Goal: Register for event/course

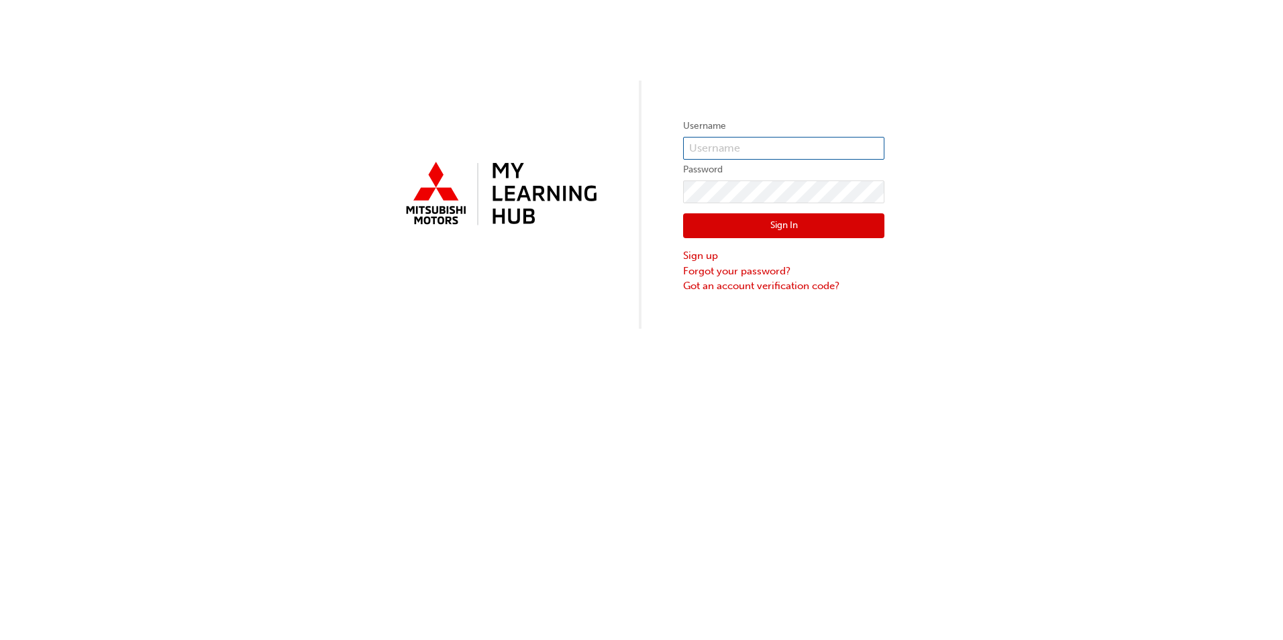
type input "[EMAIL_ADDRESS][PERSON_NAME][DOMAIN_NAME]"
click at [762, 223] on button "Sign In" at bounding box center [783, 226] width 201 height 26
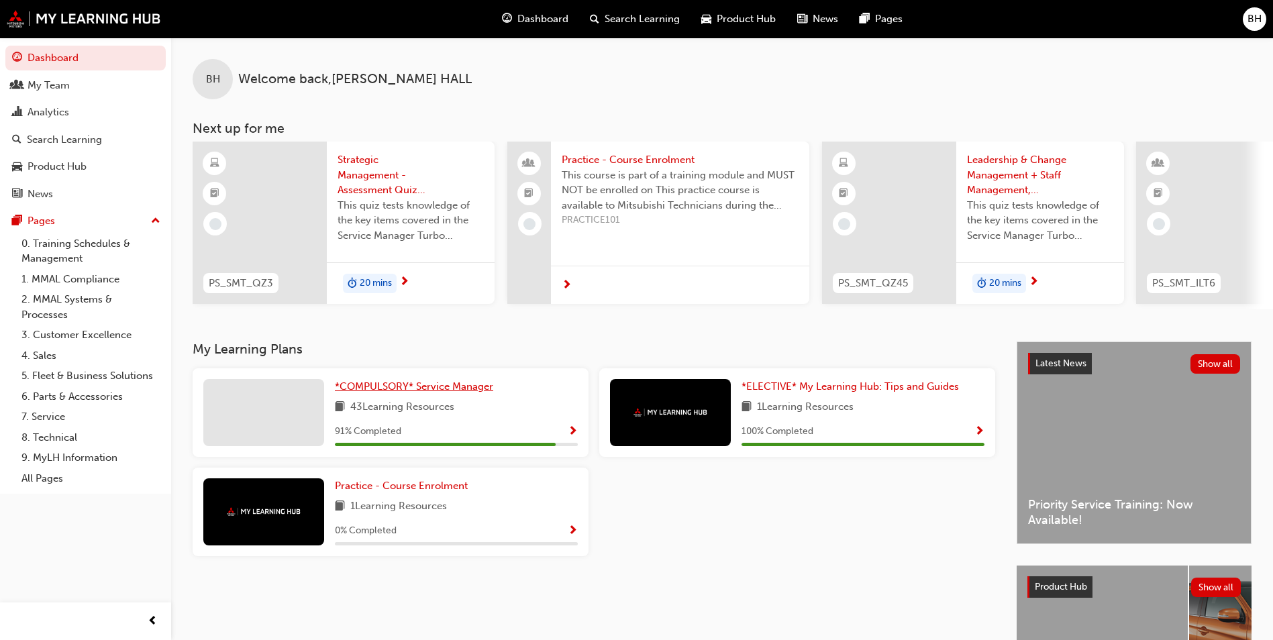
click at [411, 393] on span "*COMPULSORY* Service Manager" at bounding box center [414, 387] width 158 height 12
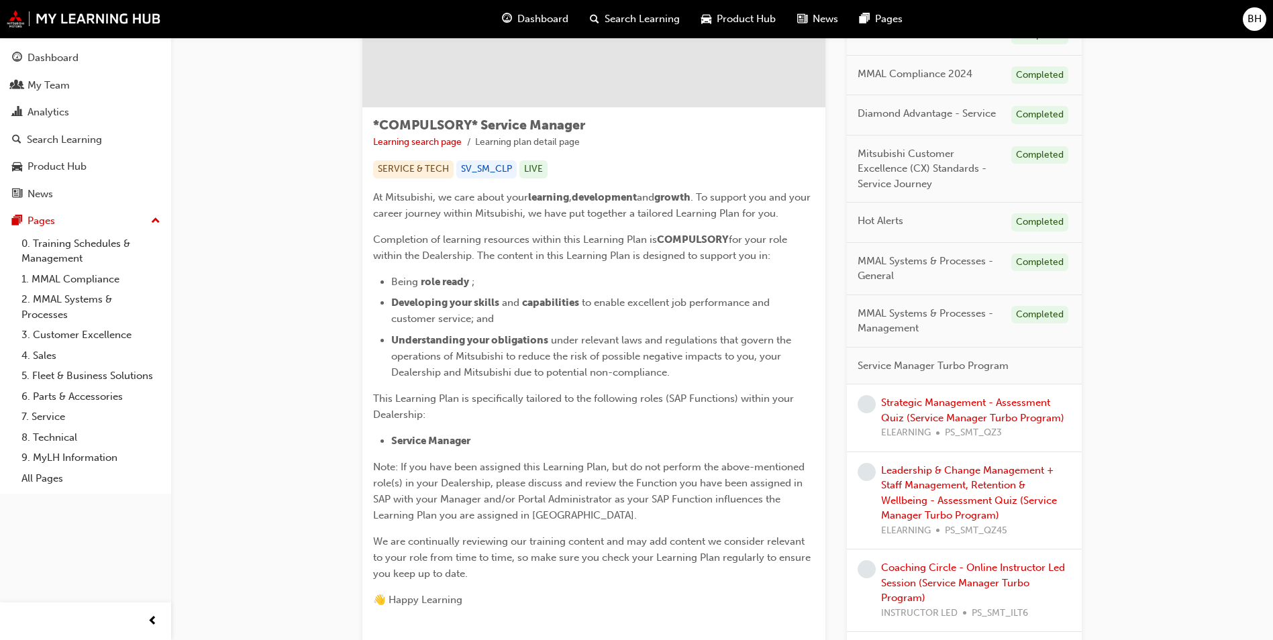
scroll to position [201, 0]
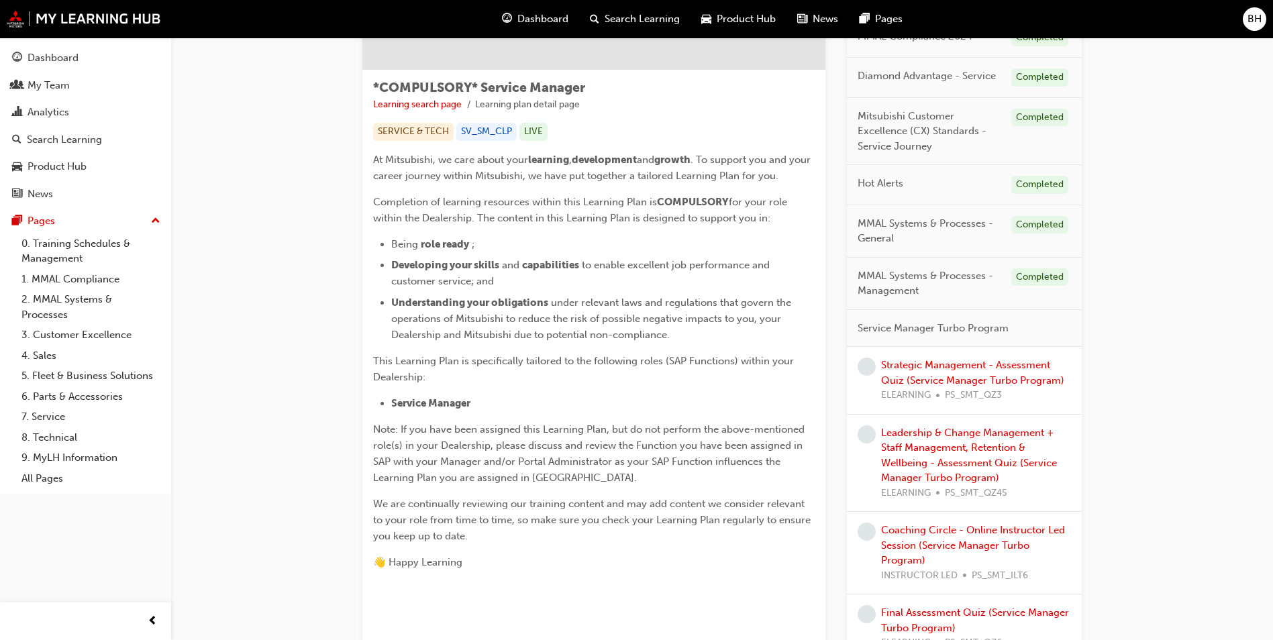
click at [950, 372] on div "Strategic Management - Assessment Quiz (Service Manager Turbo Program) ELEARNIN…" at bounding box center [976, 381] width 190 height 46
click at [934, 364] on link "Strategic Management - Assessment Quiz (Service Manager Turbo Program)" at bounding box center [972, 373] width 183 height 28
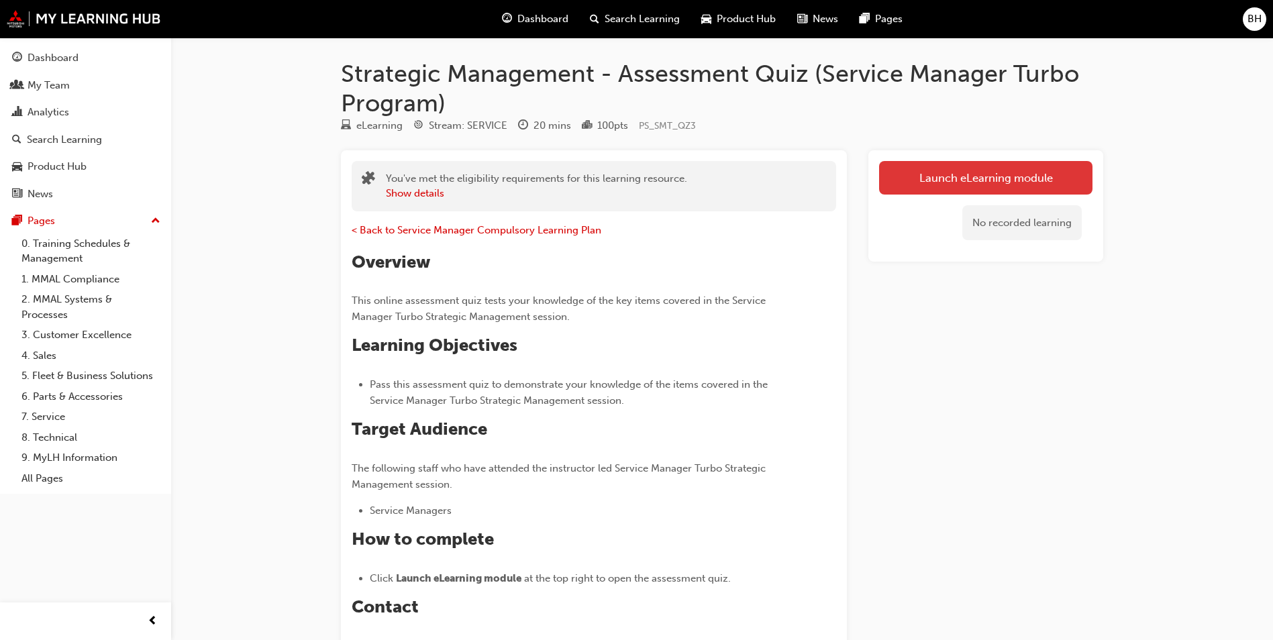
click at [975, 176] on link "Launch eLearning module" at bounding box center [985, 178] width 213 height 34
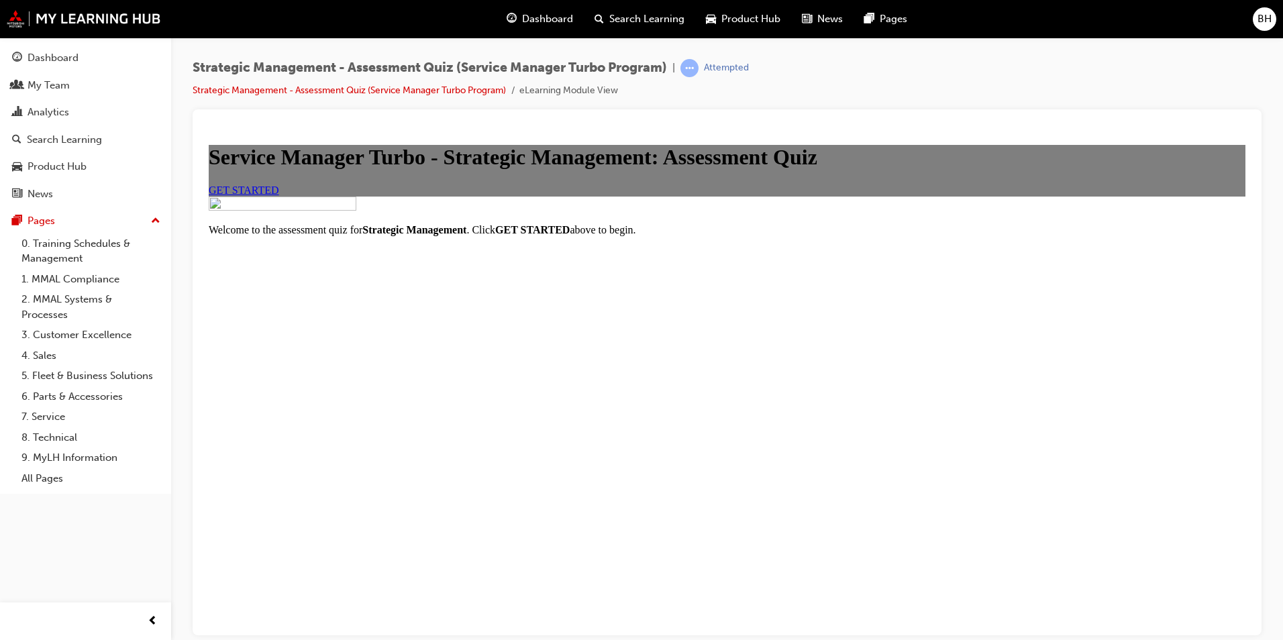
click at [279, 195] on span "GET STARTED" at bounding box center [244, 189] width 70 height 11
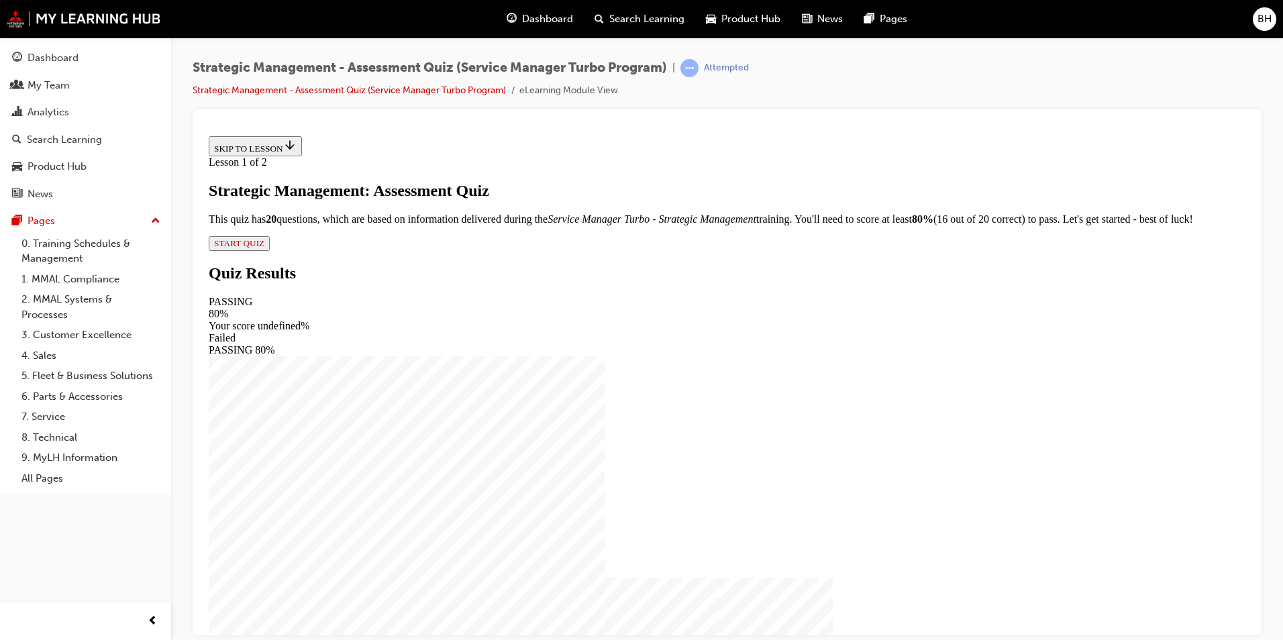
scroll to position [1, 0]
click at [264, 248] on span "START QUIZ" at bounding box center [239, 243] width 50 height 10
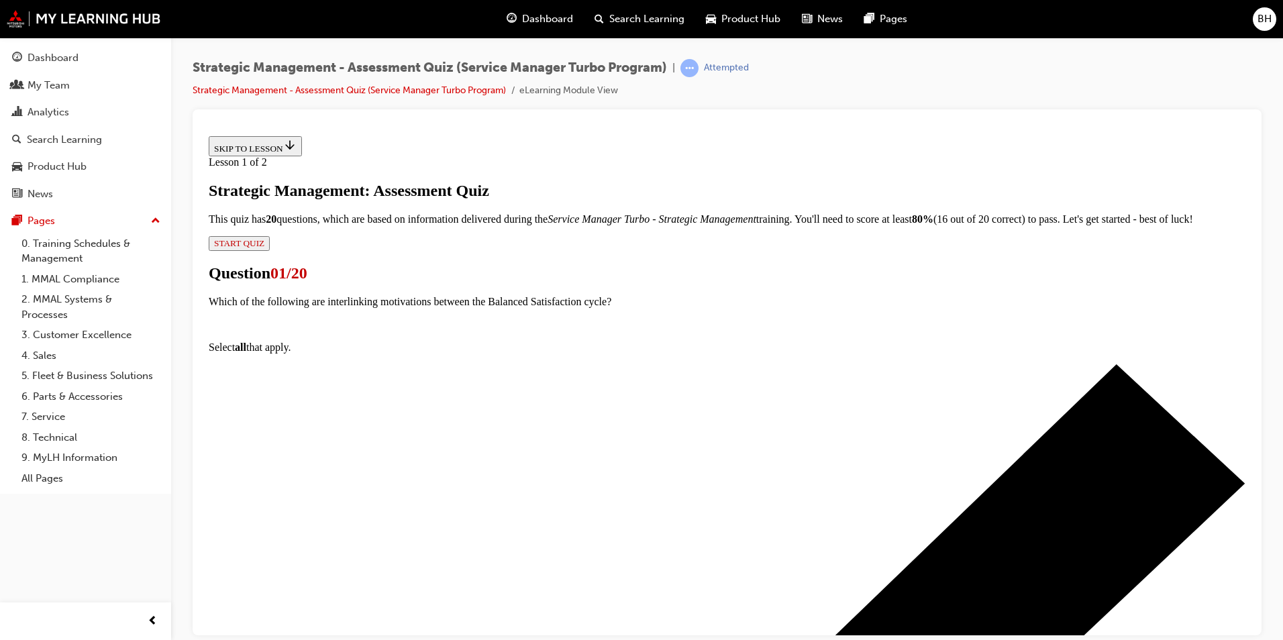
scroll to position [136, 0]
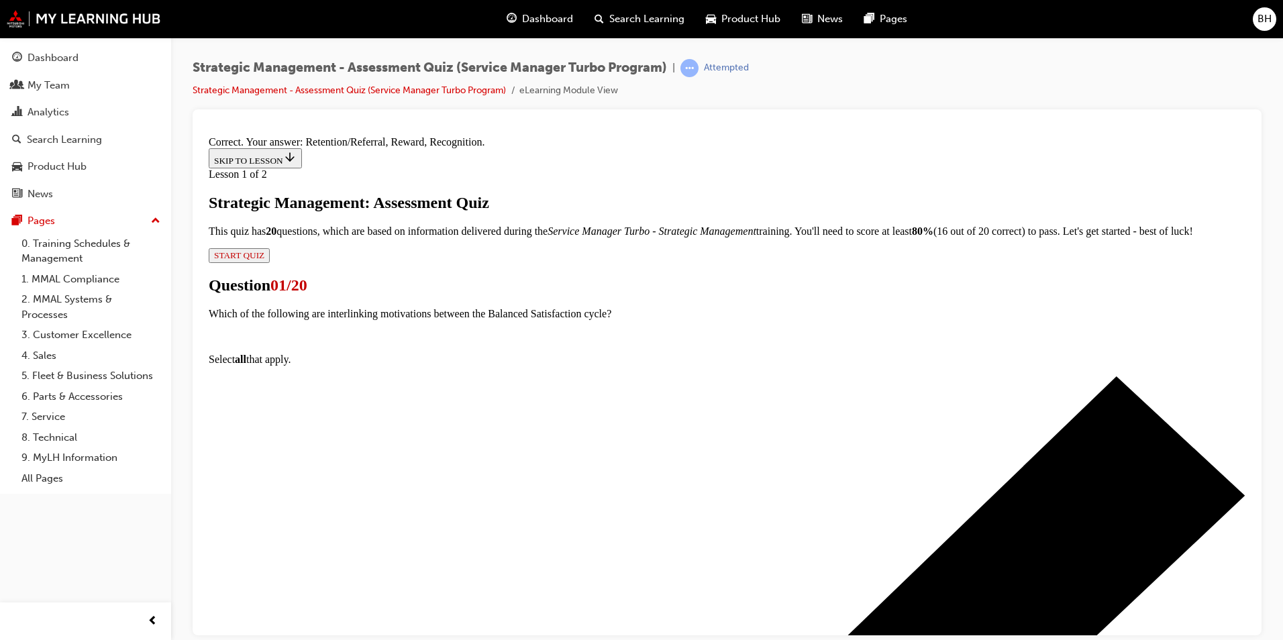
scroll to position [242, 0]
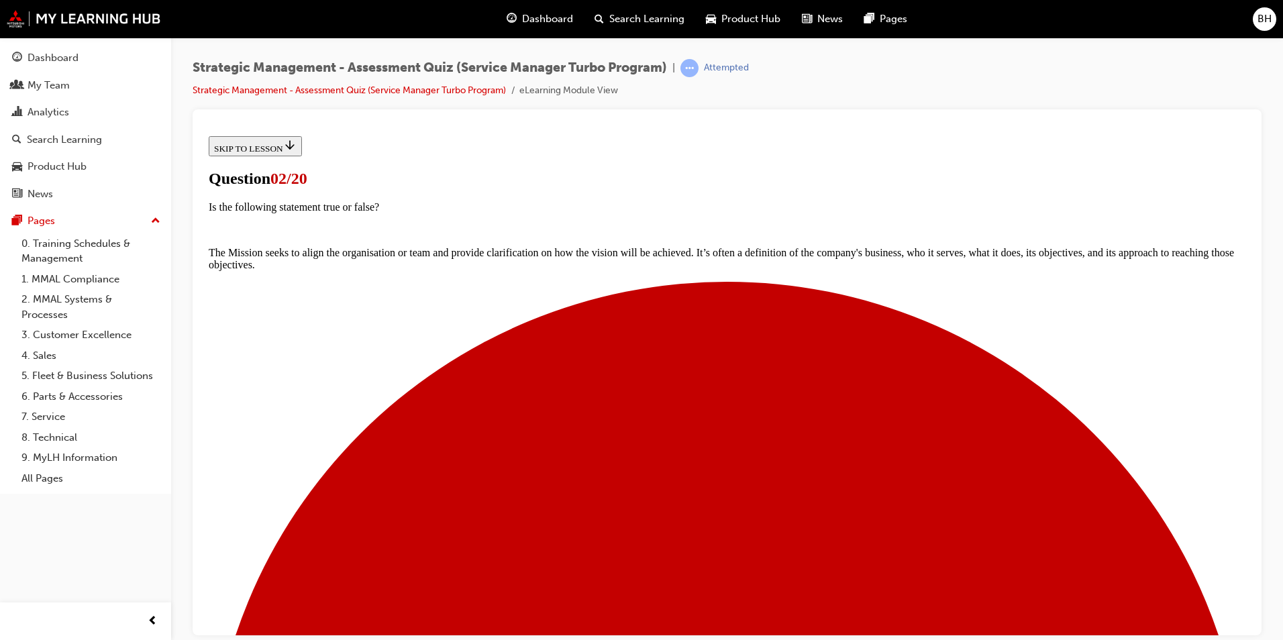
scroll to position [93, 0]
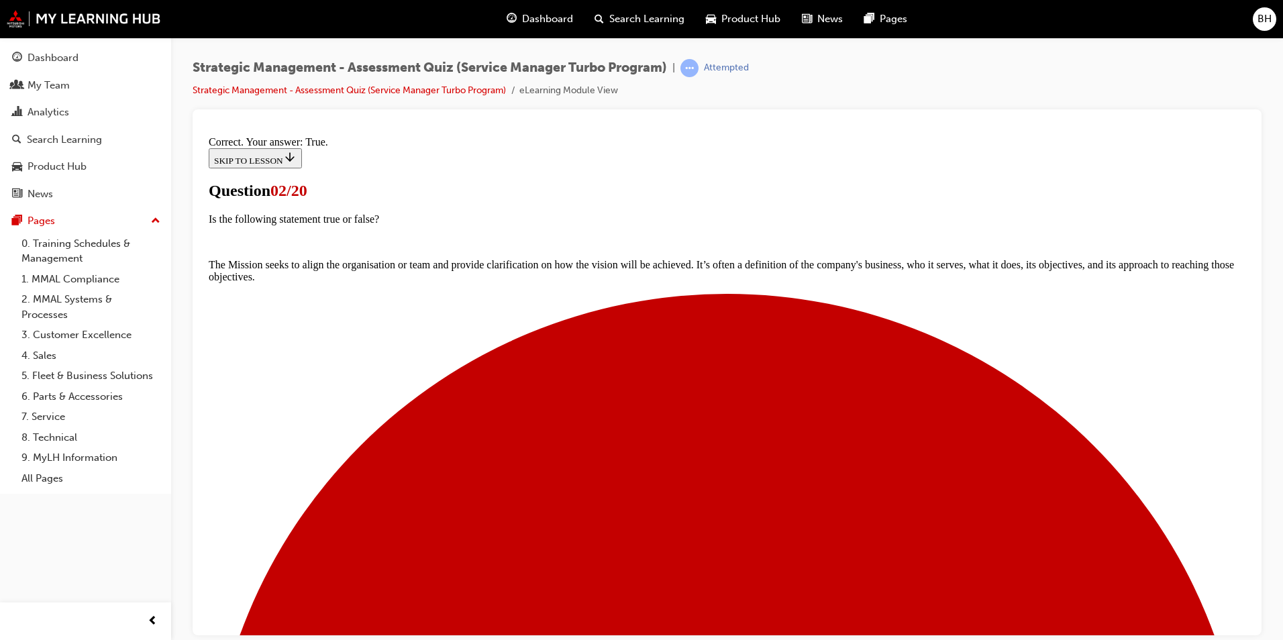
scroll to position [135, 0]
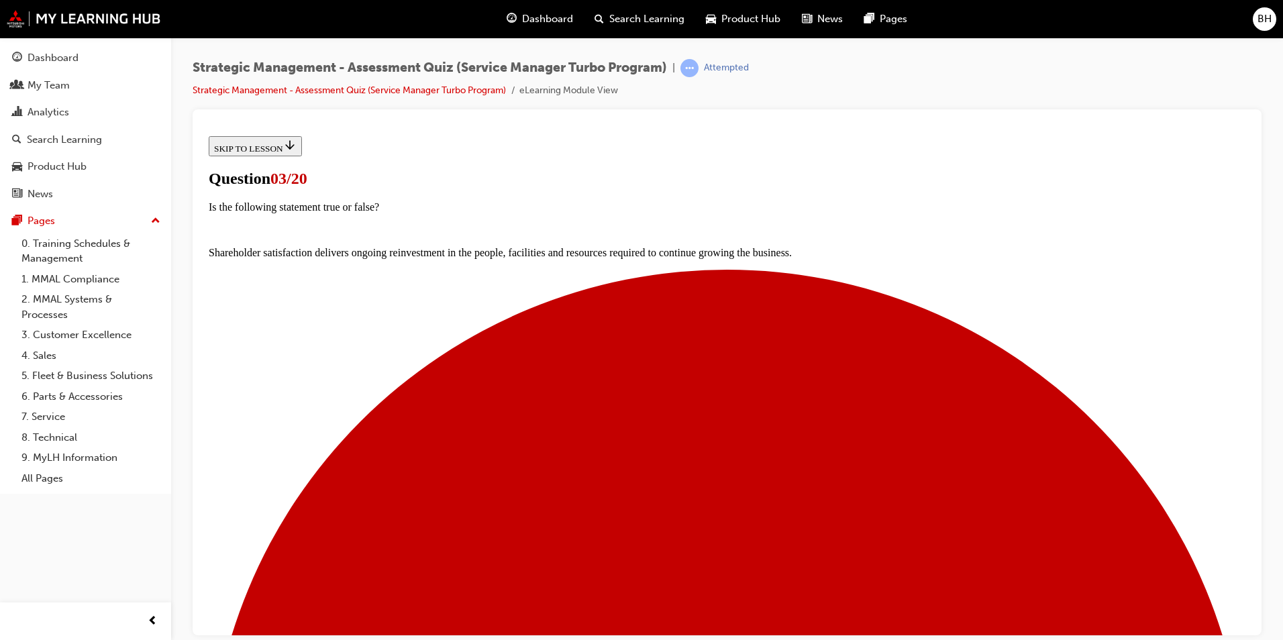
scroll to position [95, 0]
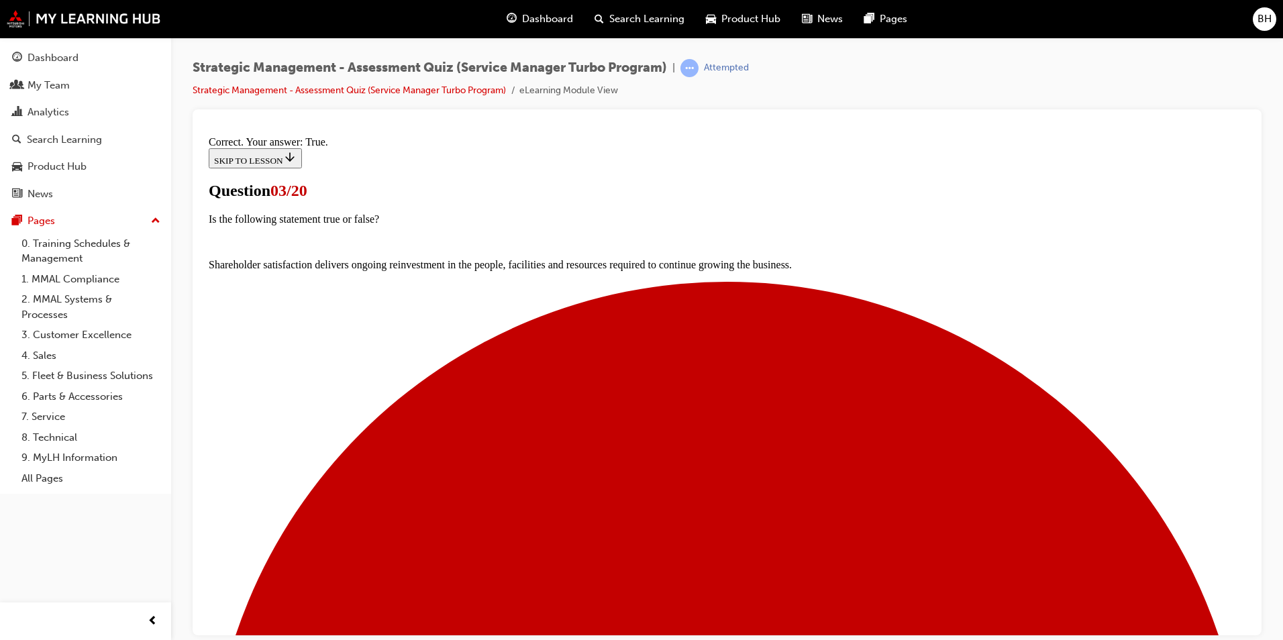
scroll to position [158, 0]
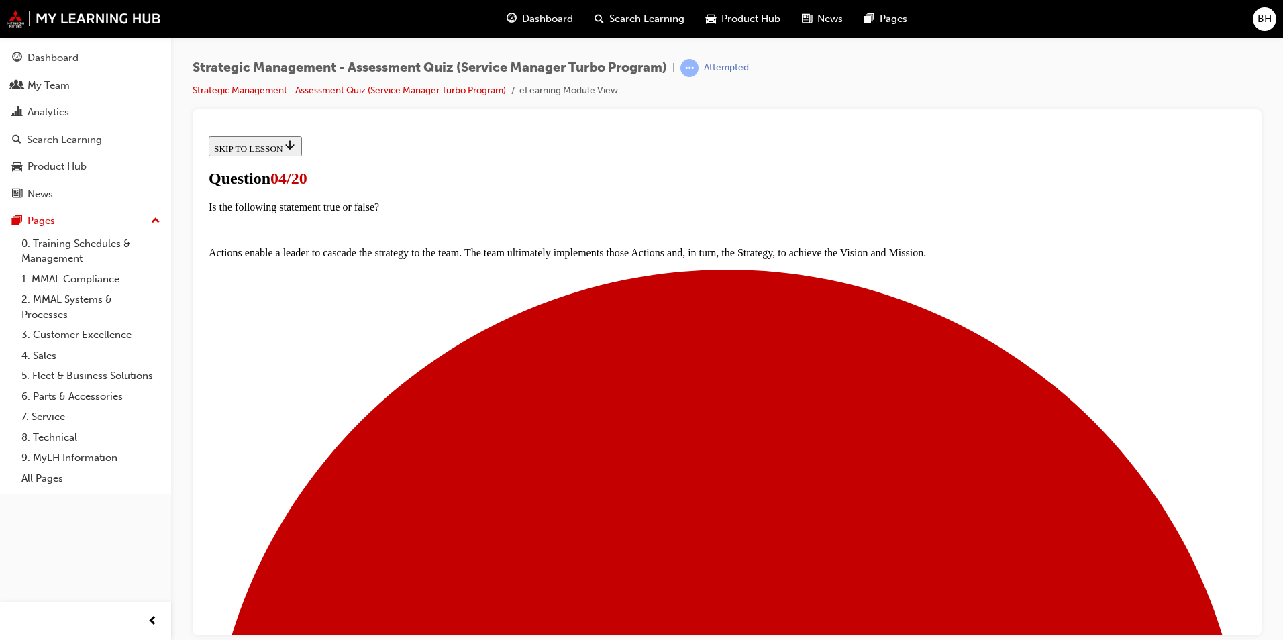
scroll to position [177, 0]
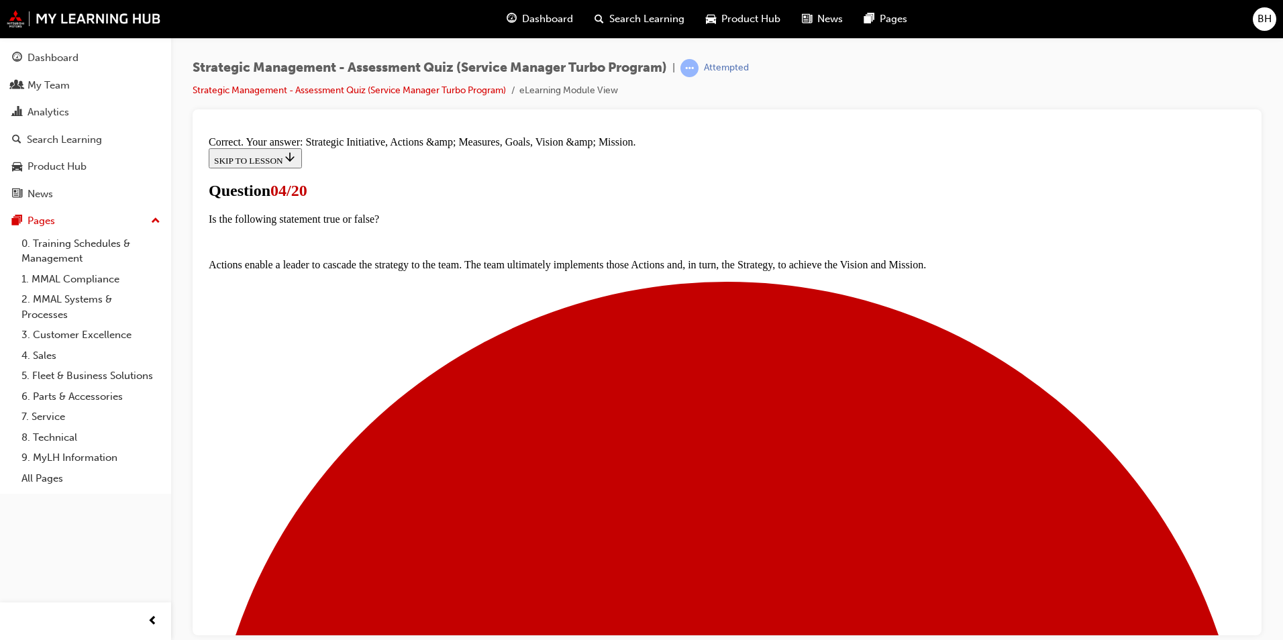
scroll to position [219, 0]
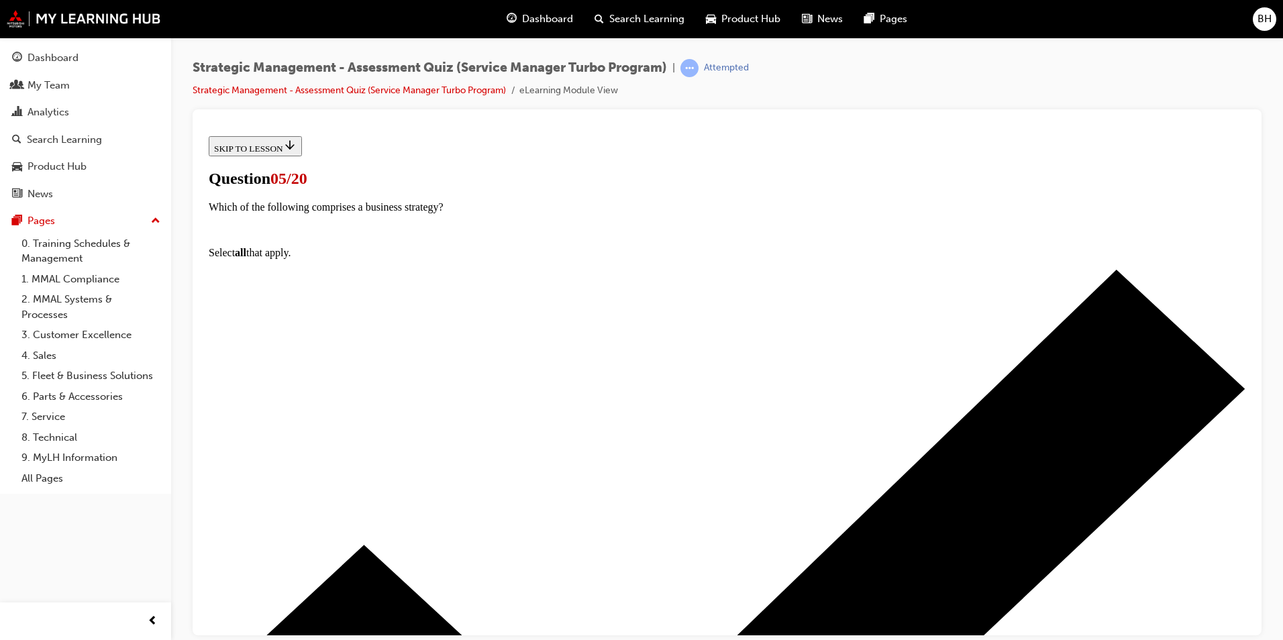
scroll to position [134, 0]
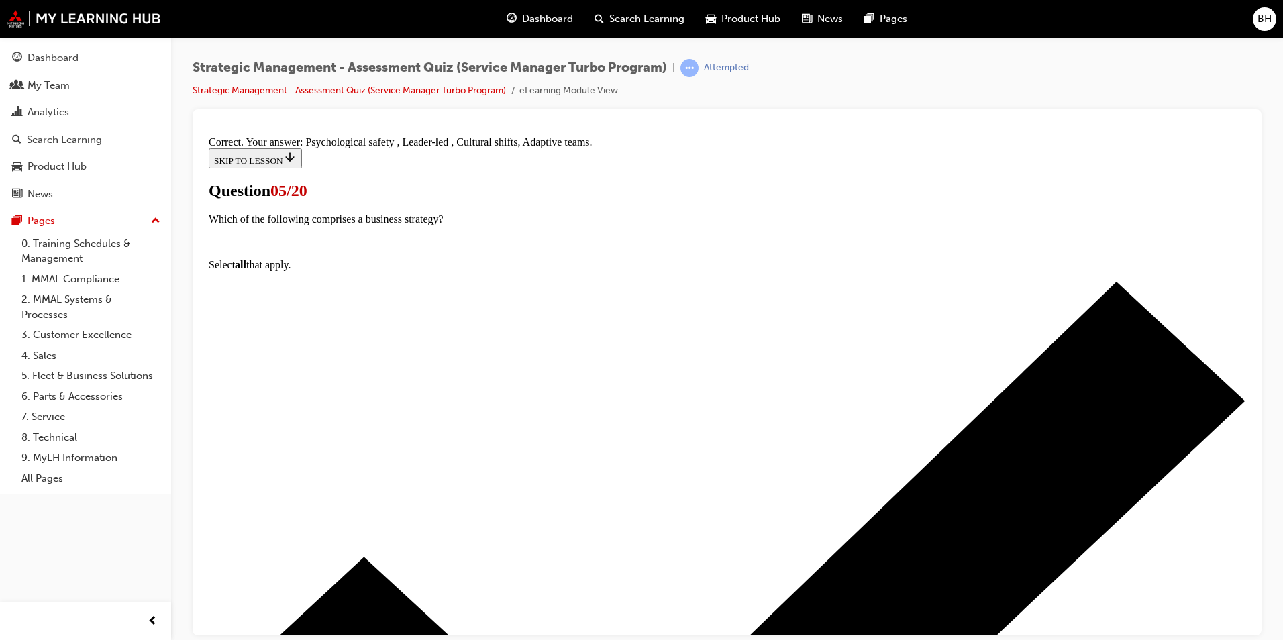
scroll to position [242, 0]
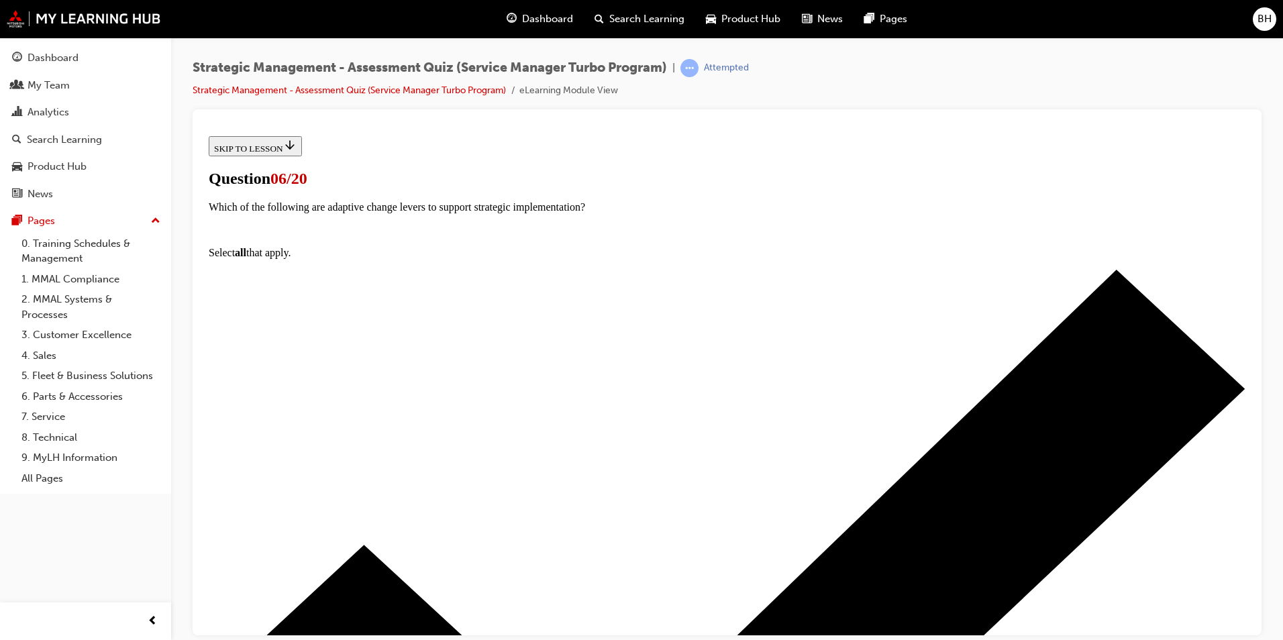
scroll to position [93, 0]
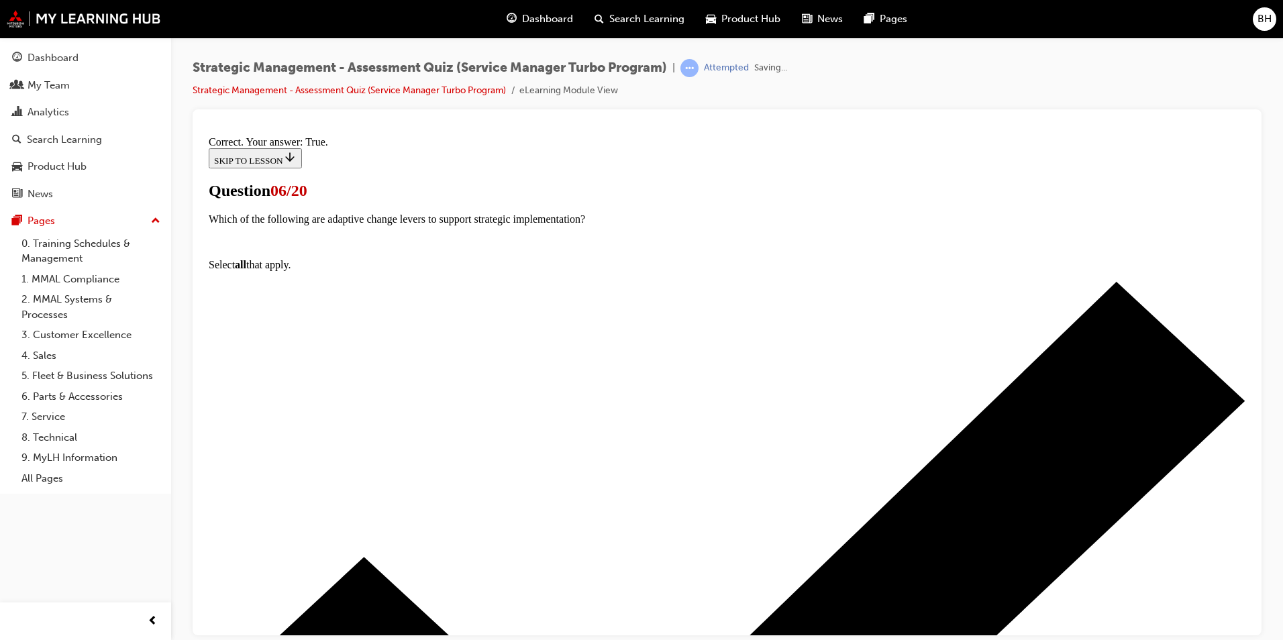
scroll to position [135, 0]
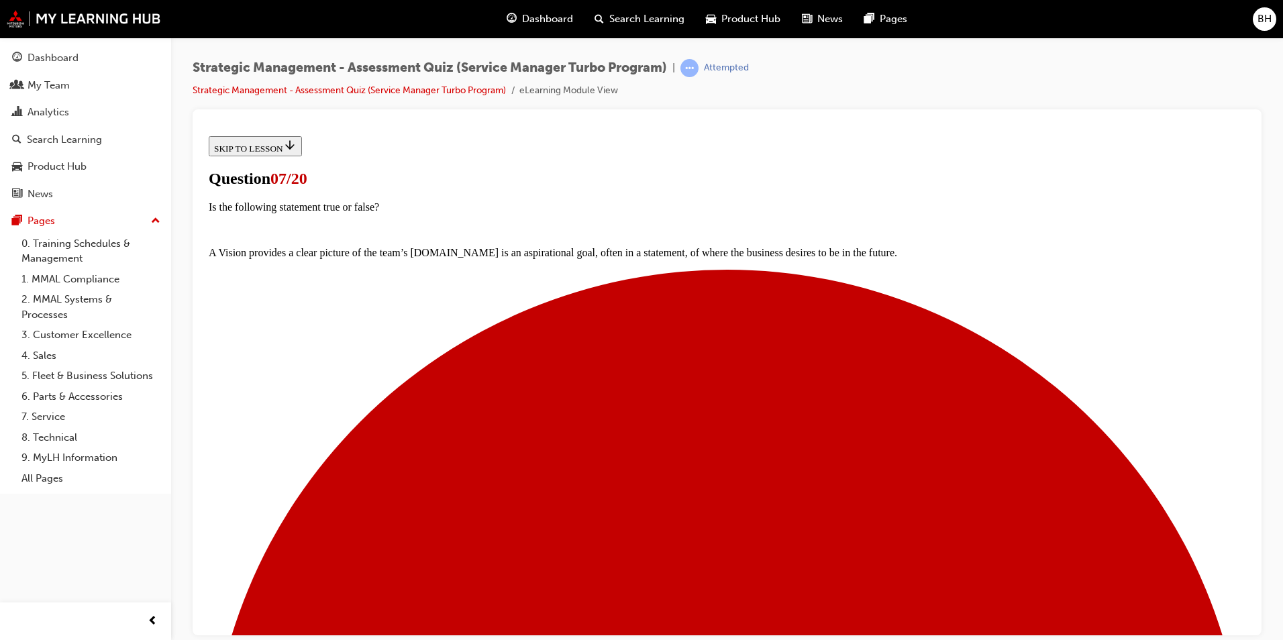
scroll to position [95, 0]
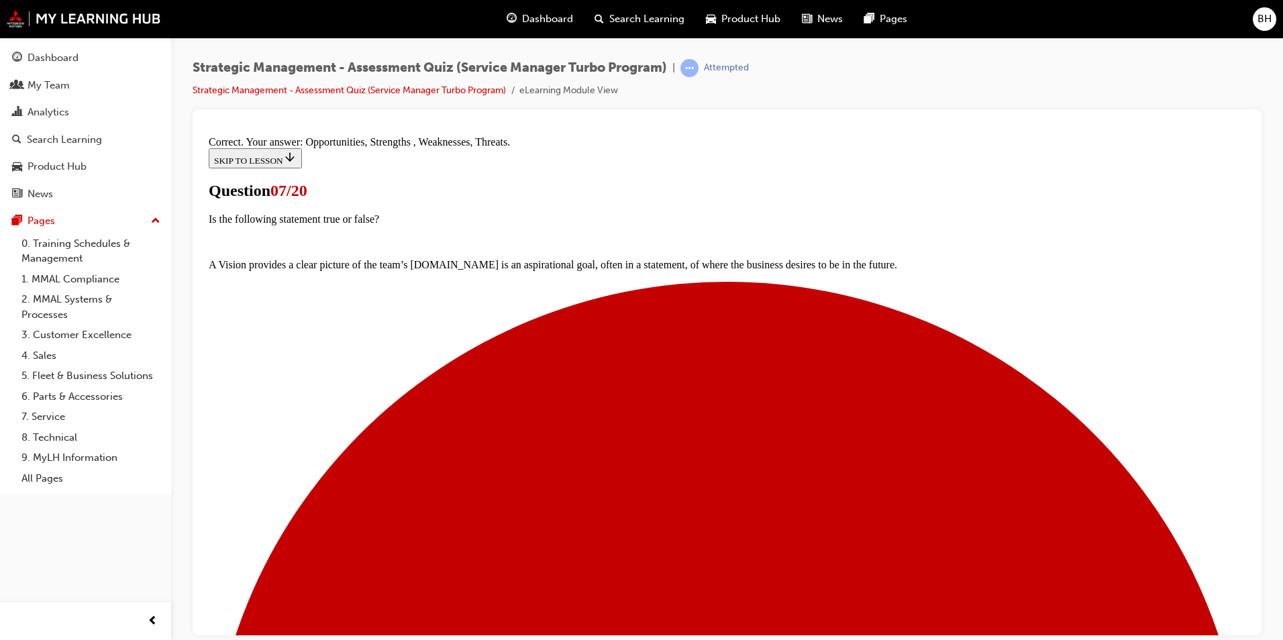
scroll to position [219, 0]
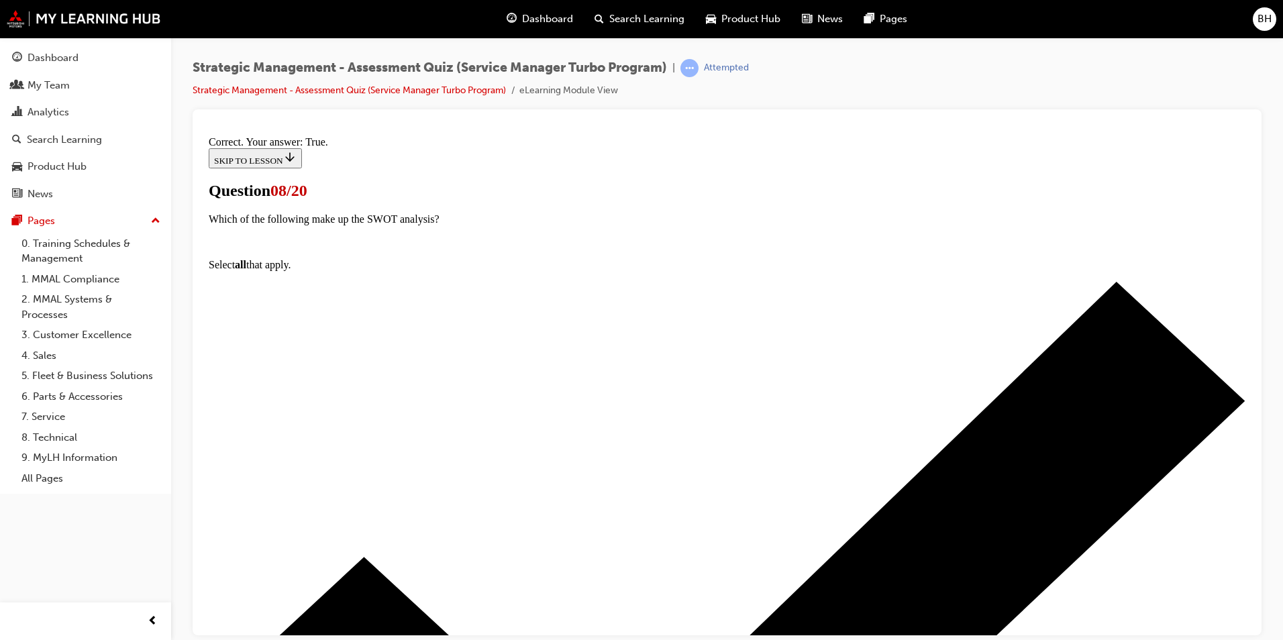
scroll to position [135, 0]
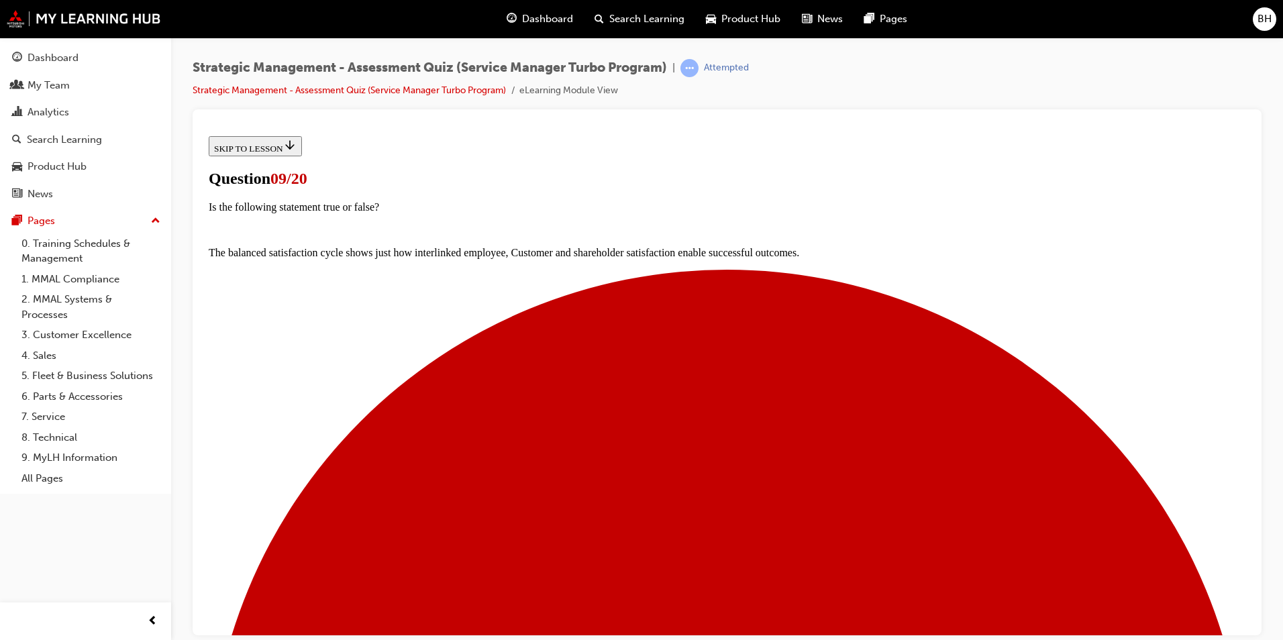
scroll to position [95, 0]
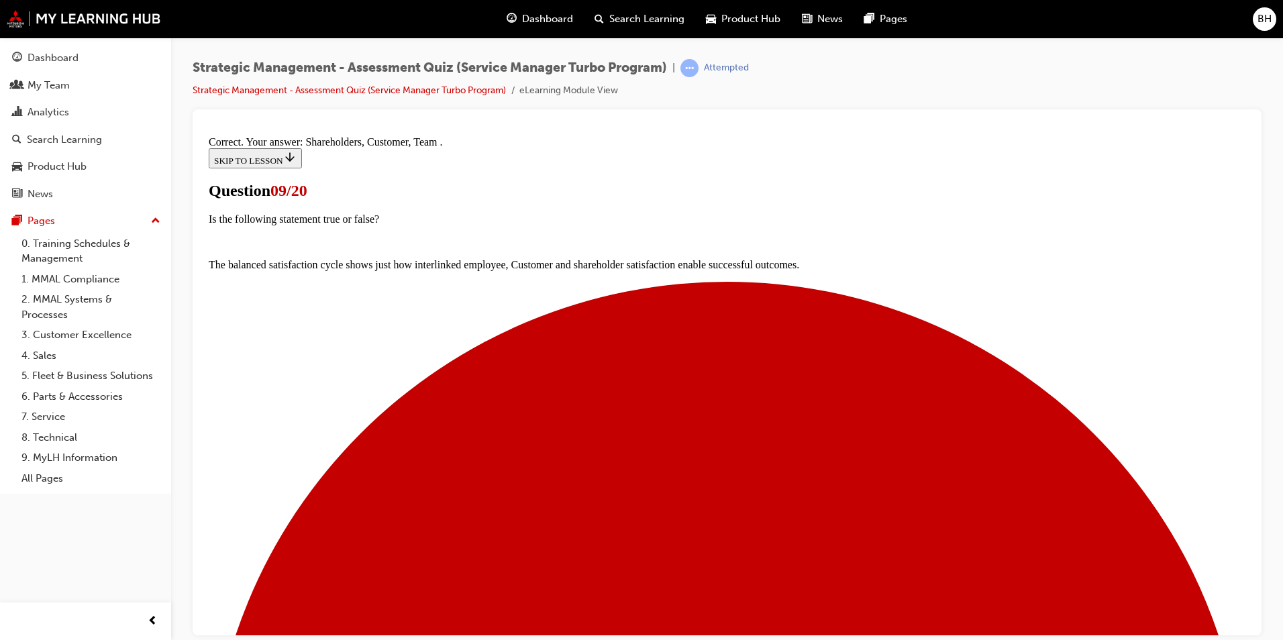
scroll to position [174, 0]
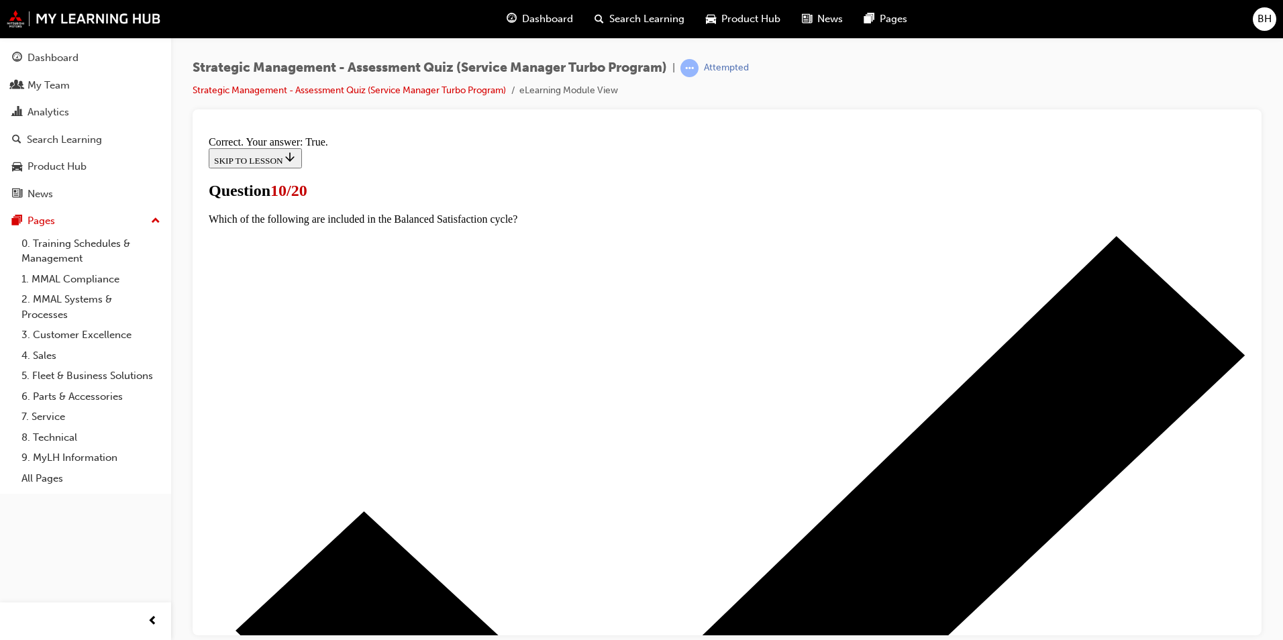
scroll to position [158, 0]
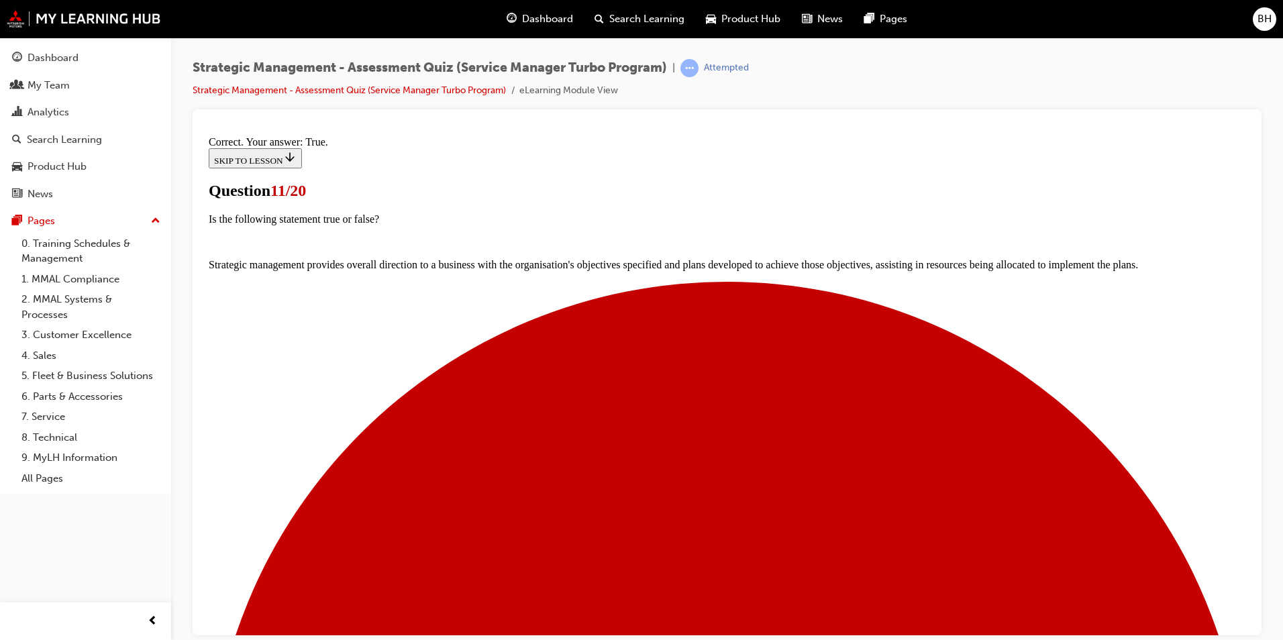
scroll to position [135, 0]
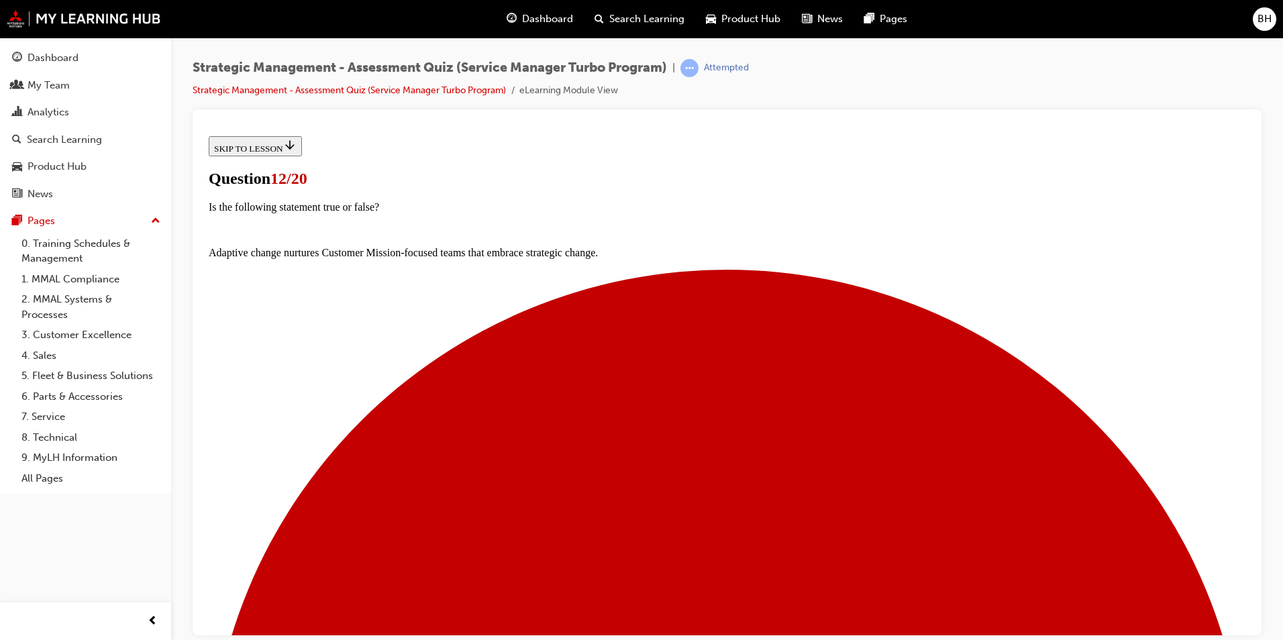
scroll to position [95, 0]
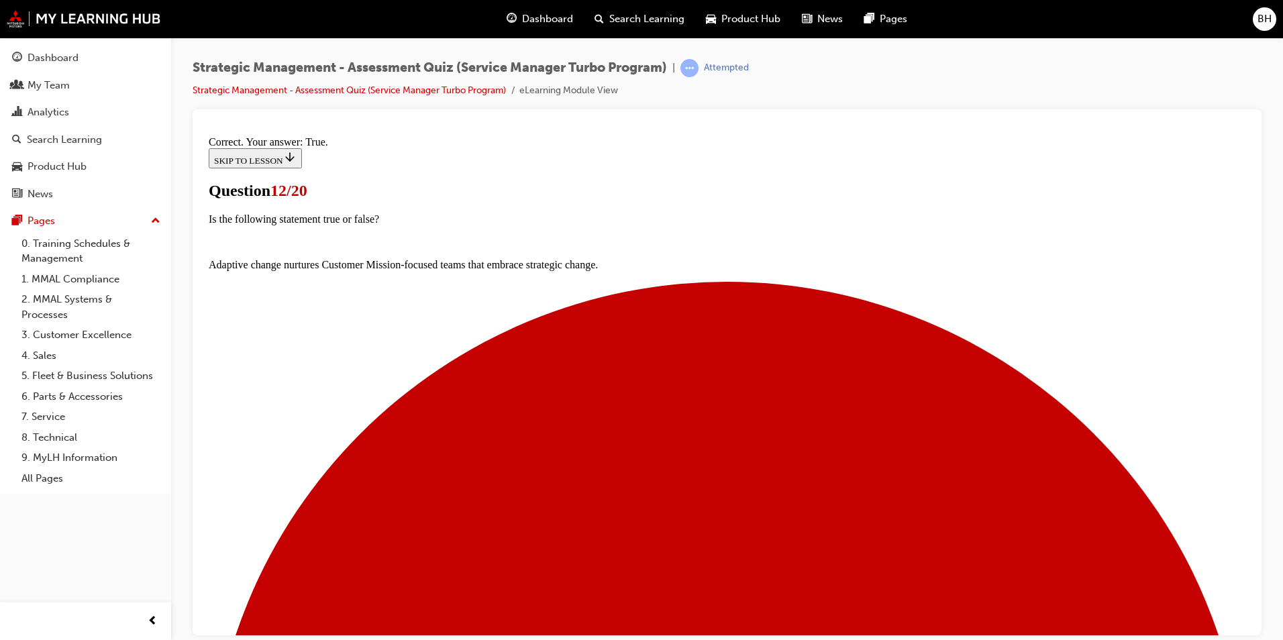
scroll to position [158, 0]
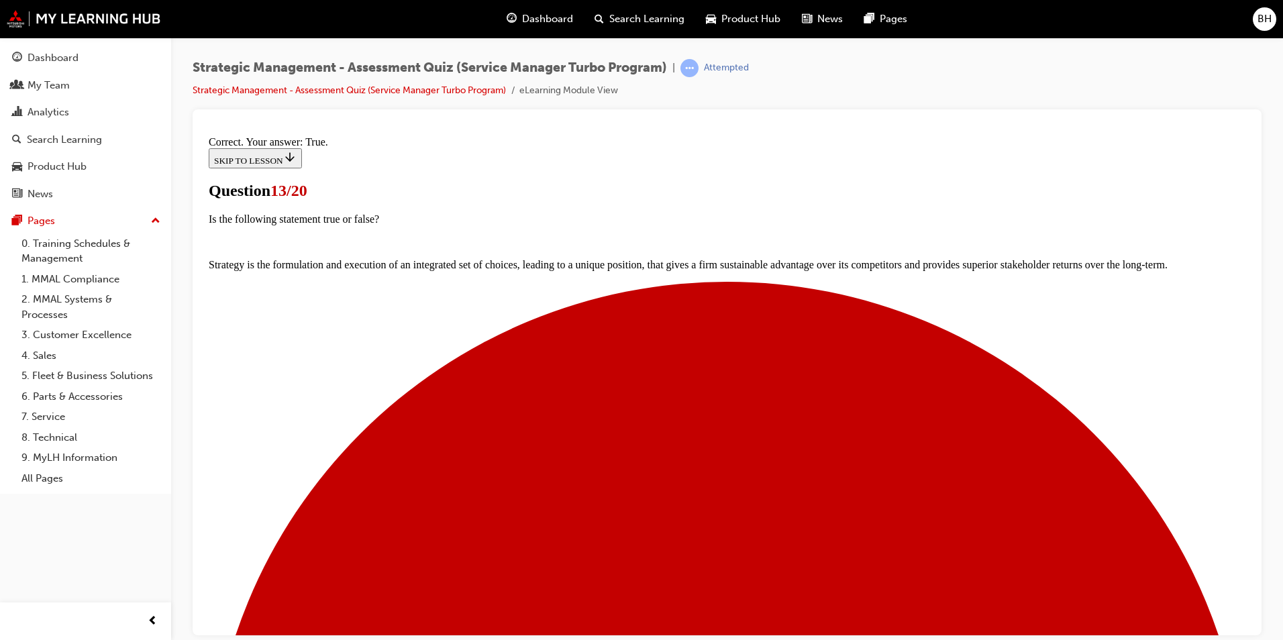
scroll to position [135, 0]
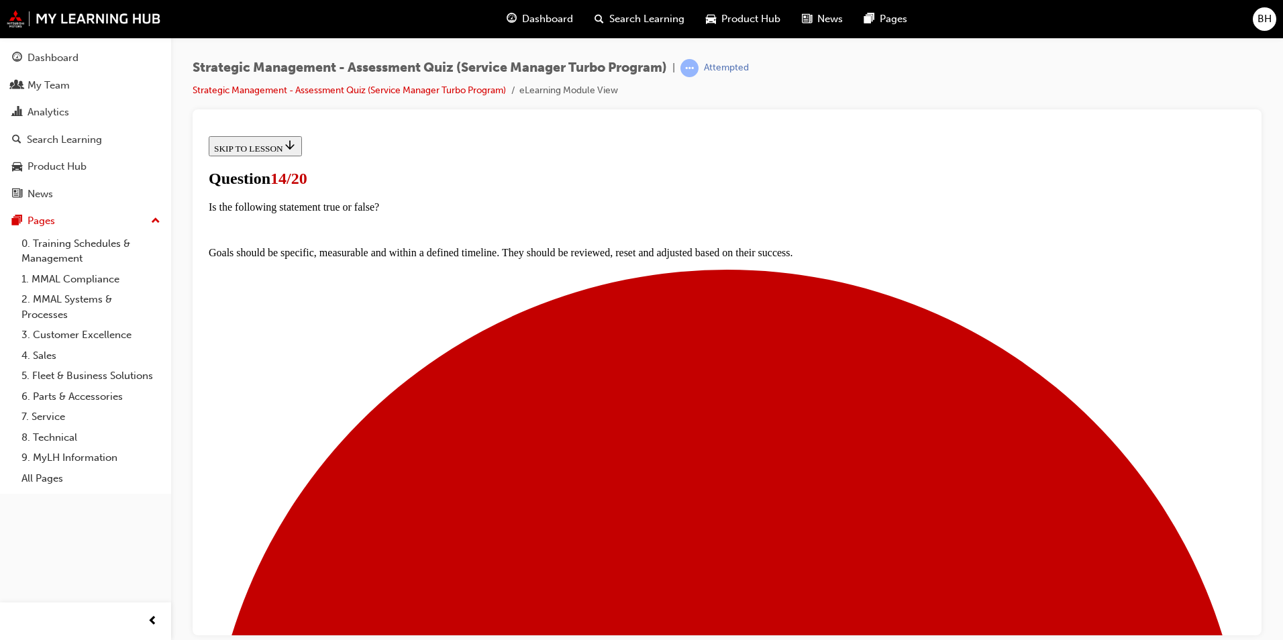
scroll to position [93, 0]
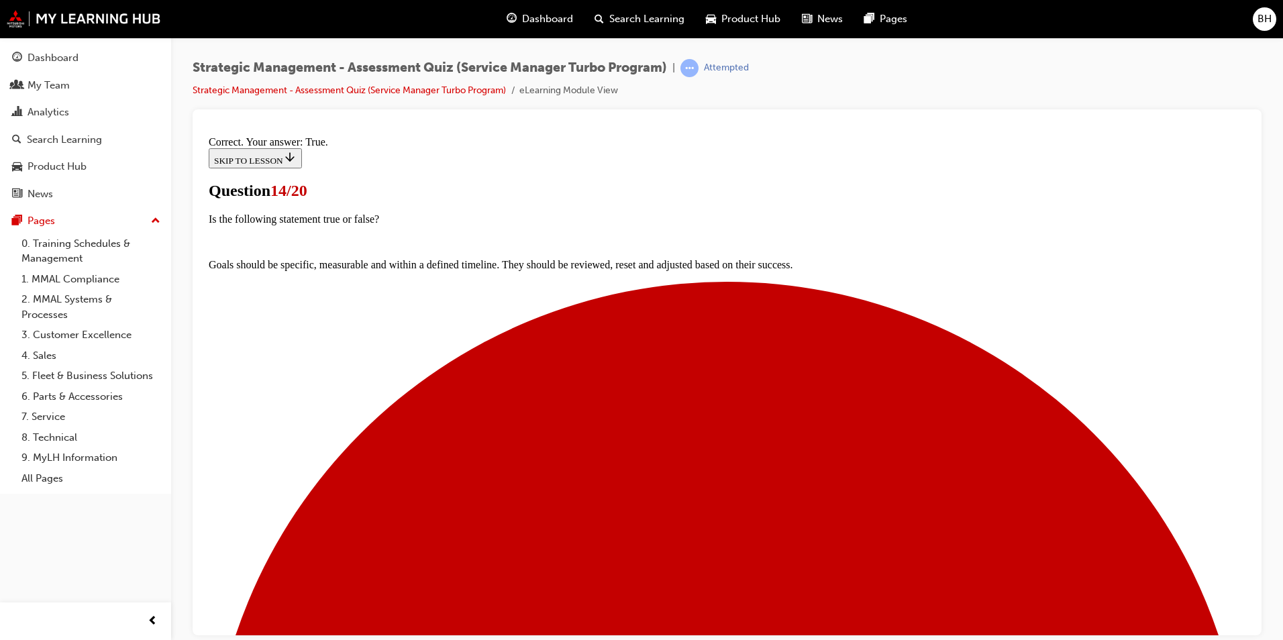
scroll to position [135, 0]
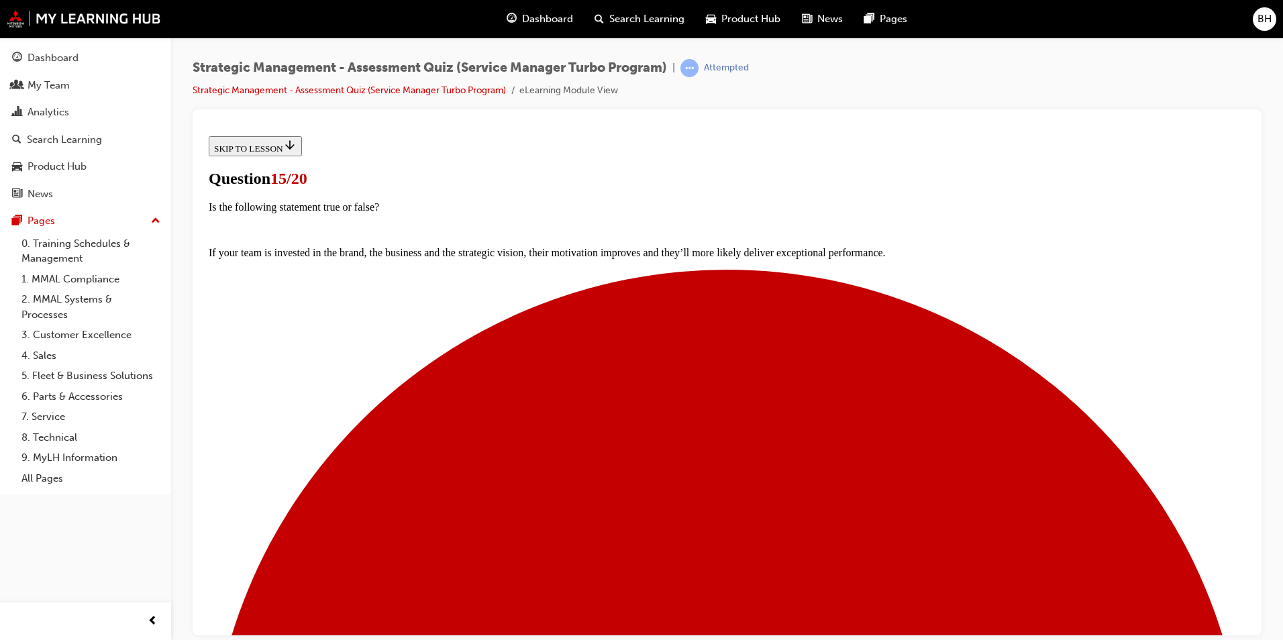
scroll to position [95, 0]
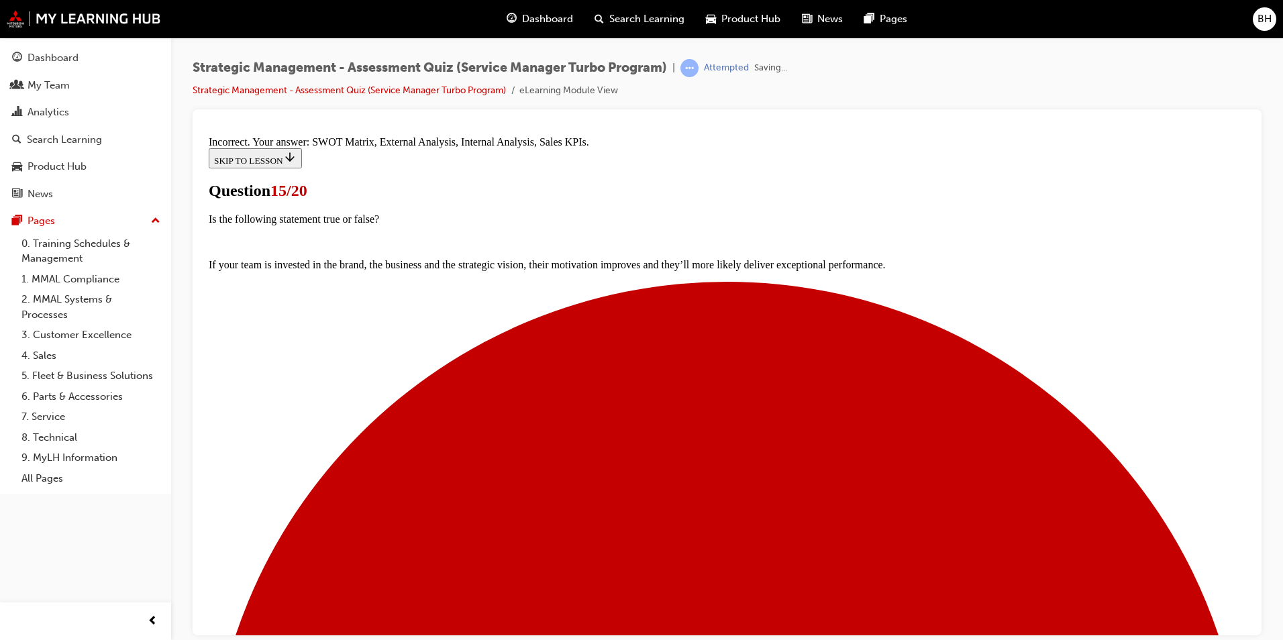
scroll to position [219, 0]
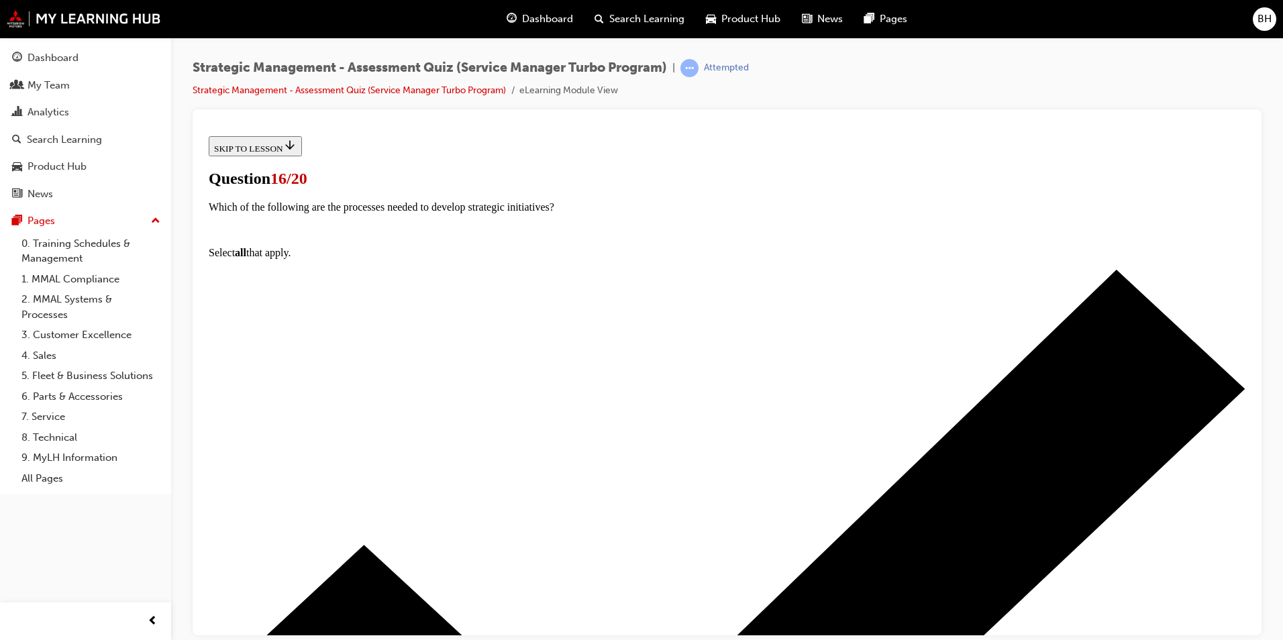
scroll to position [67, 0]
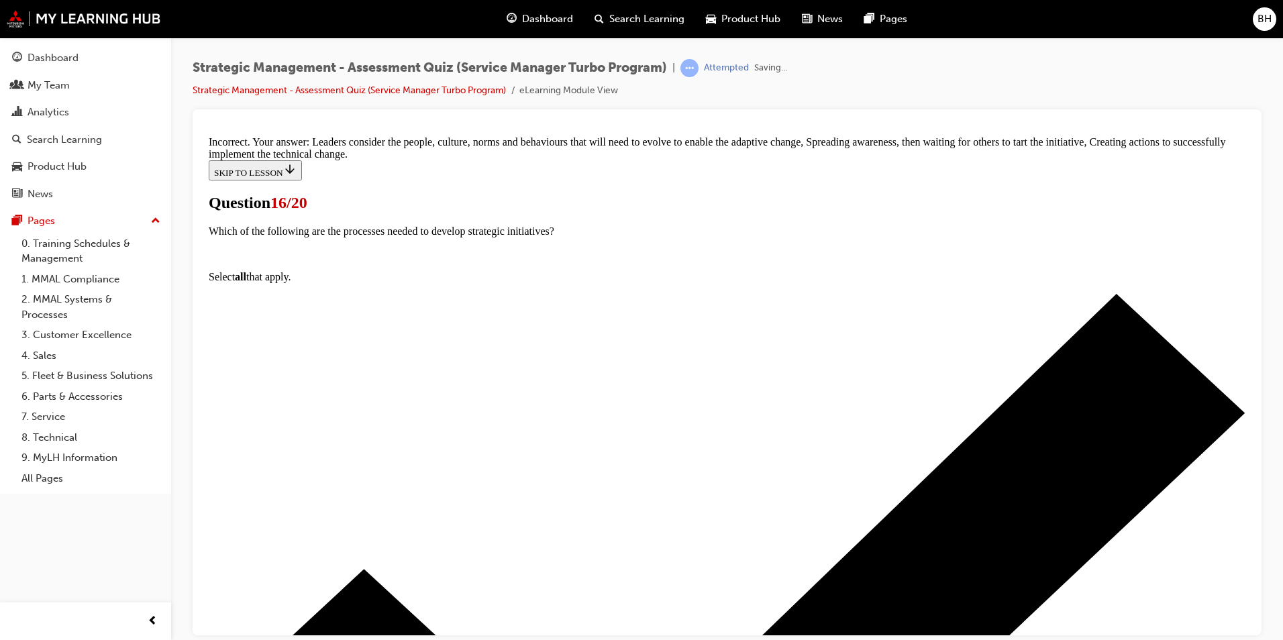
scroll to position [233, 0]
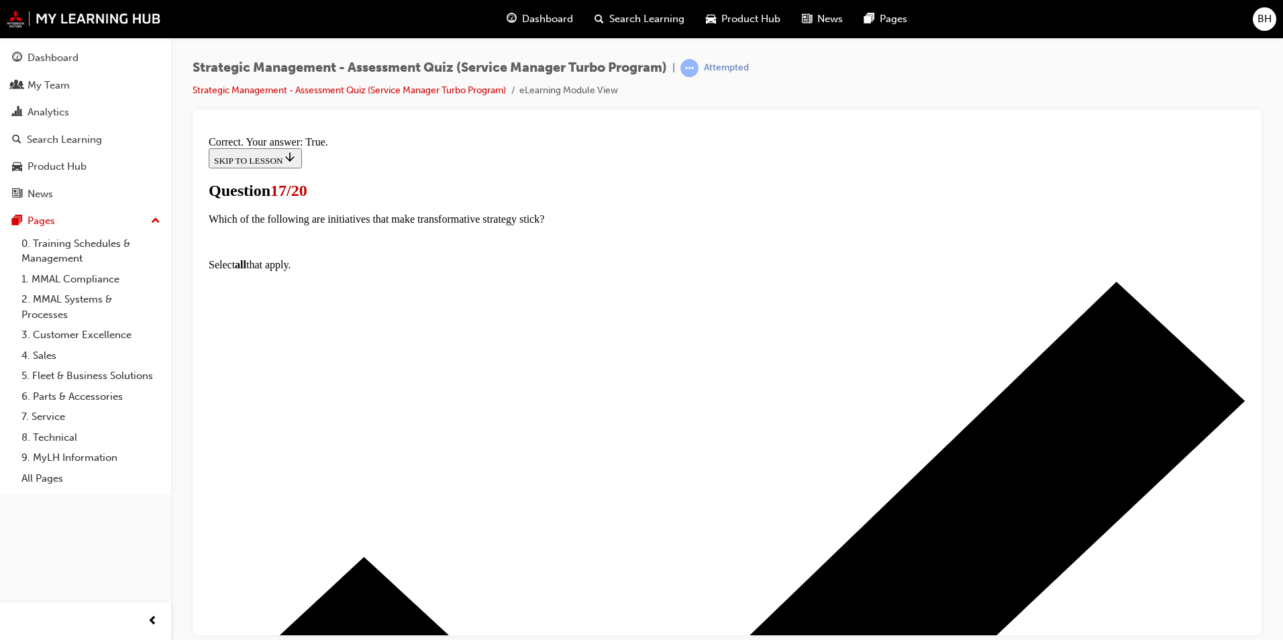
scroll to position [158, 0]
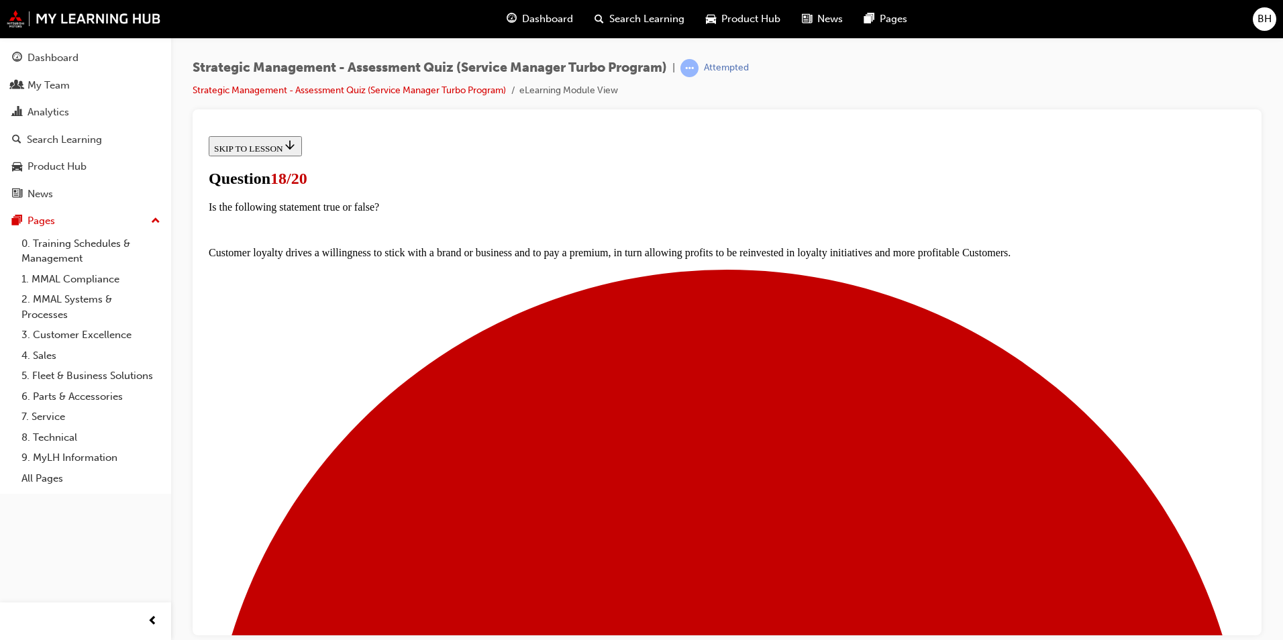
scroll to position [134, 0]
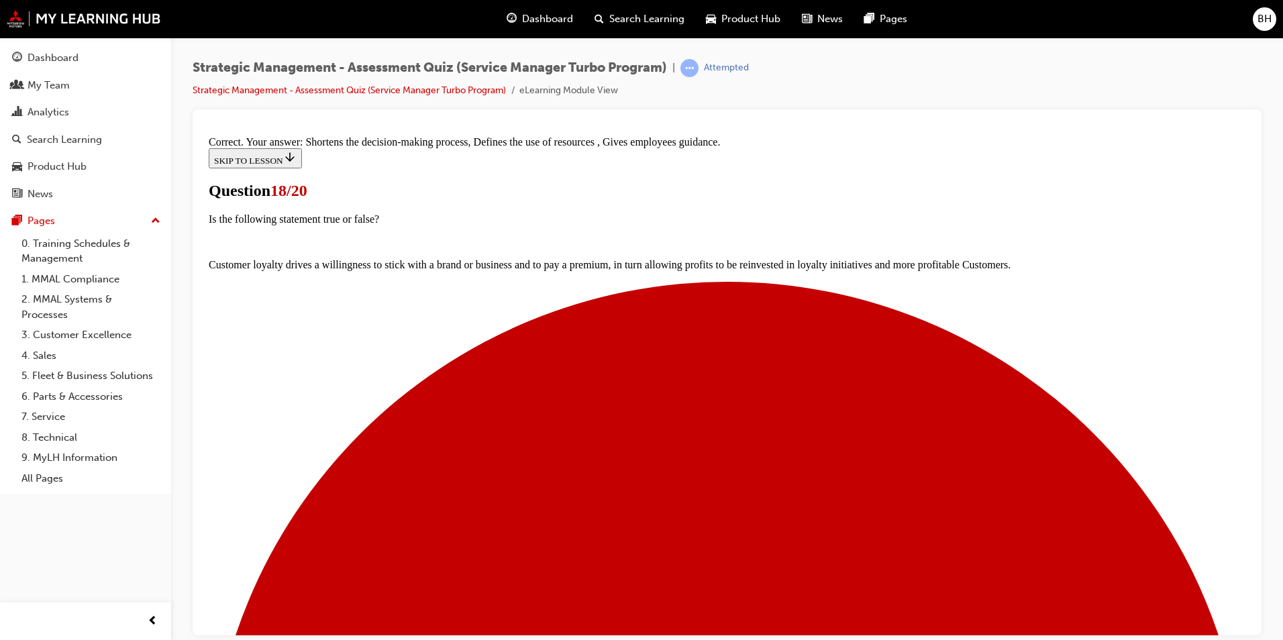
scroll to position [219, 0]
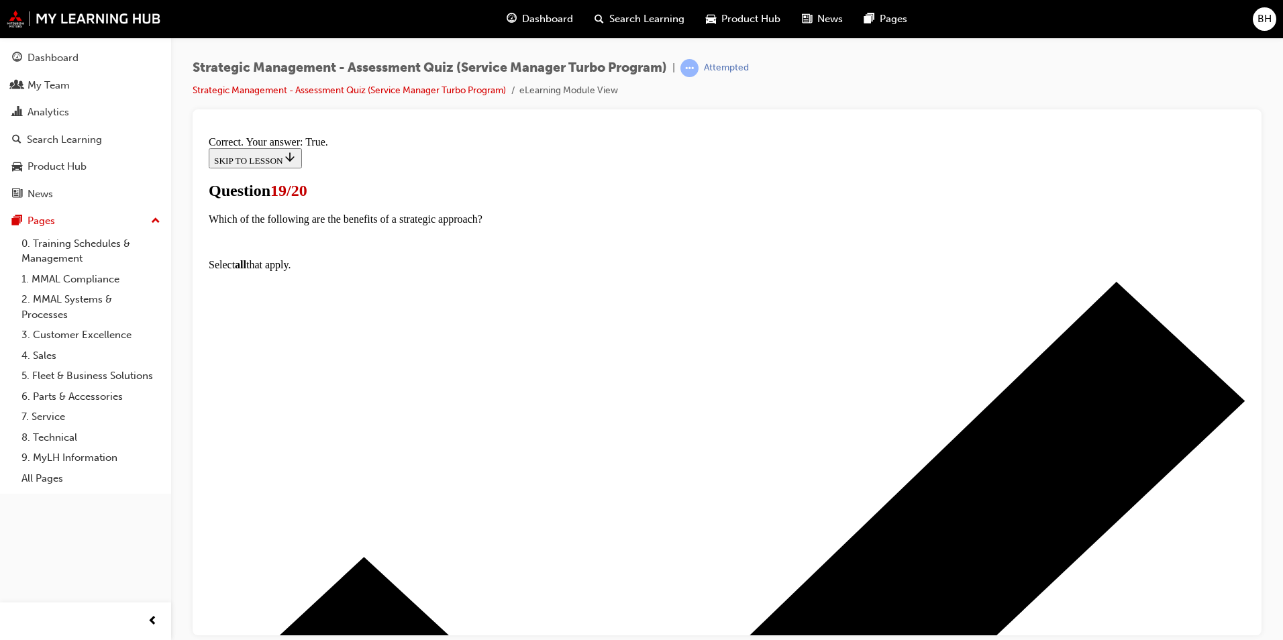
scroll to position [135, 0]
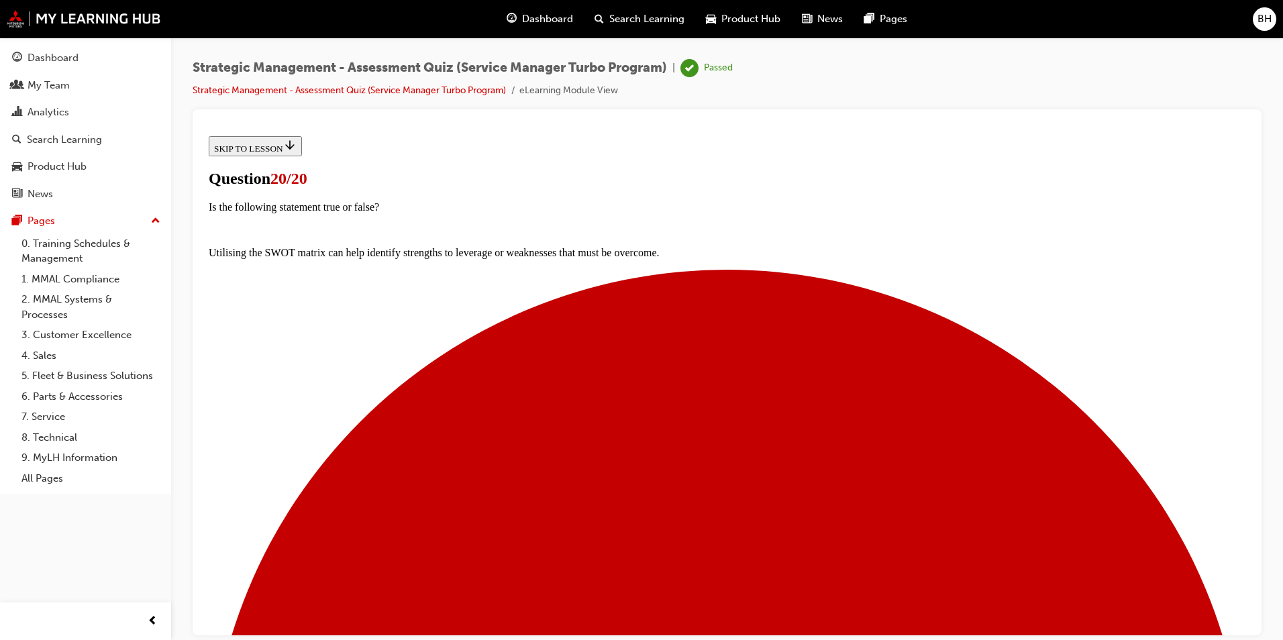
scroll to position [179, 0]
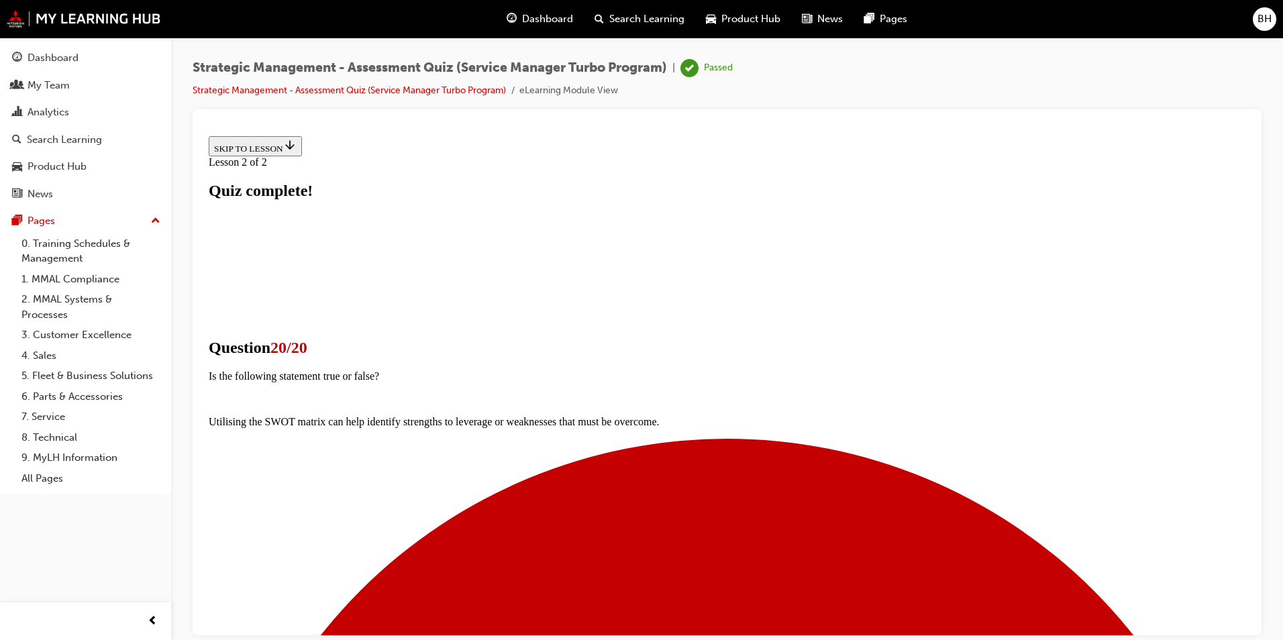
scroll to position [181, 0]
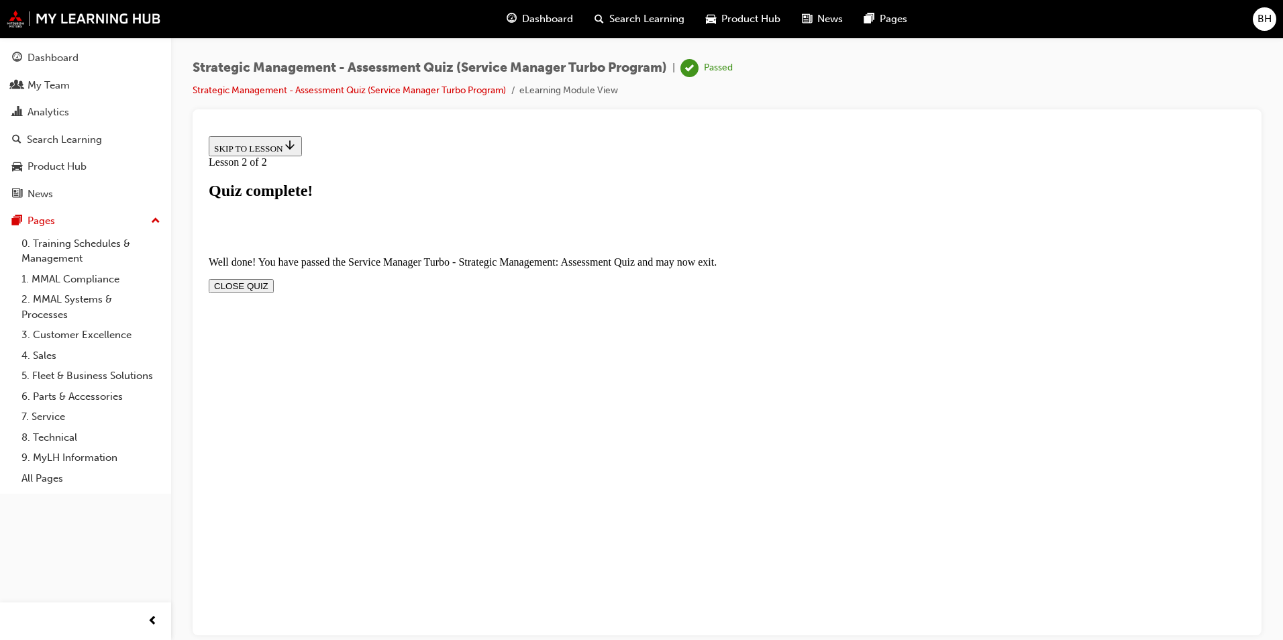
click at [274, 279] on button "CLOSE QUIZ" at bounding box center [241, 286] width 65 height 14
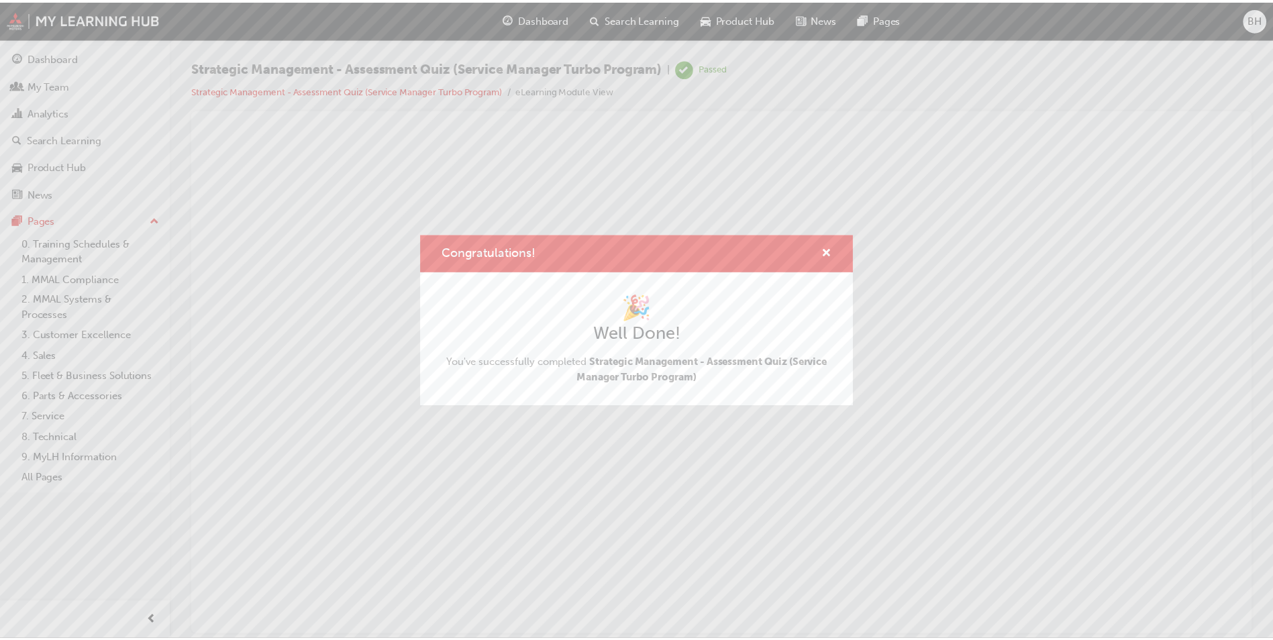
scroll to position [0, 0]
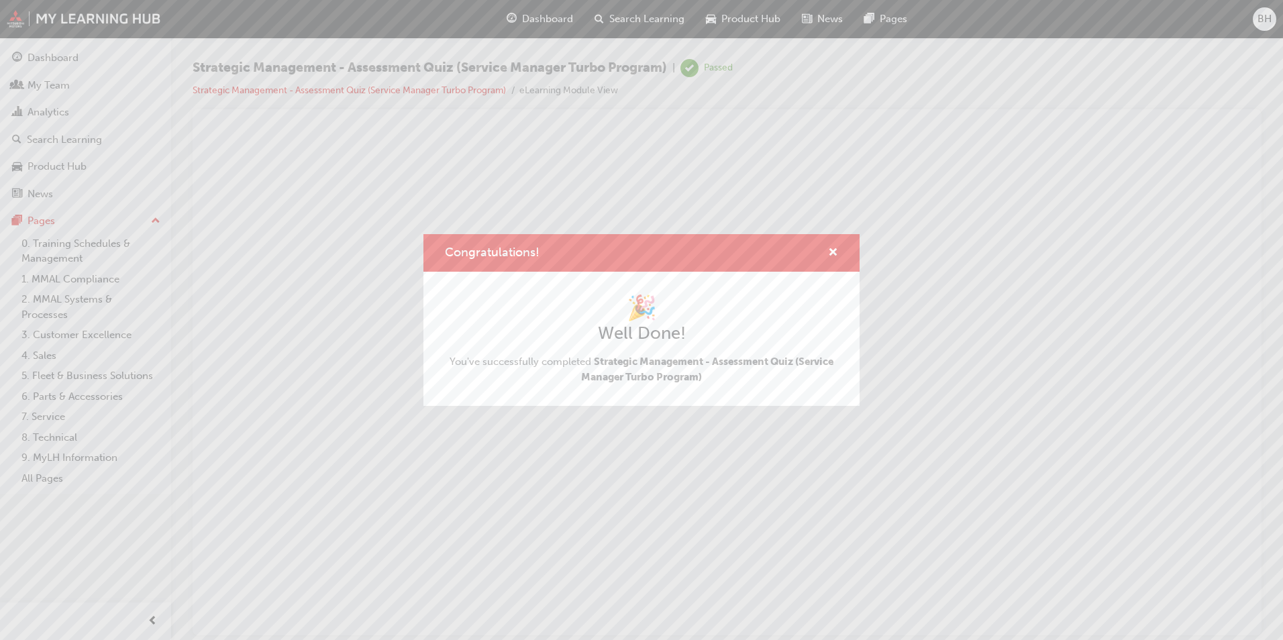
click at [47, 60] on div "Congratulations! 🎉 Well Done! You've successfully completed Strategic Managemen…" at bounding box center [641, 320] width 1283 height 640
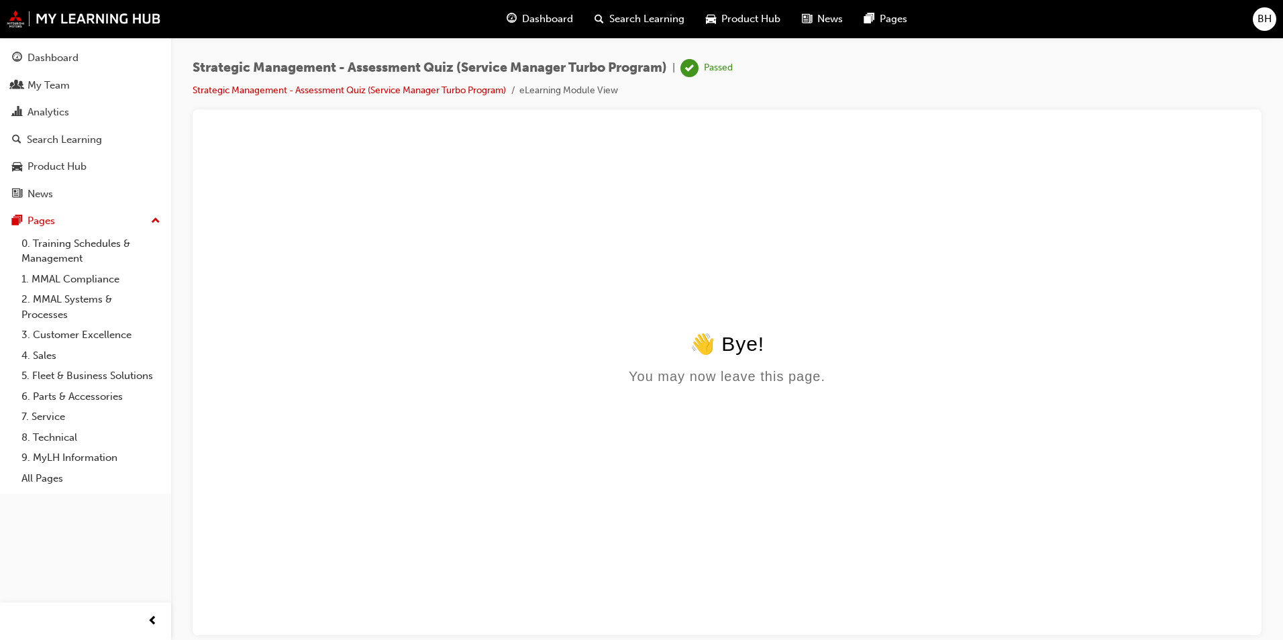
click at [47, 60] on div "Dashboard" at bounding box center [53, 57] width 51 height 15
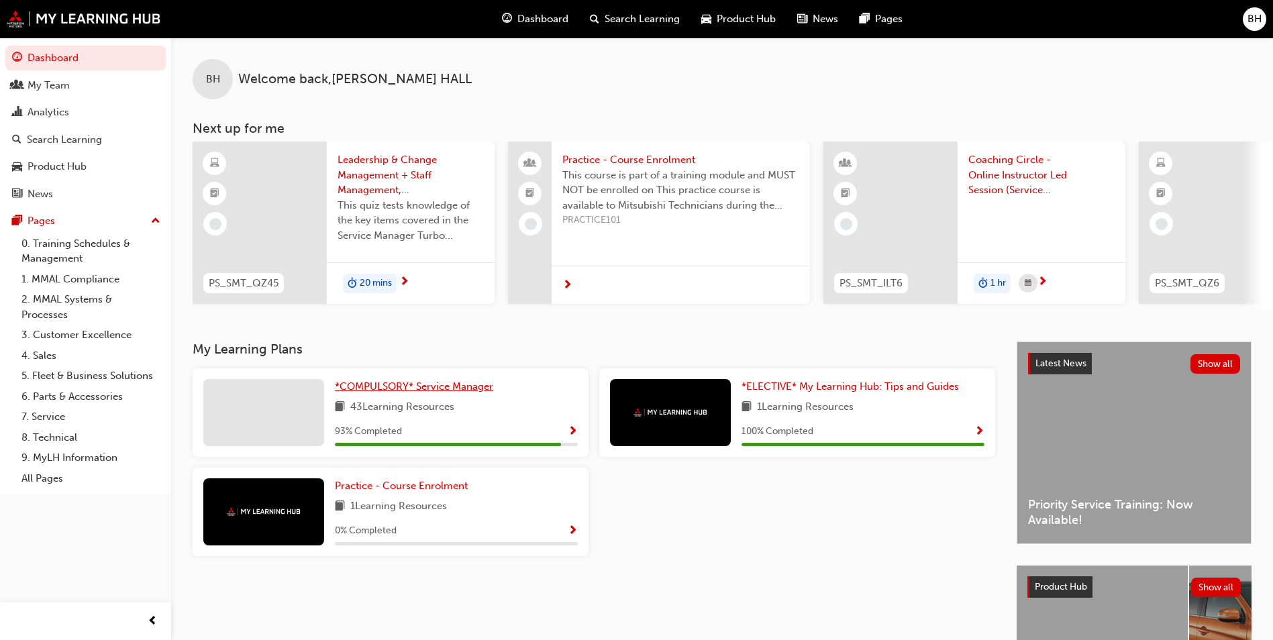
click at [436, 390] on span "*COMPULSORY* Service Manager" at bounding box center [414, 387] width 158 height 12
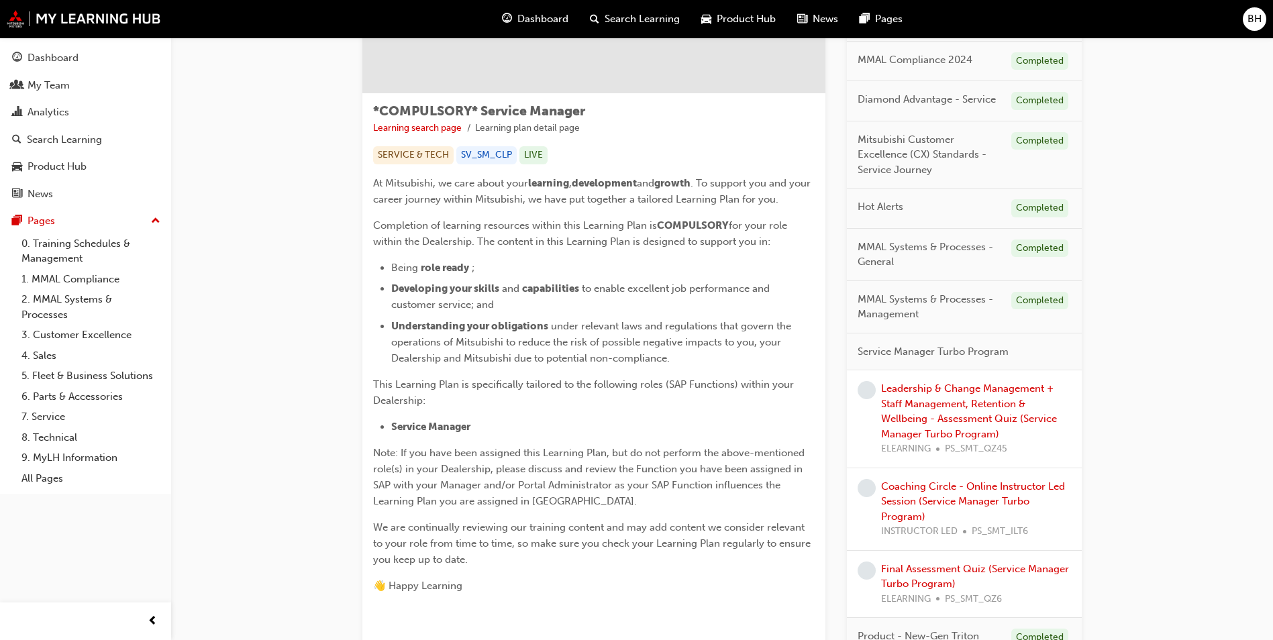
scroll to position [201, 0]
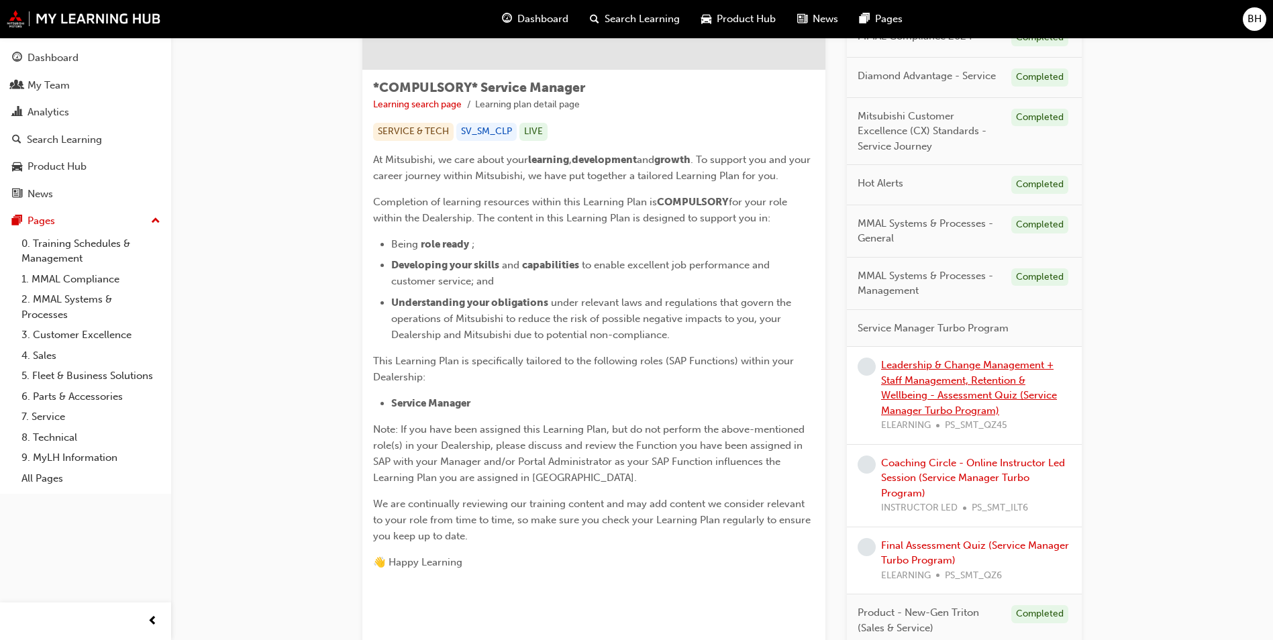
click at [928, 386] on link "Leadership & Change Management + Staff Management, Retention & Wellbeing - Asse…" at bounding box center [969, 388] width 176 height 58
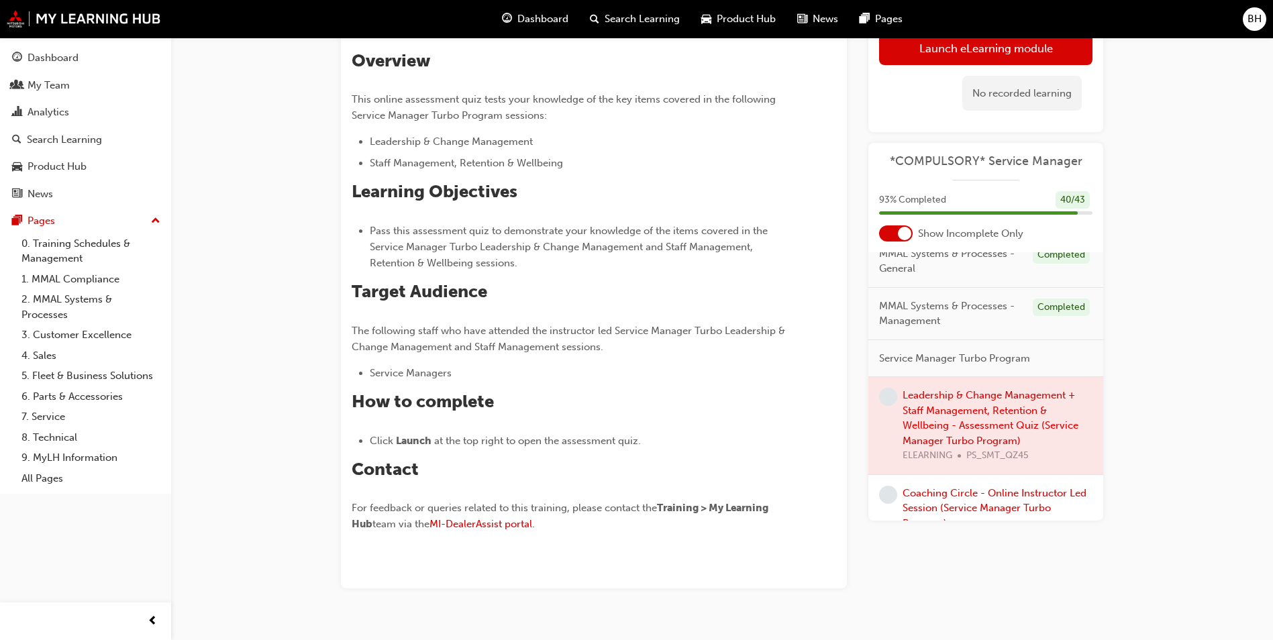
scroll to position [268, 0]
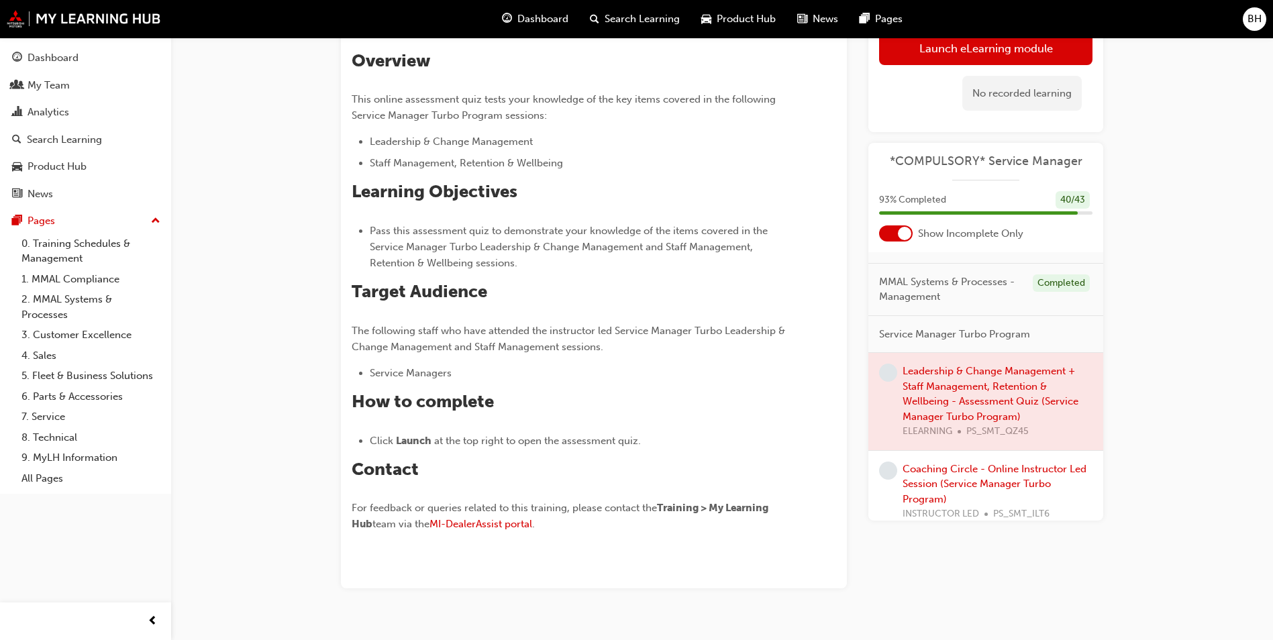
click at [956, 404] on div at bounding box center [985, 401] width 235 height 97
click at [892, 382] on span "learningRecordVerb_NONE-icon" at bounding box center [888, 373] width 18 height 18
click at [948, 50] on link "Launch eLearning module" at bounding box center [985, 48] width 213 height 34
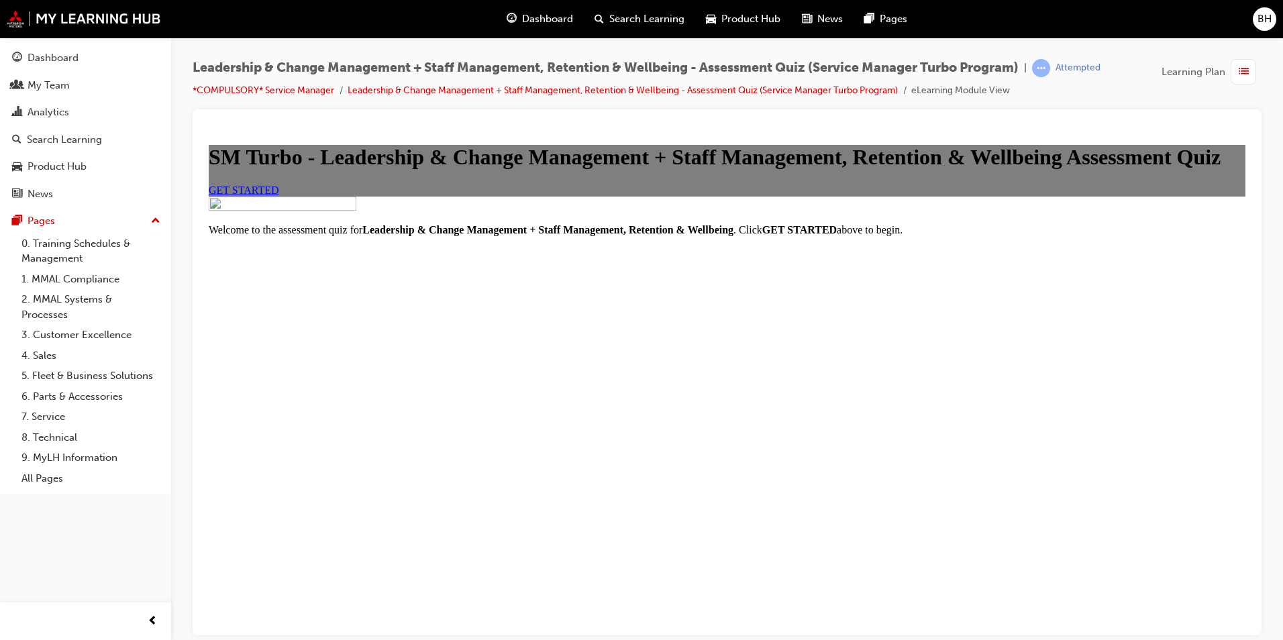
click at [279, 195] on link "GET STARTED" at bounding box center [244, 189] width 70 height 11
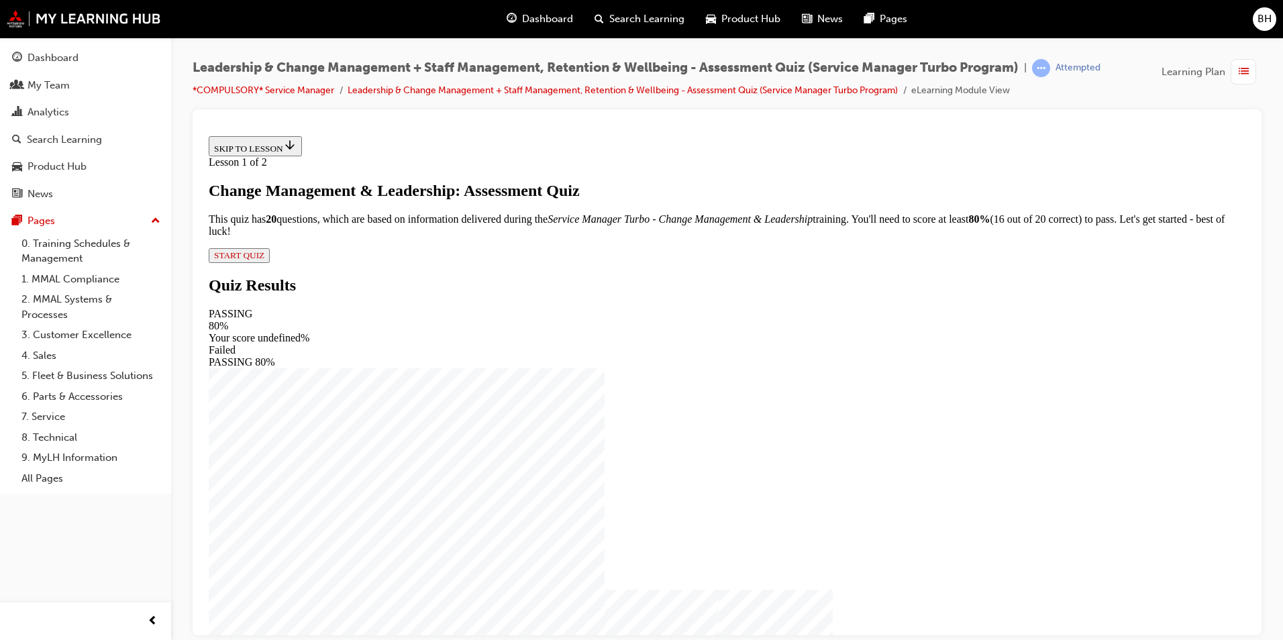
scroll to position [2, 0]
click at [264, 260] on span "START QUIZ" at bounding box center [239, 255] width 50 height 10
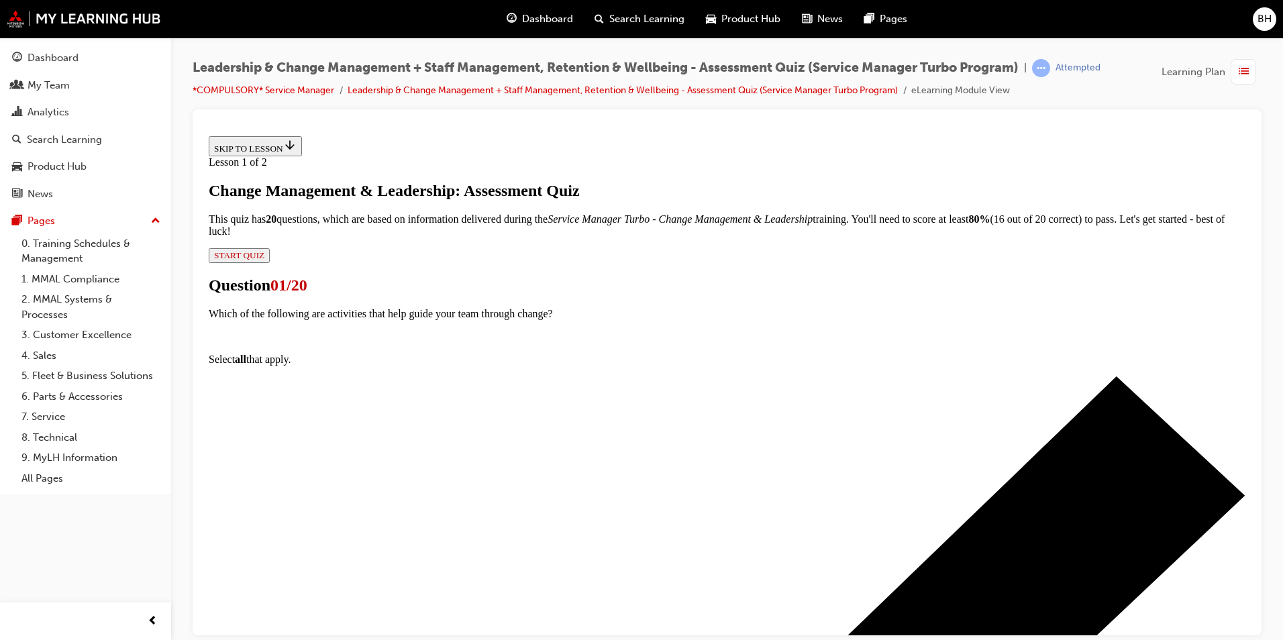
scroll to position [136, 0]
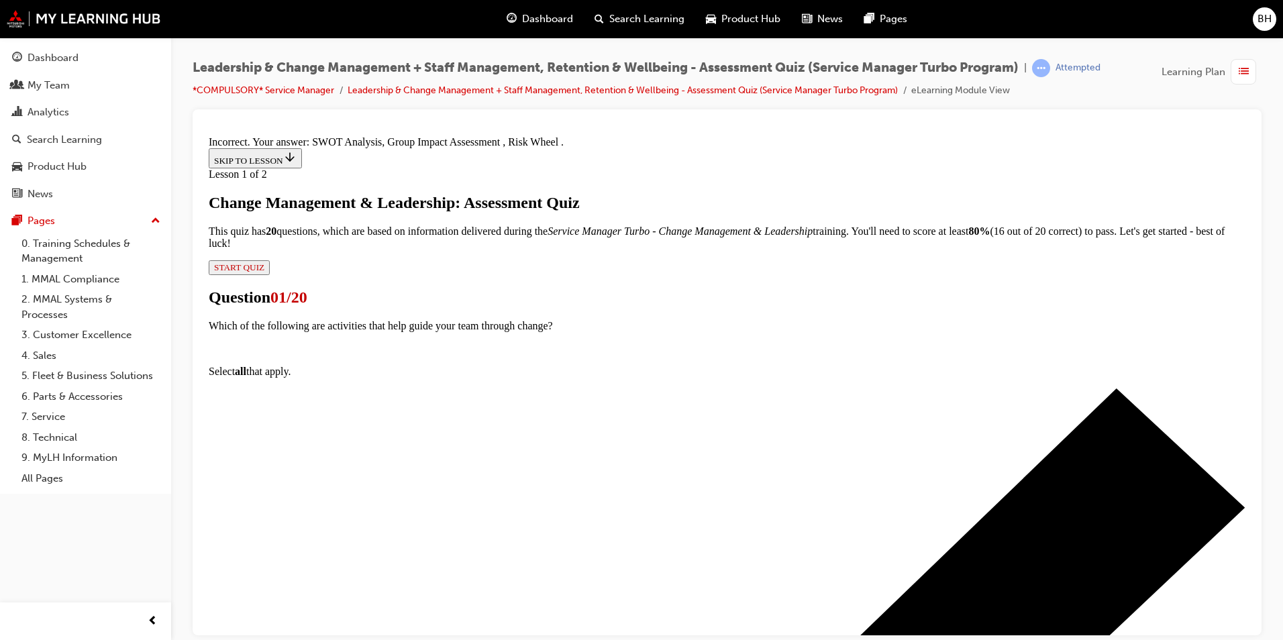
scroll to position [219, 0]
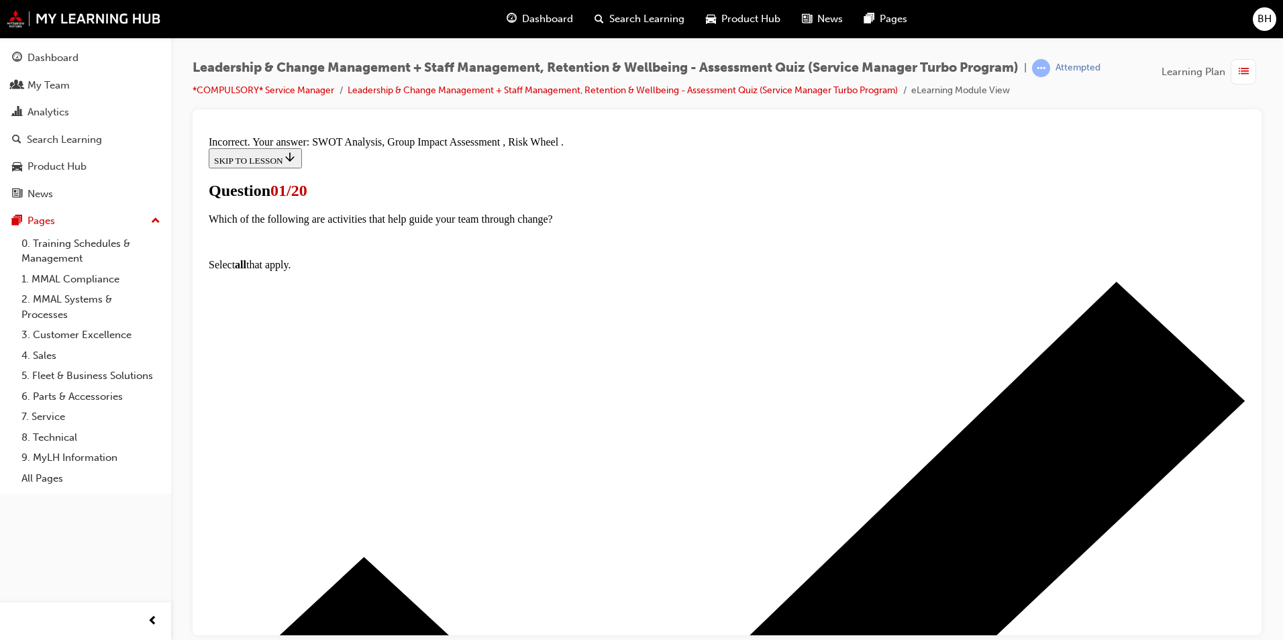
scroll to position [134, 0]
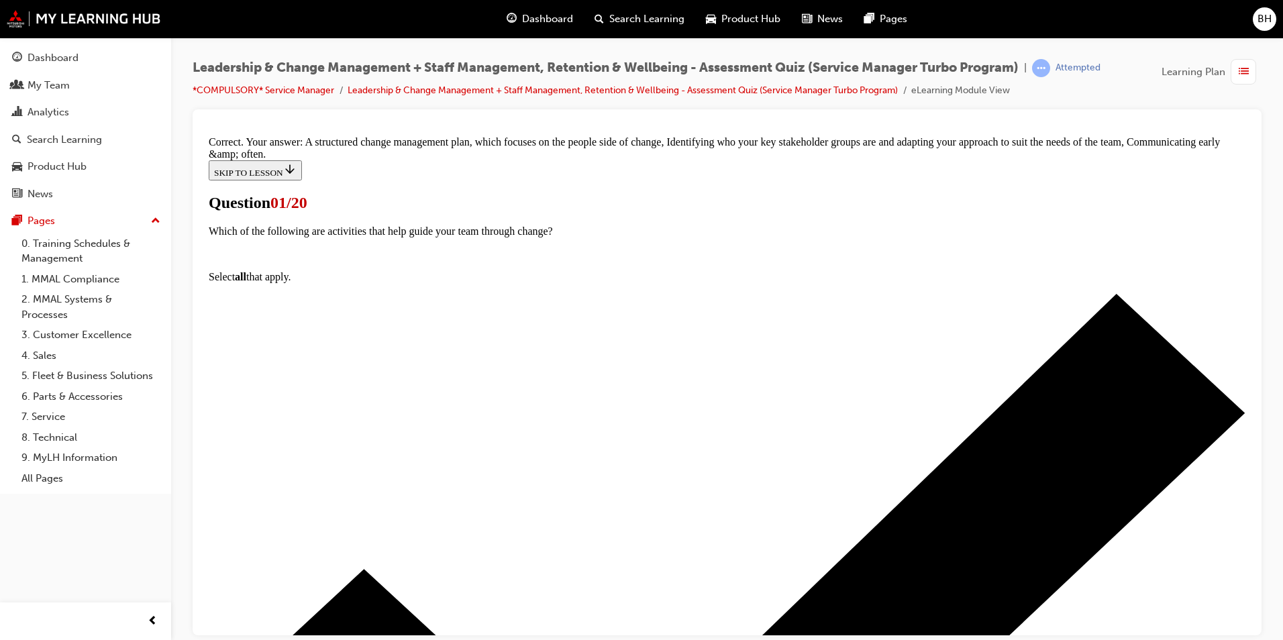
scroll to position [269, 0]
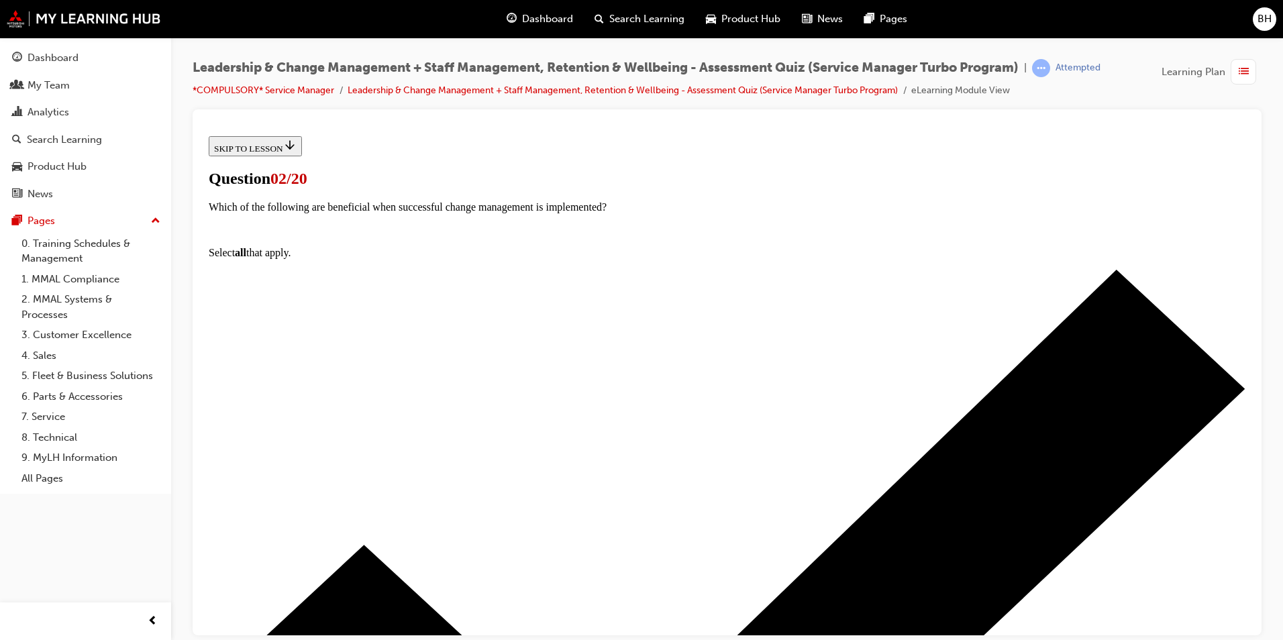
scroll to position [67, 0]
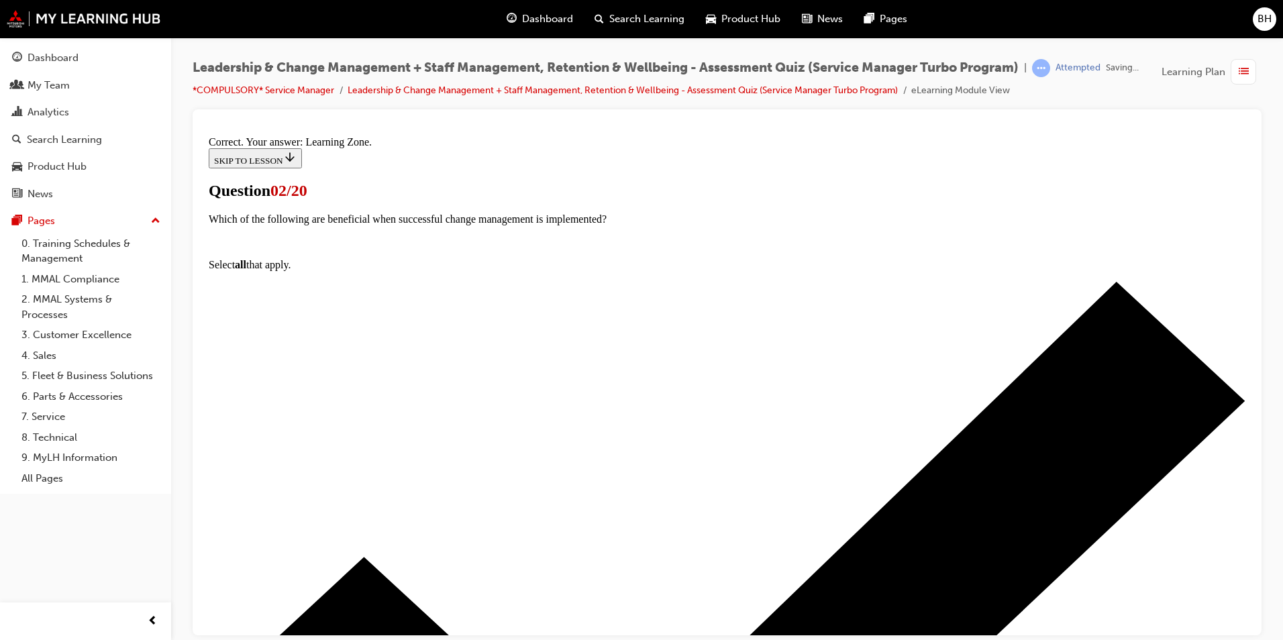
scroll to position [197, 0]
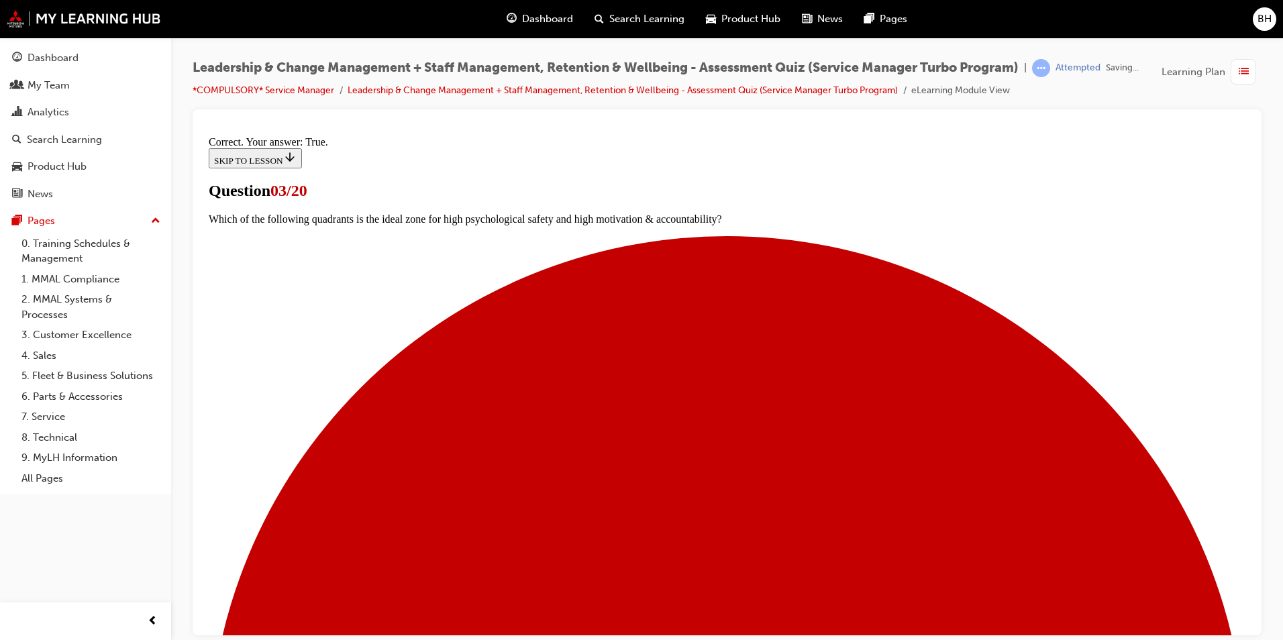
scroll to position [135, 0]
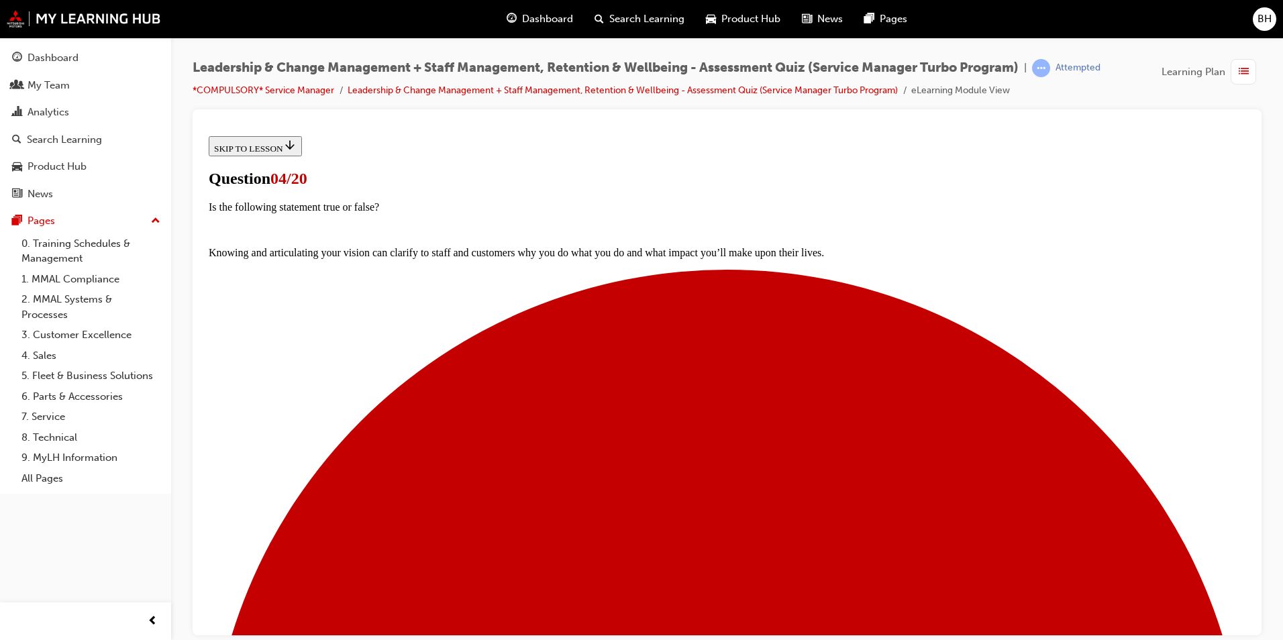
scroll to position [95, 0]
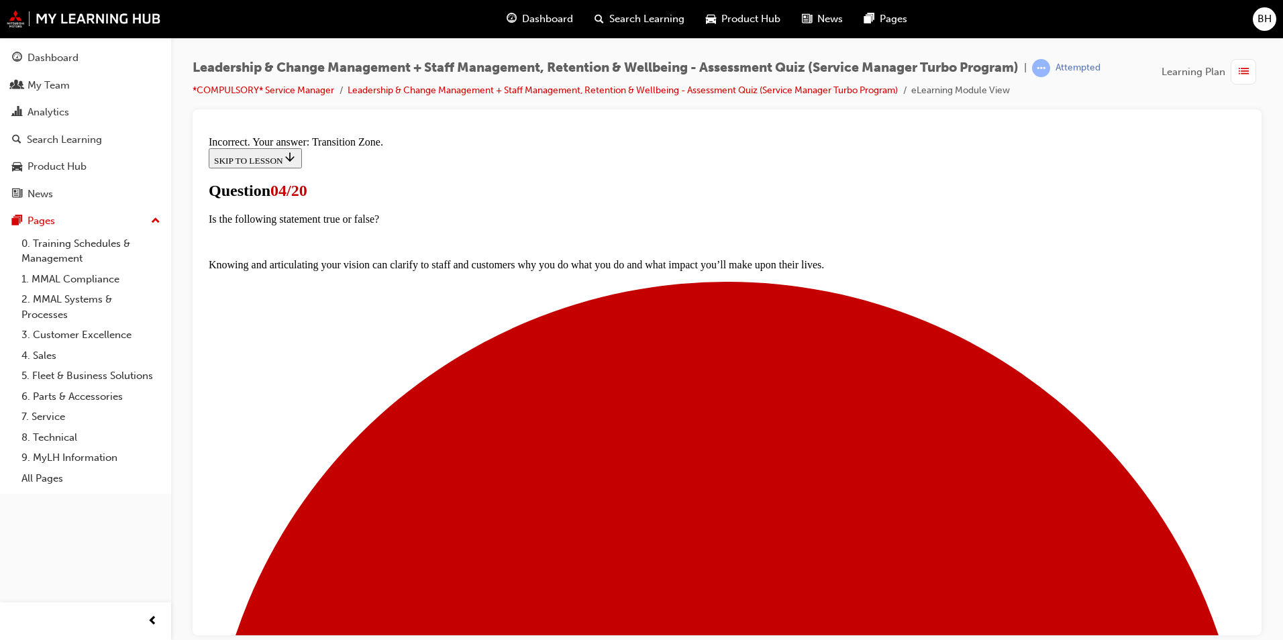
scroll to position [242, 0]
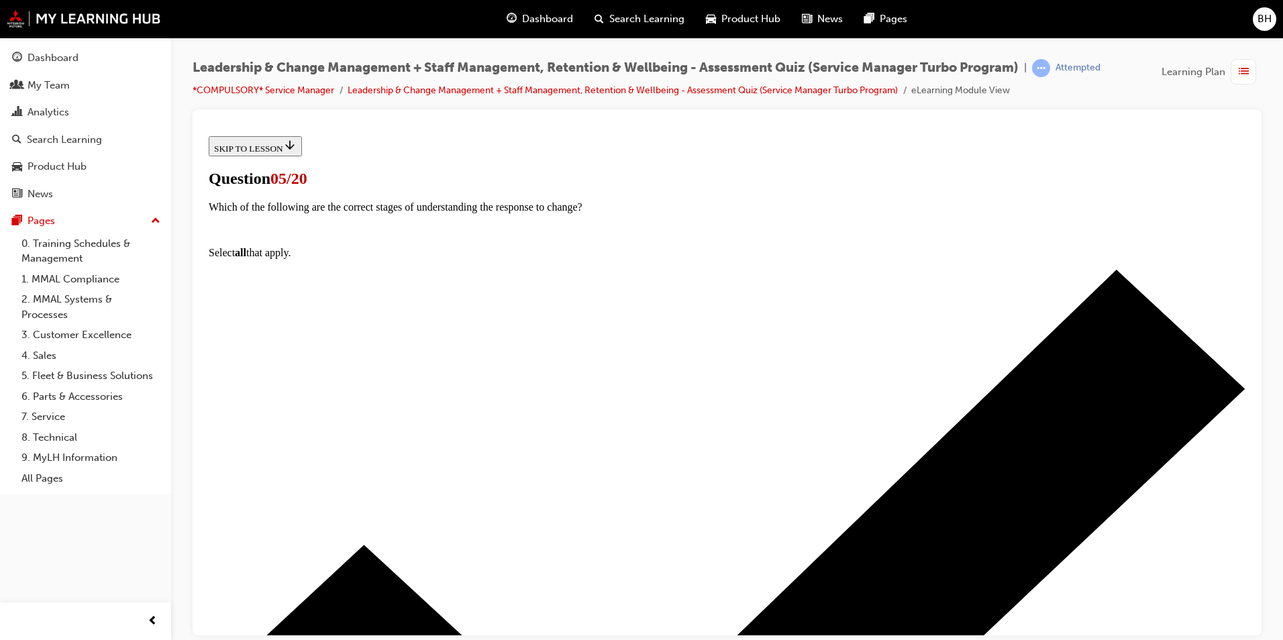
scroll to position [67, 0]
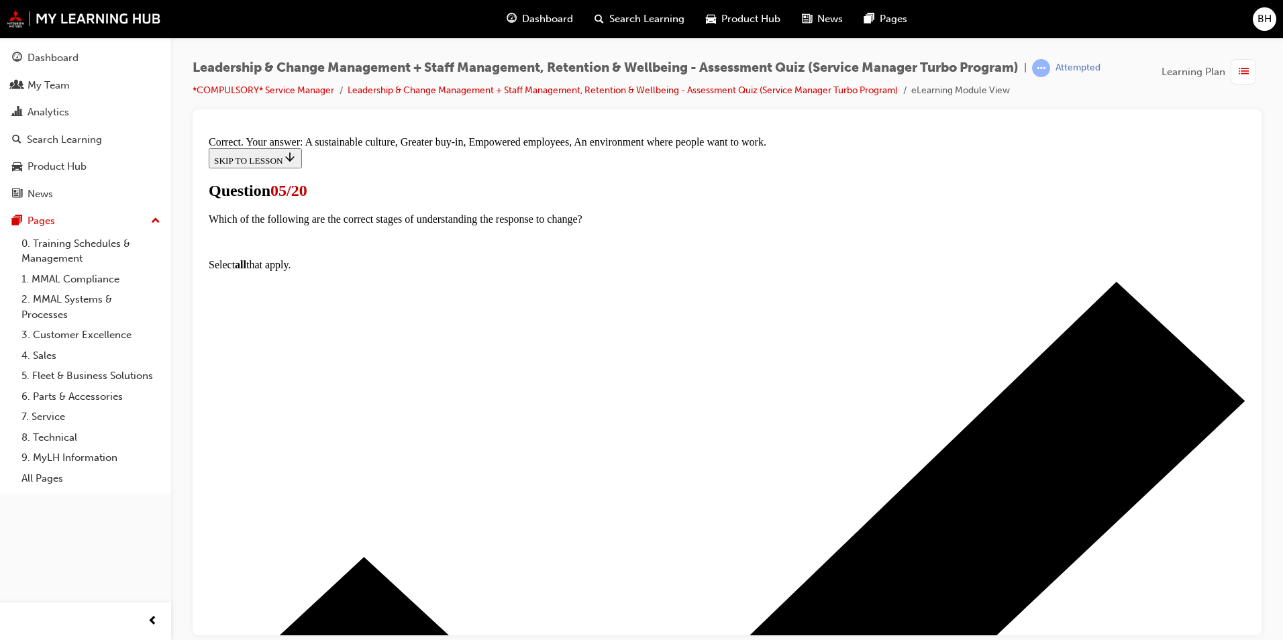
scroll to position [219, 0]
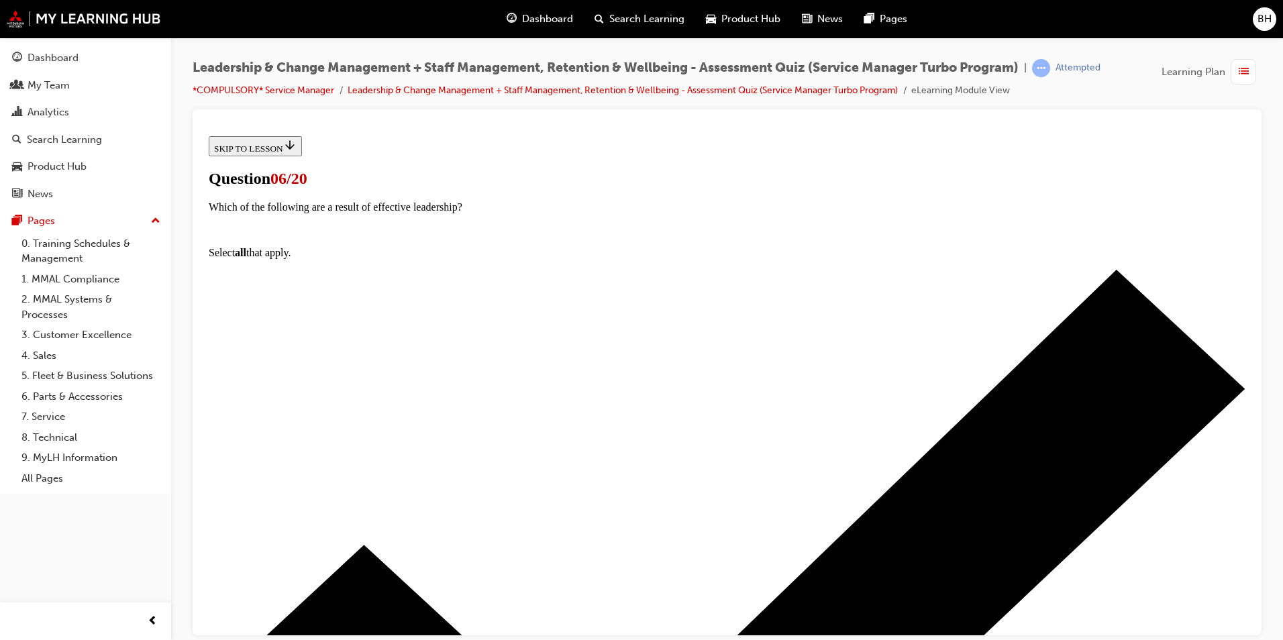
scroll to position [67, 0]
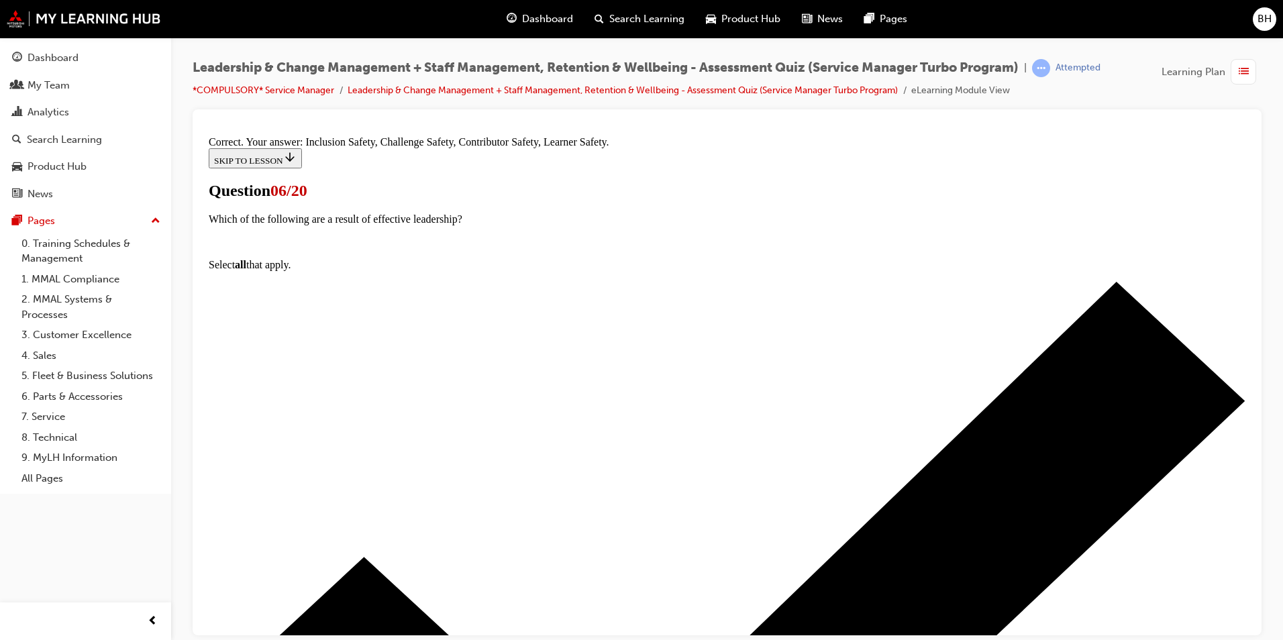
scroll to position [219, 0]
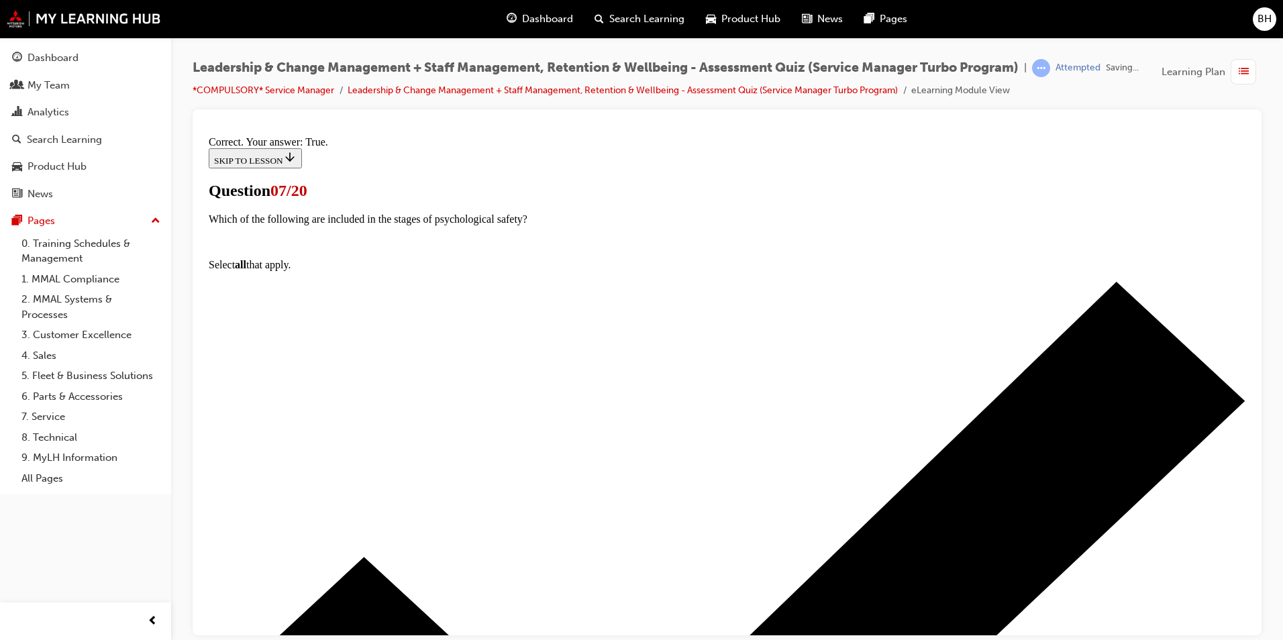
scroll to position [135, 0]
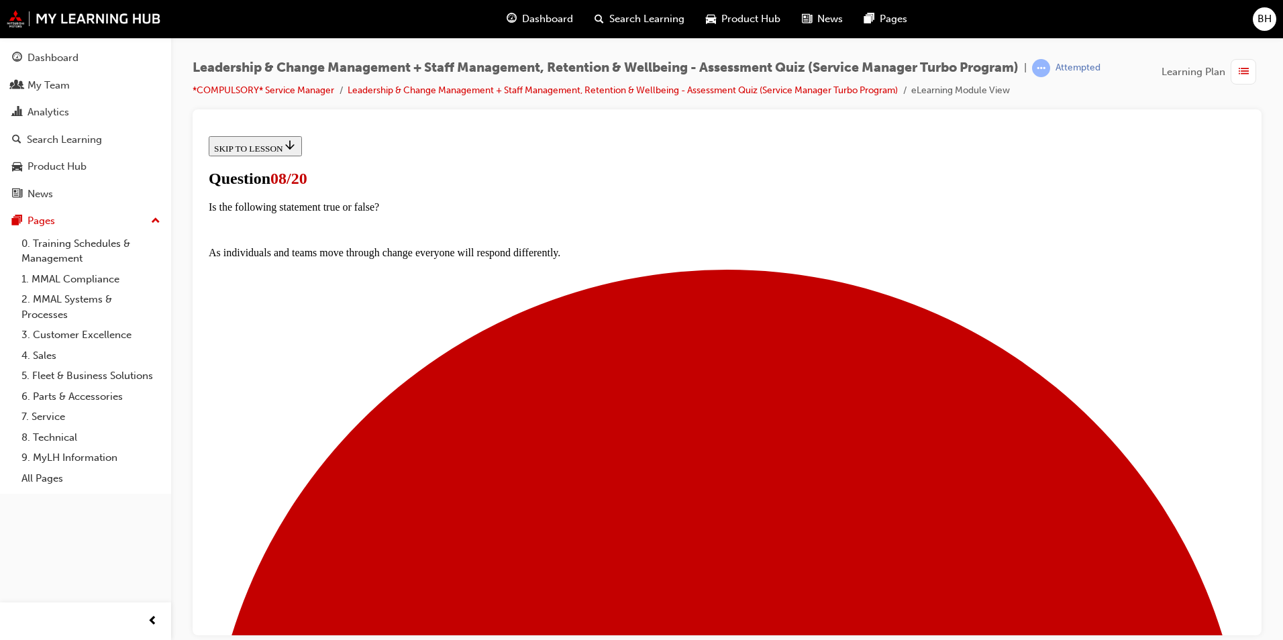
scroll to position [95, 0]
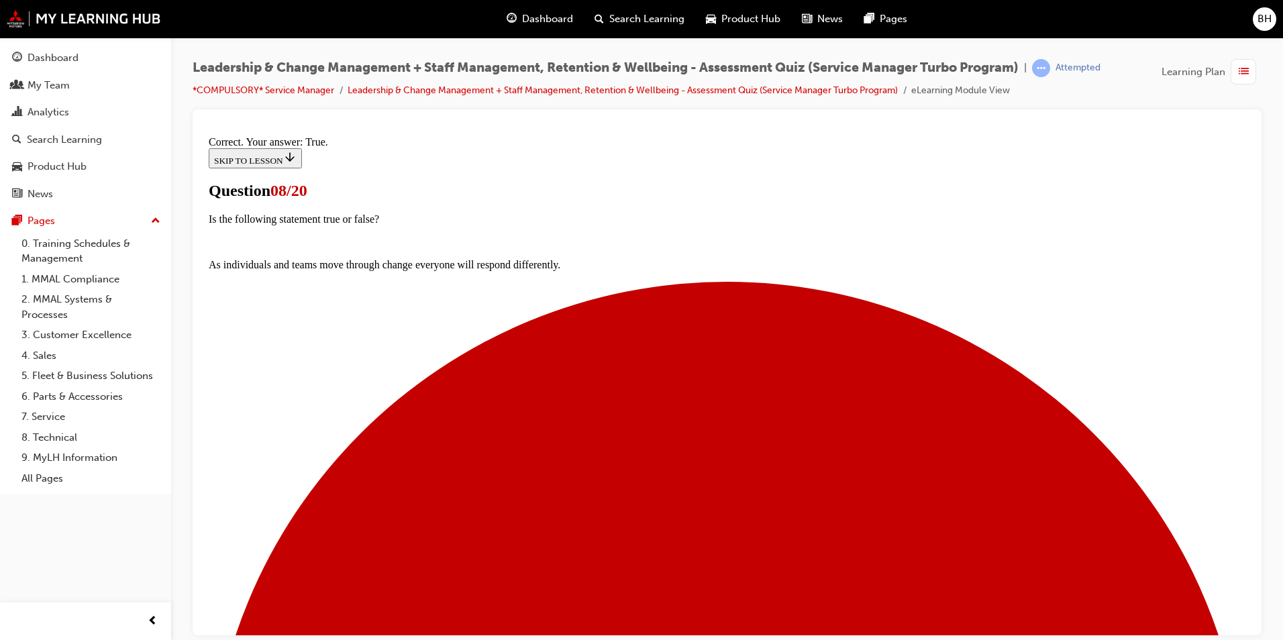
scroll to position [181, 0]
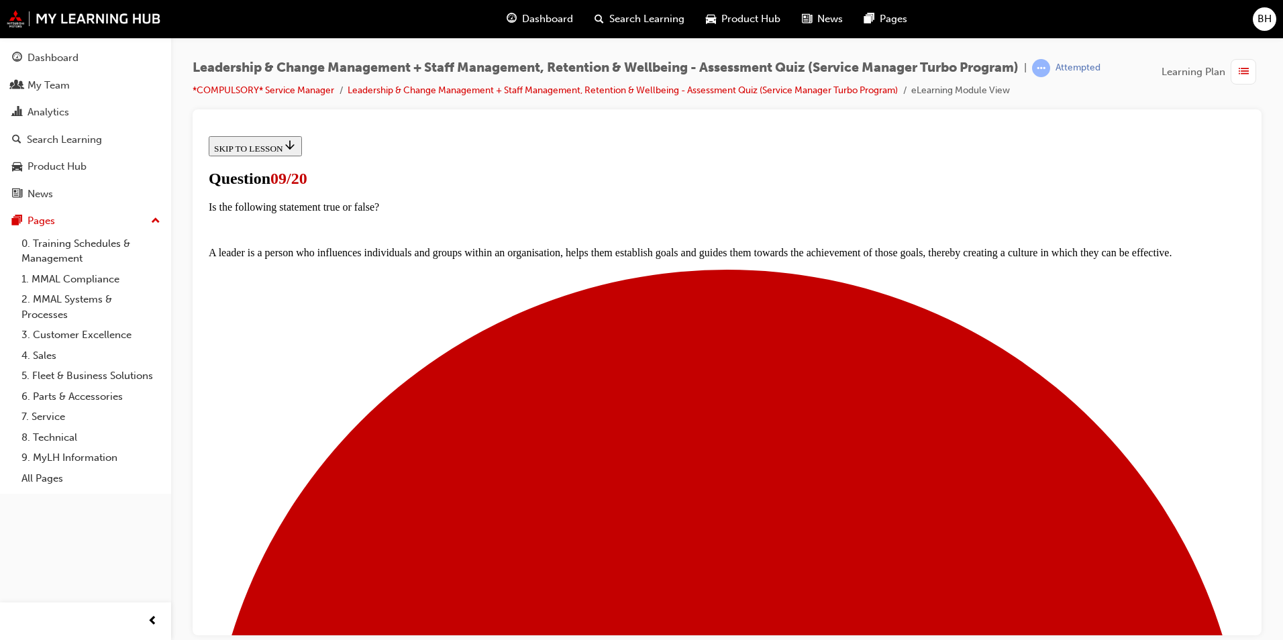
scroll to position [67, 0]
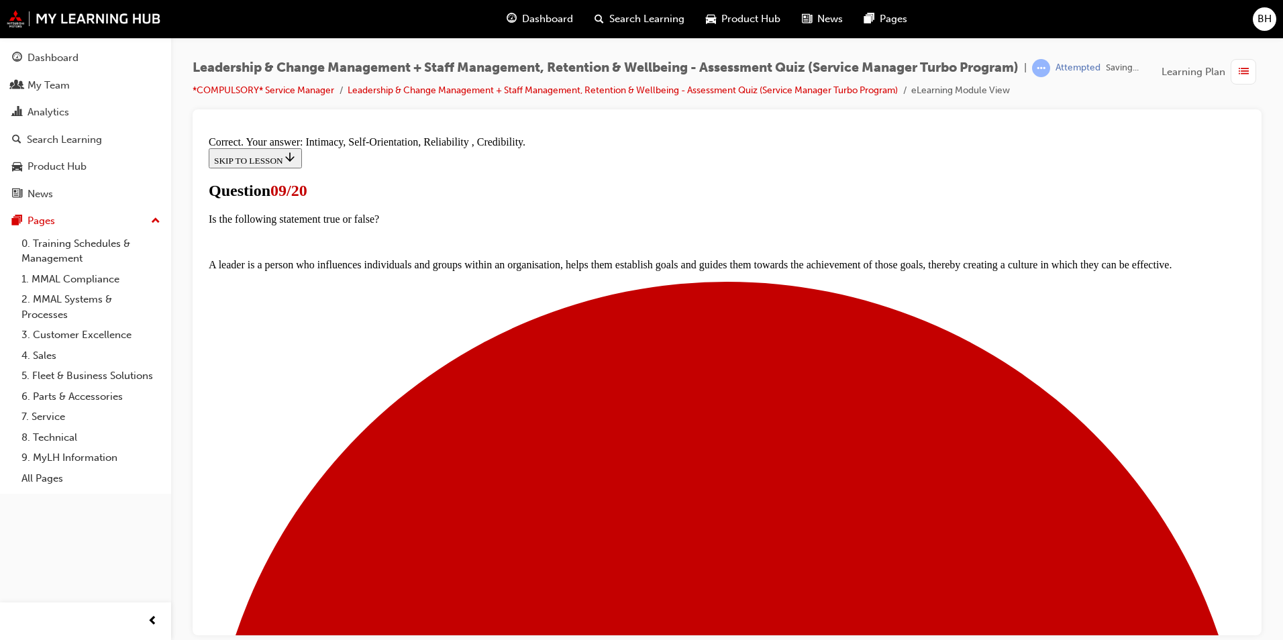
scroll to position [219, 0]
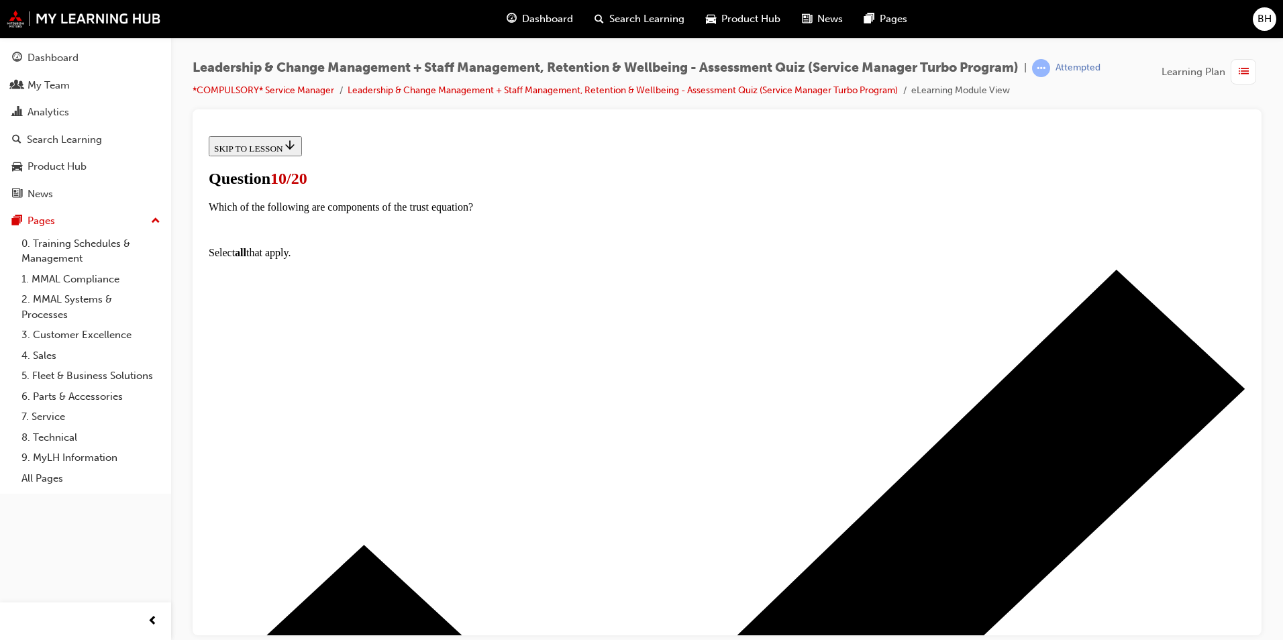
scroll to position [125, 0]
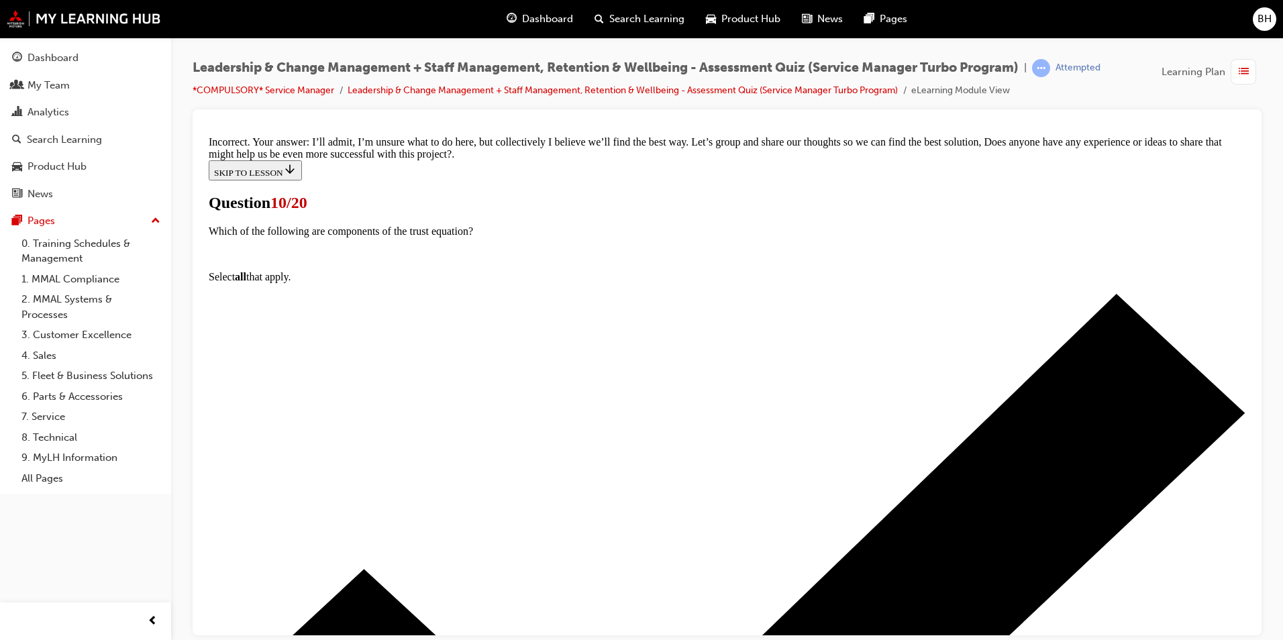
scroll to position [273, 0]
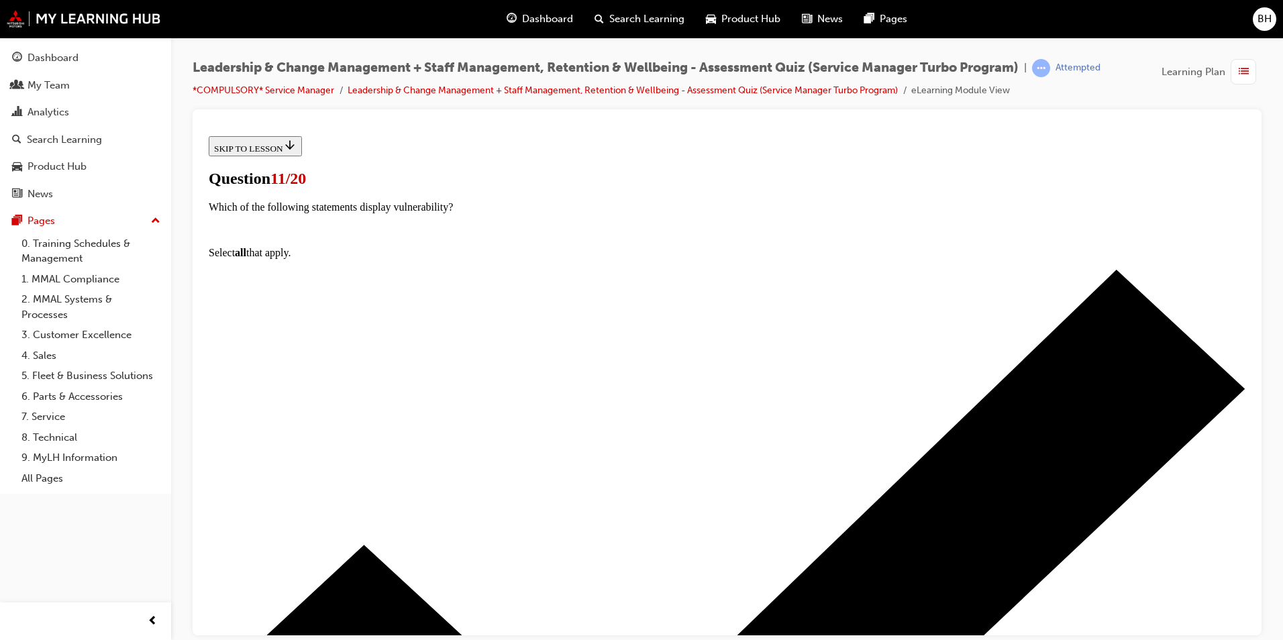
scroll to position [70, 0]
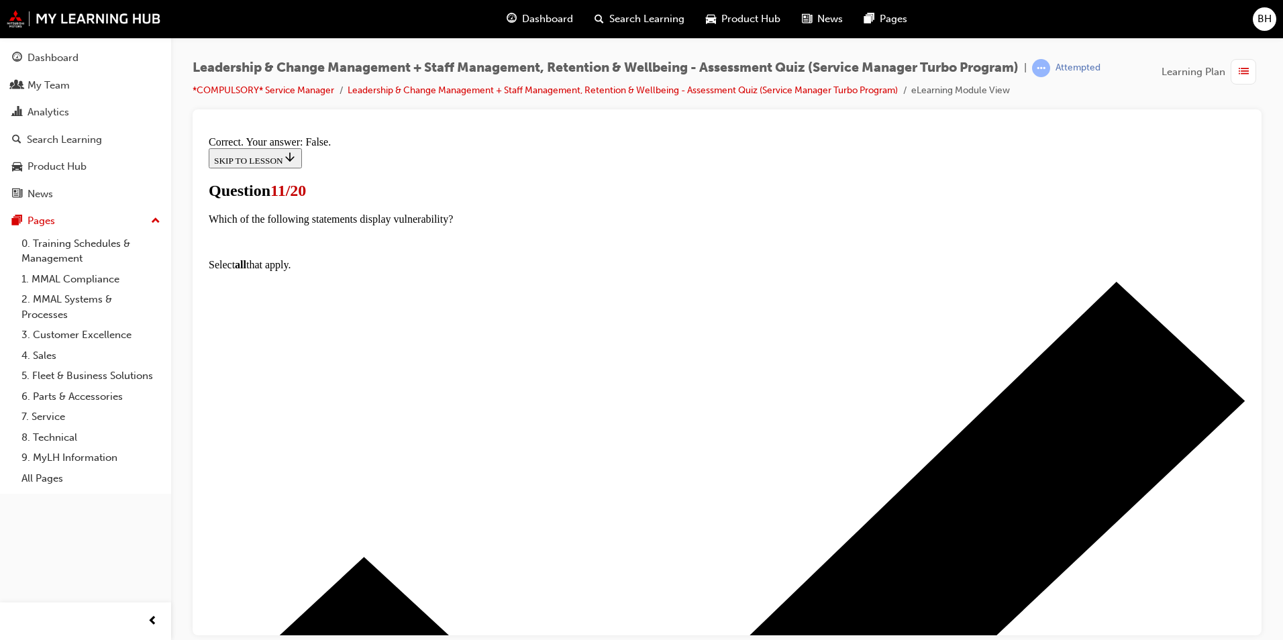
scroll to position [112, 0]
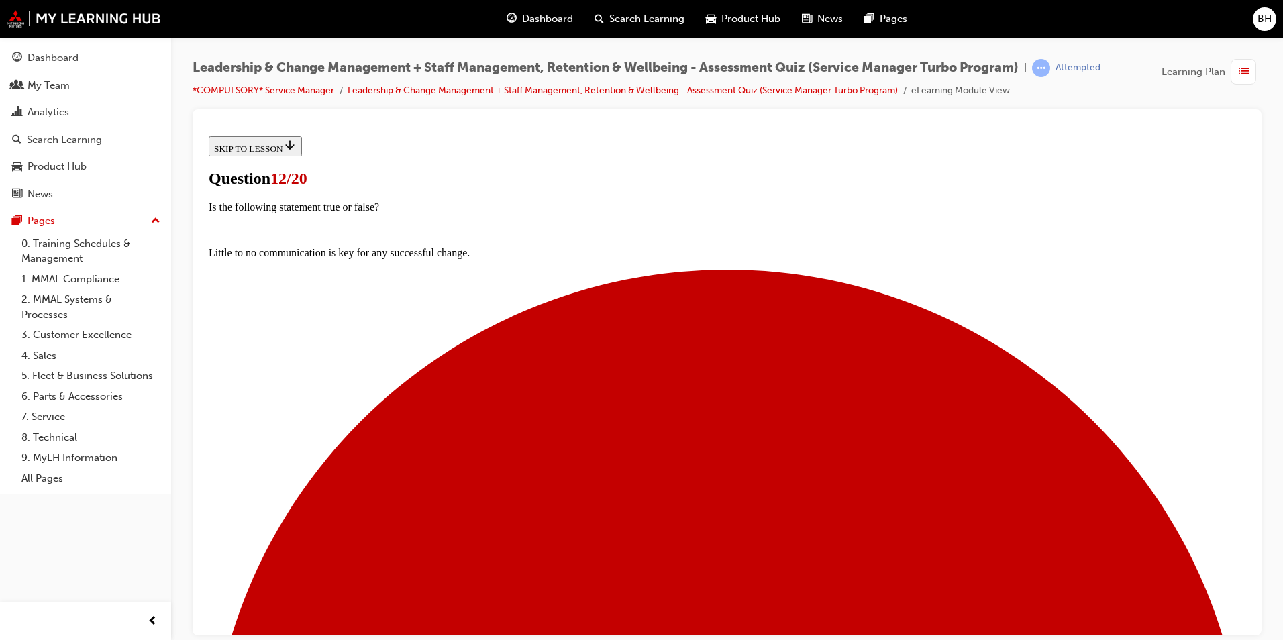
scroll to position [95, 0]
drag, startPoint x: 506, startPoint y: 275, endPoint x: 560, endPoint y: 270, distance: 54.6
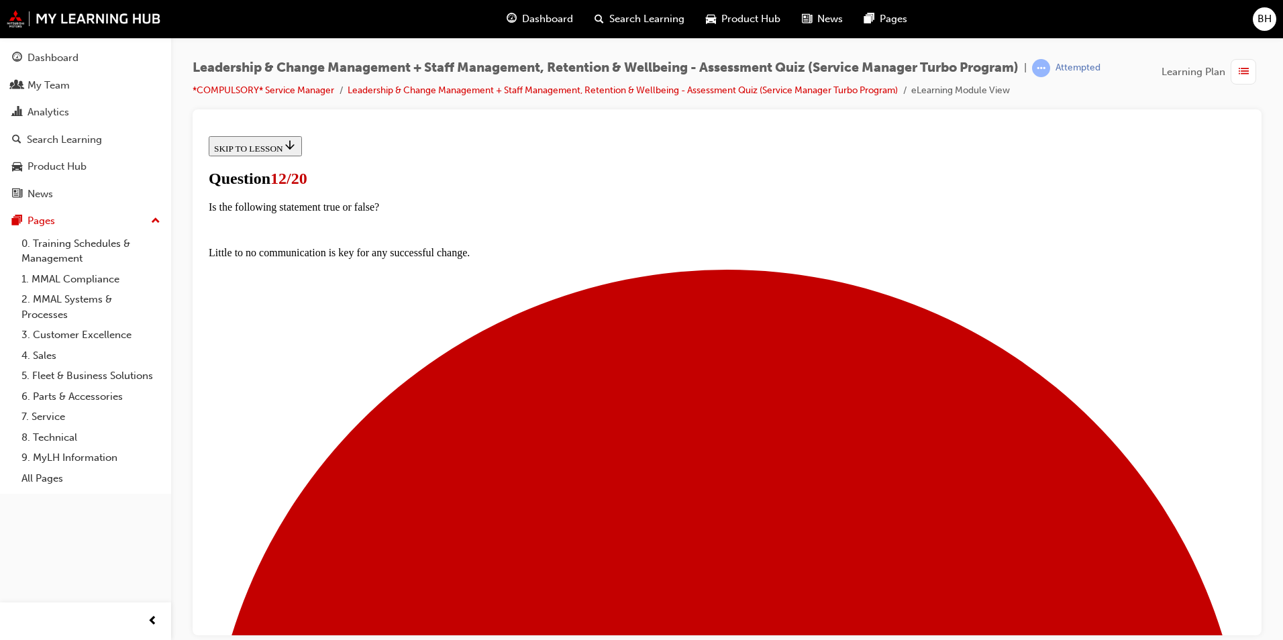
drag, startPoint x: 558, startPoint y: 278, endPoint x: 512, endPoint y: 278, distance: 46.3
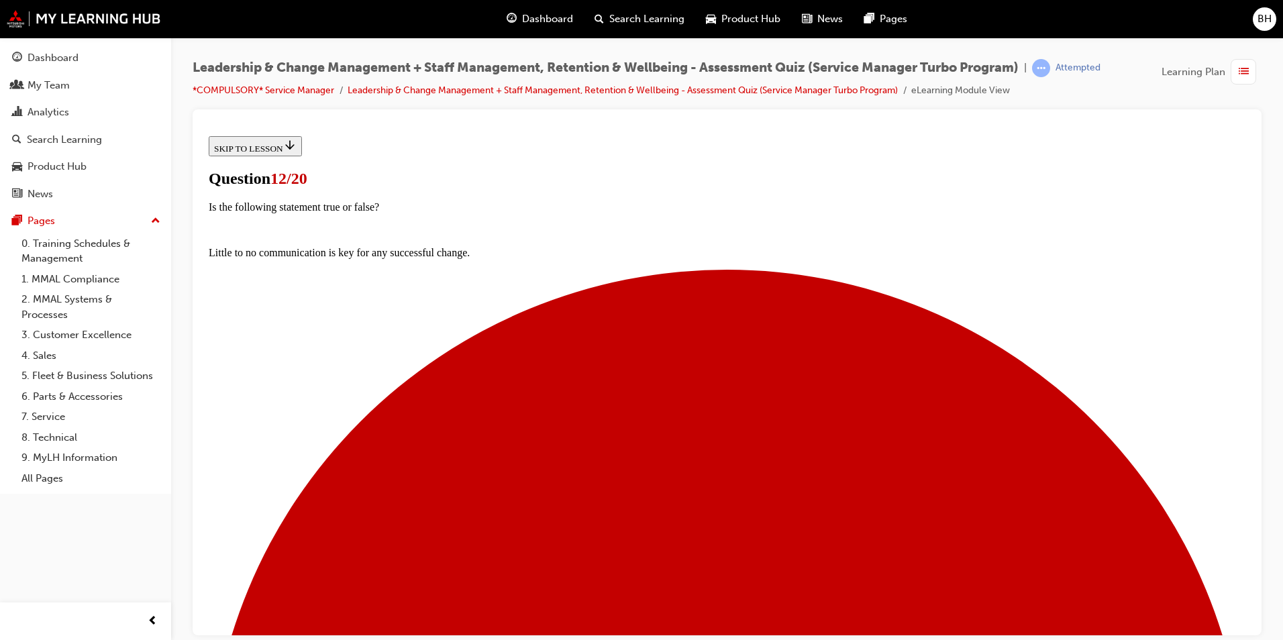
drag, startPoint x: 513, startPoint y: 278, endPoint x: 462, endPoint y: 278, distance: 50.3
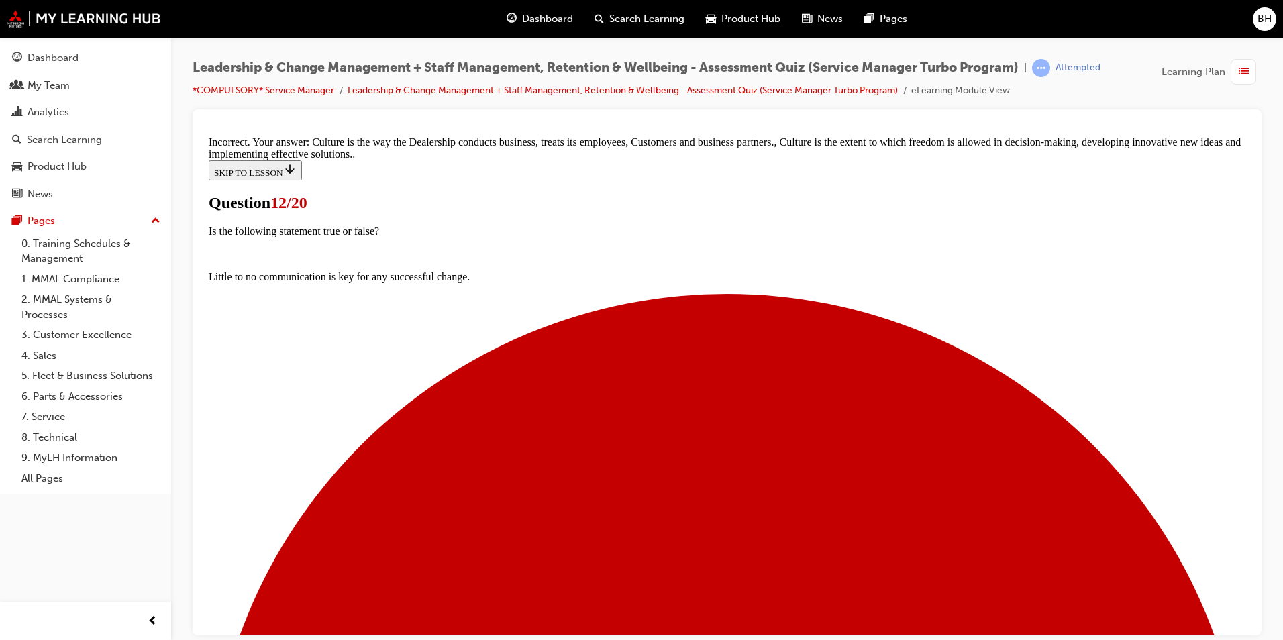
scroll to position [287, 0]
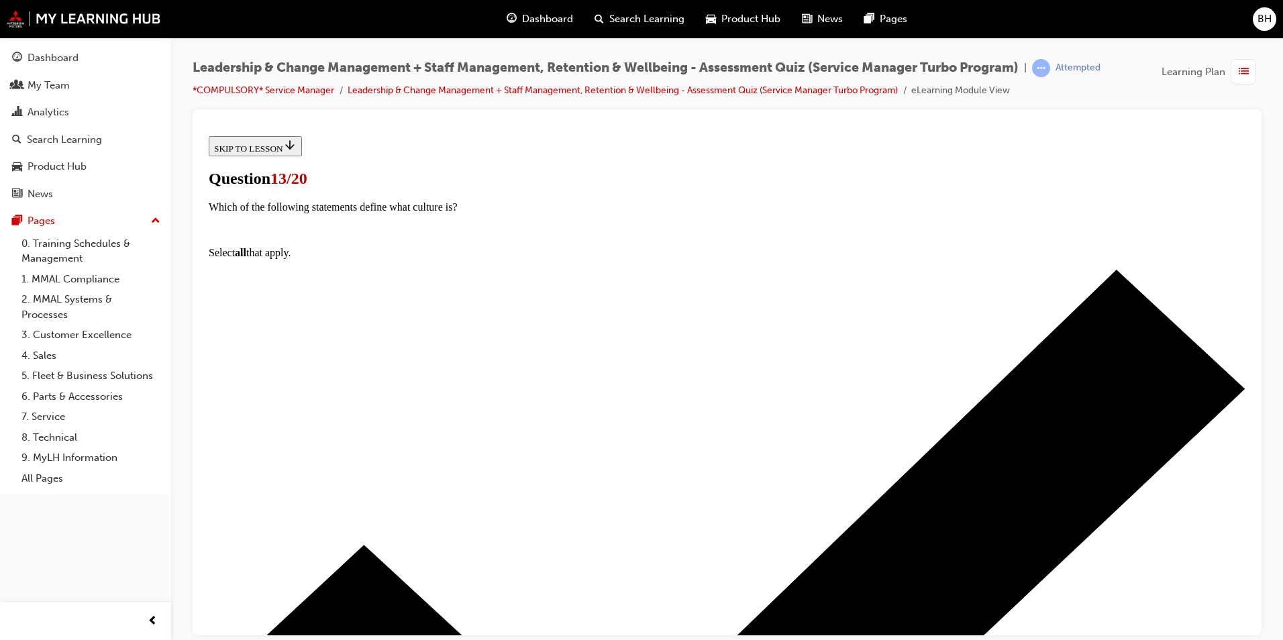
scroll to position [93, 0]
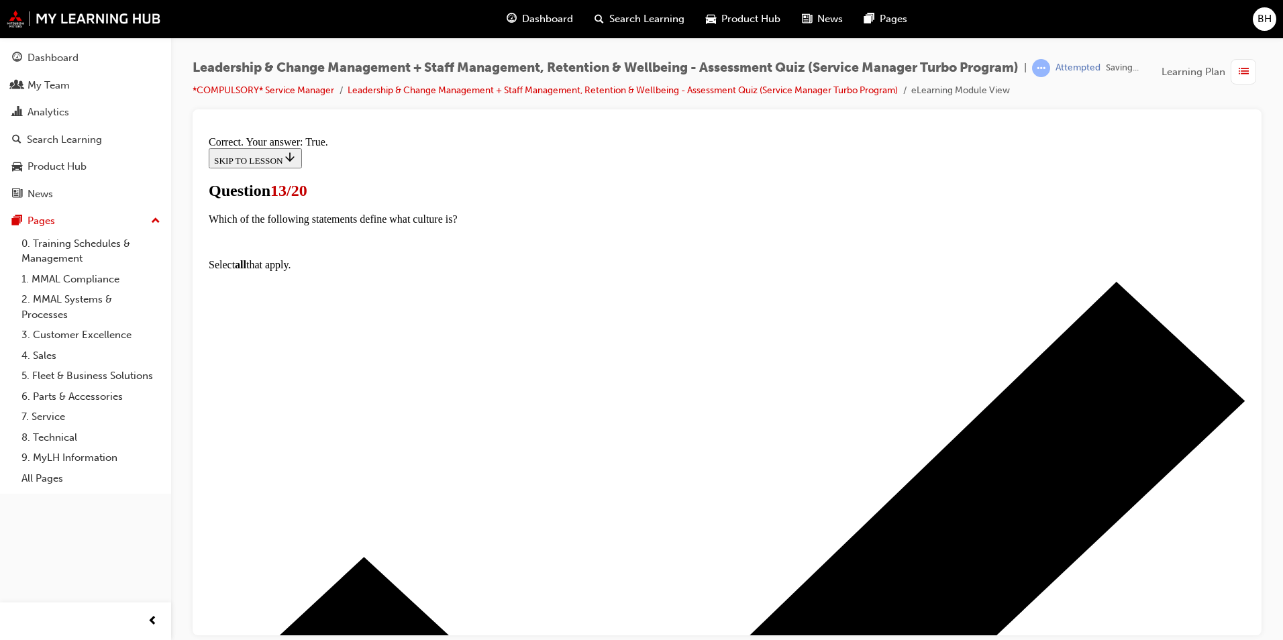
scroll to position [135, 0]
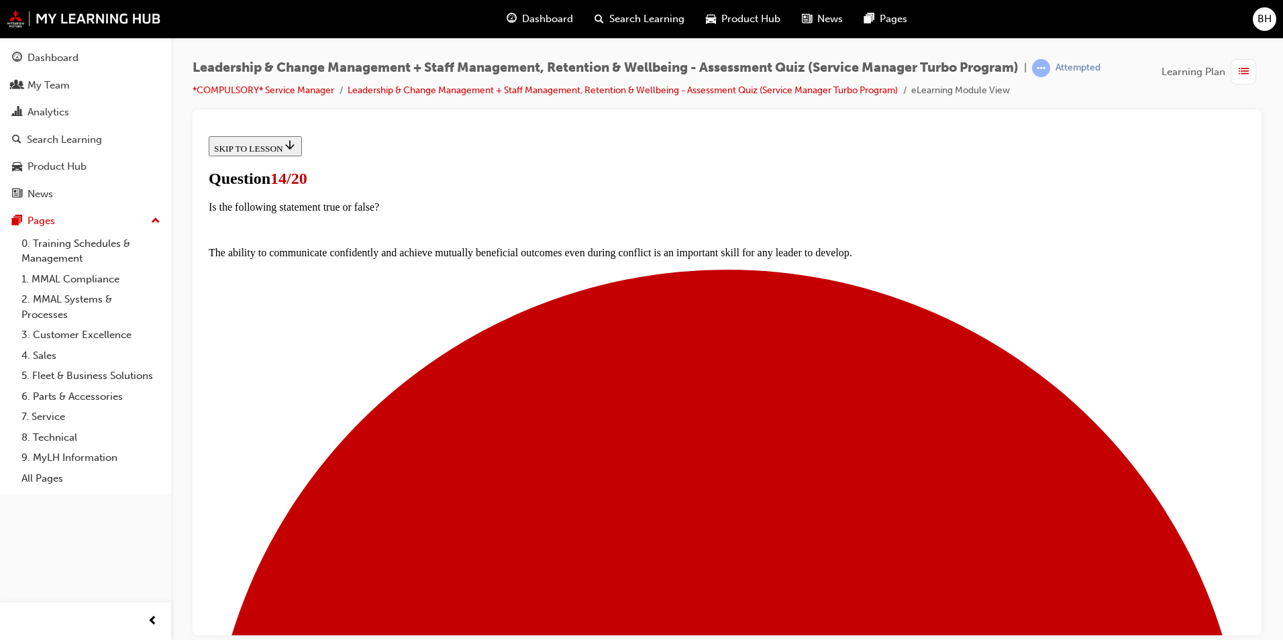
scroll to position [95, 0]
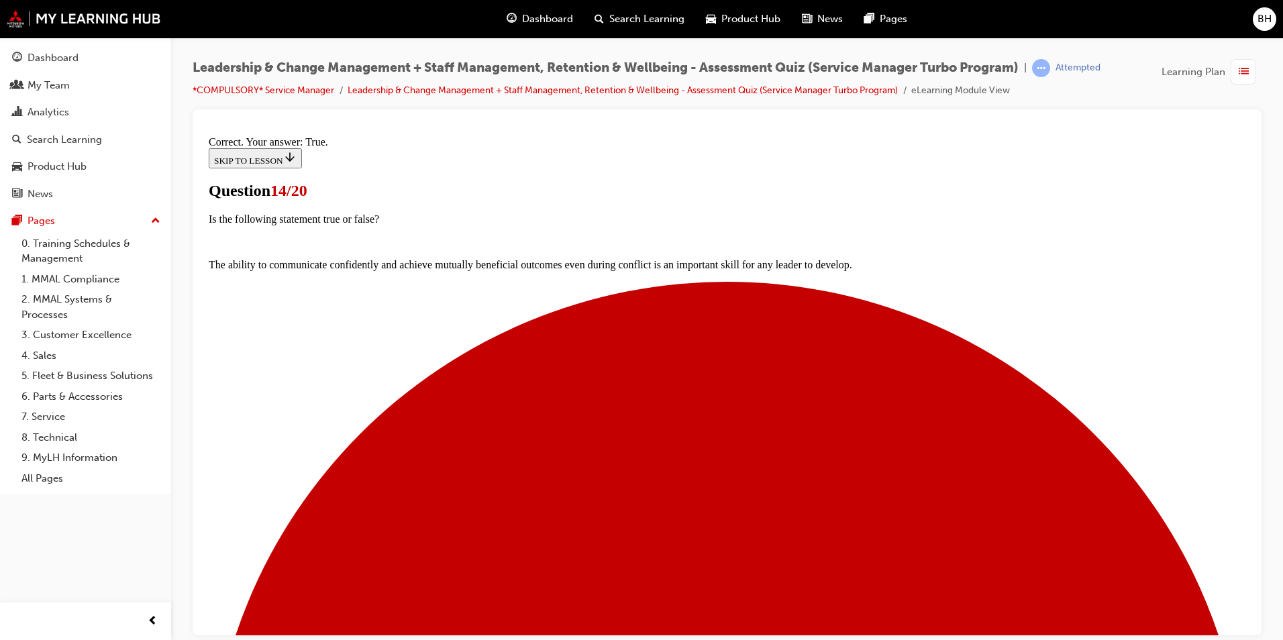
scroll to position [158, 0]
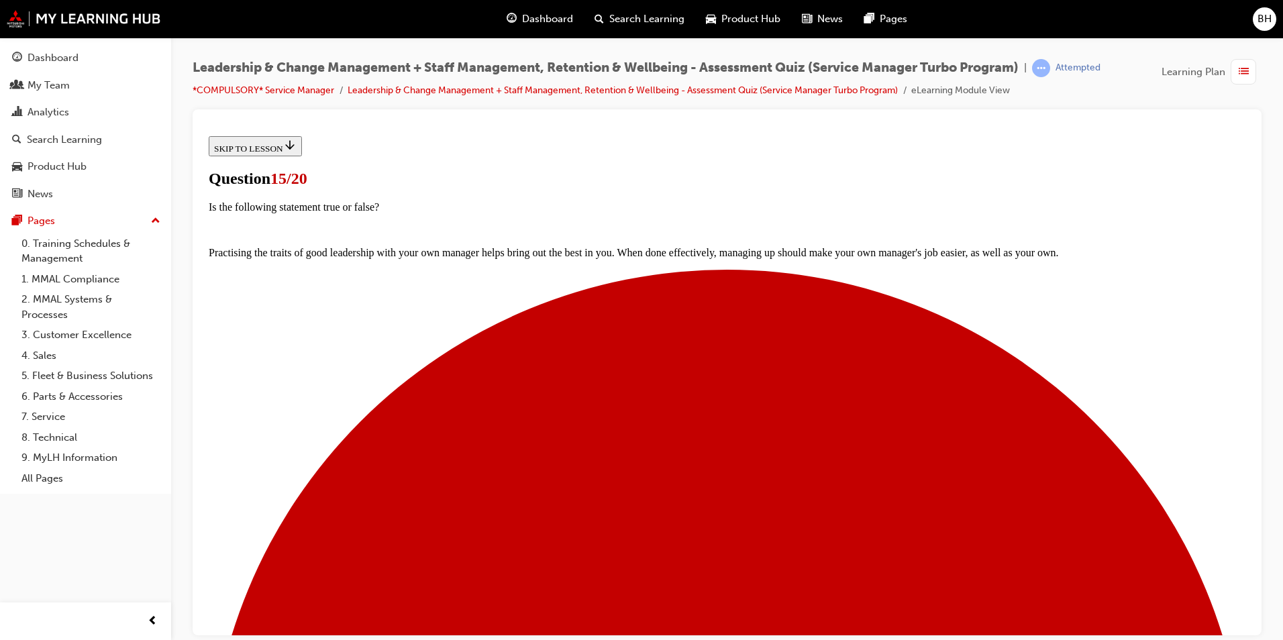
scroll to position [67, 0]
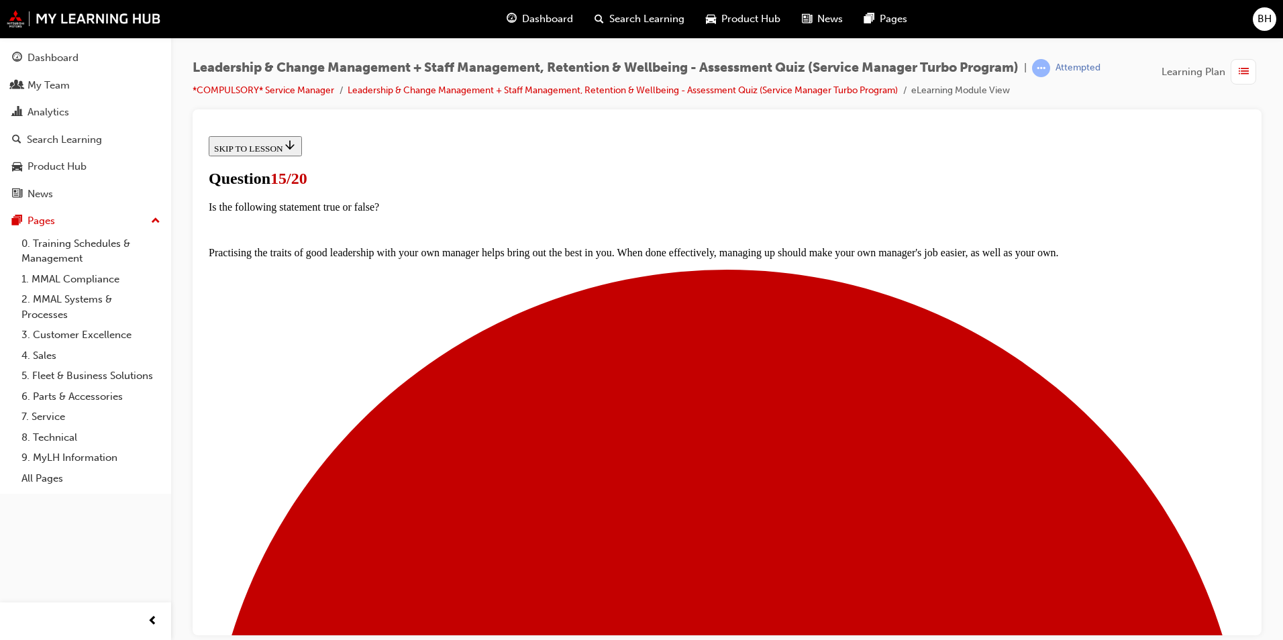
scroll to position [200, 0]
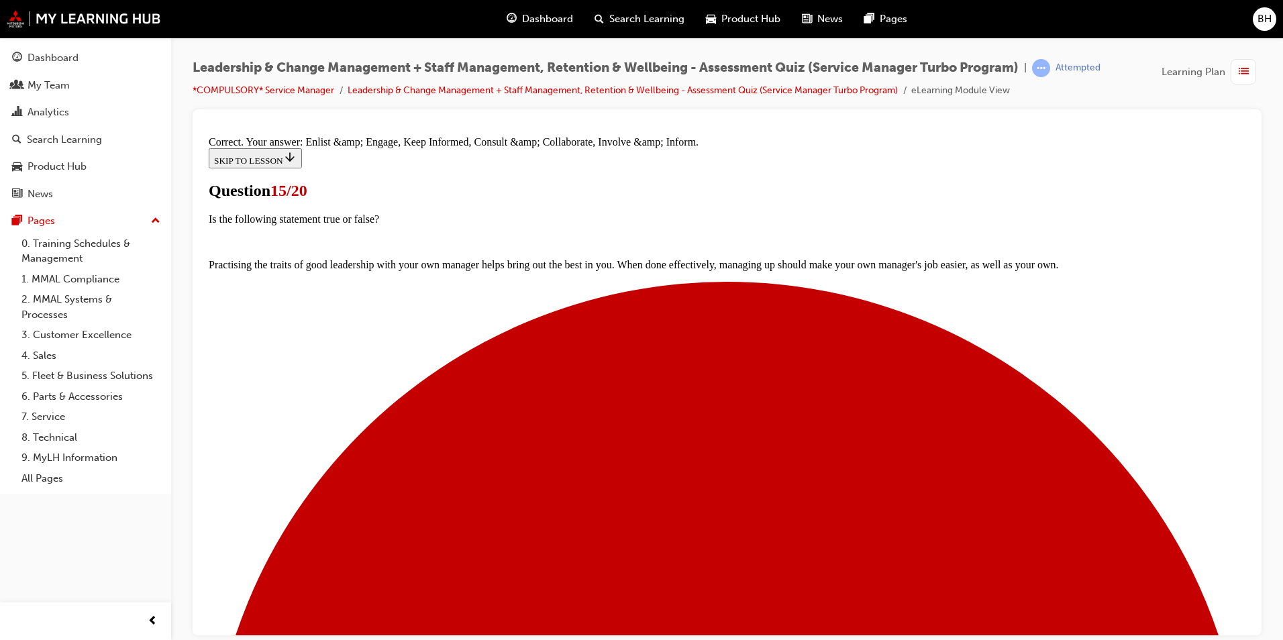
scroll to position [242, 0]
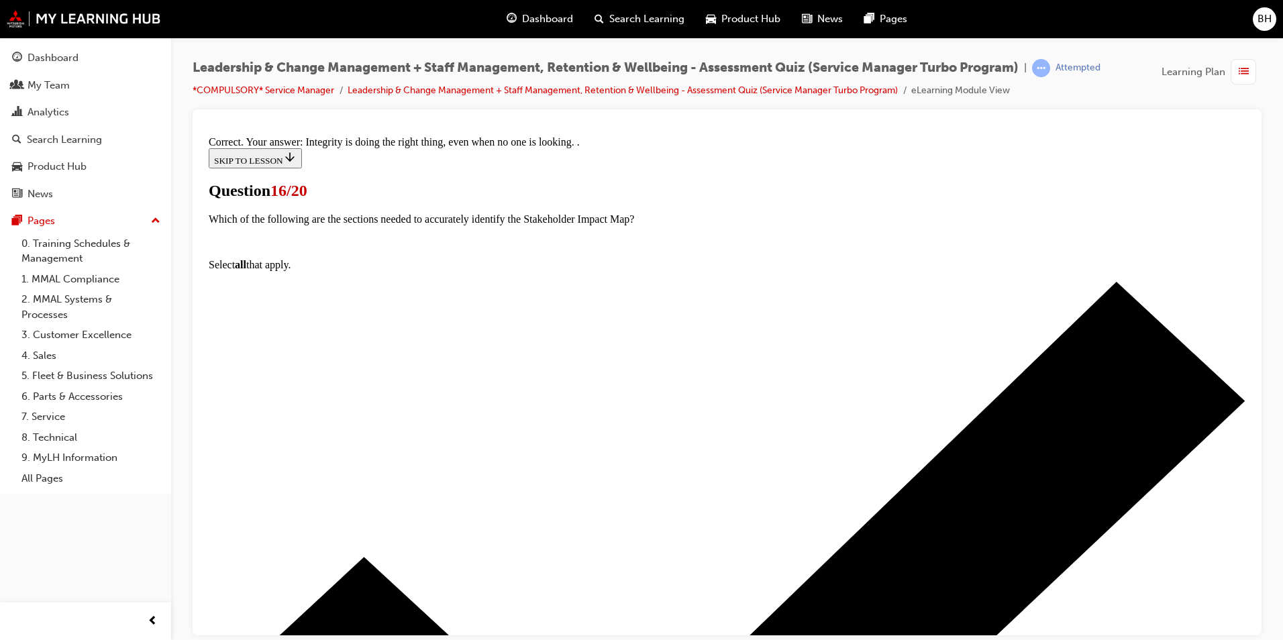
scroll to position [174, 0]
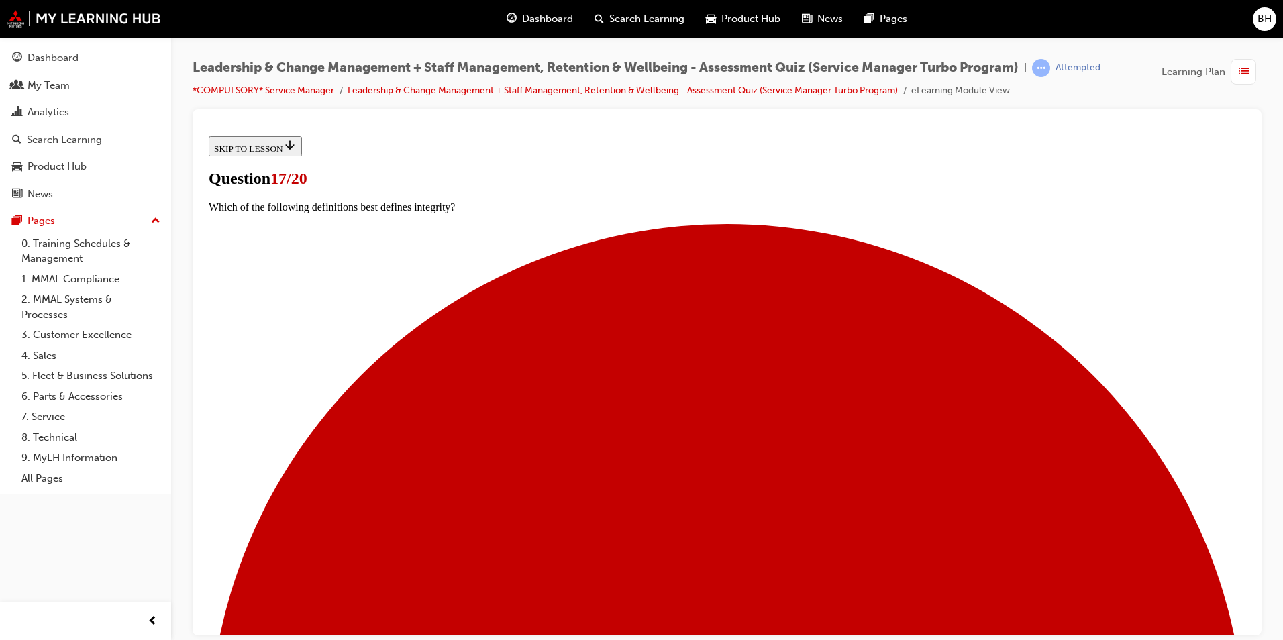
scroll to position [134, 0]
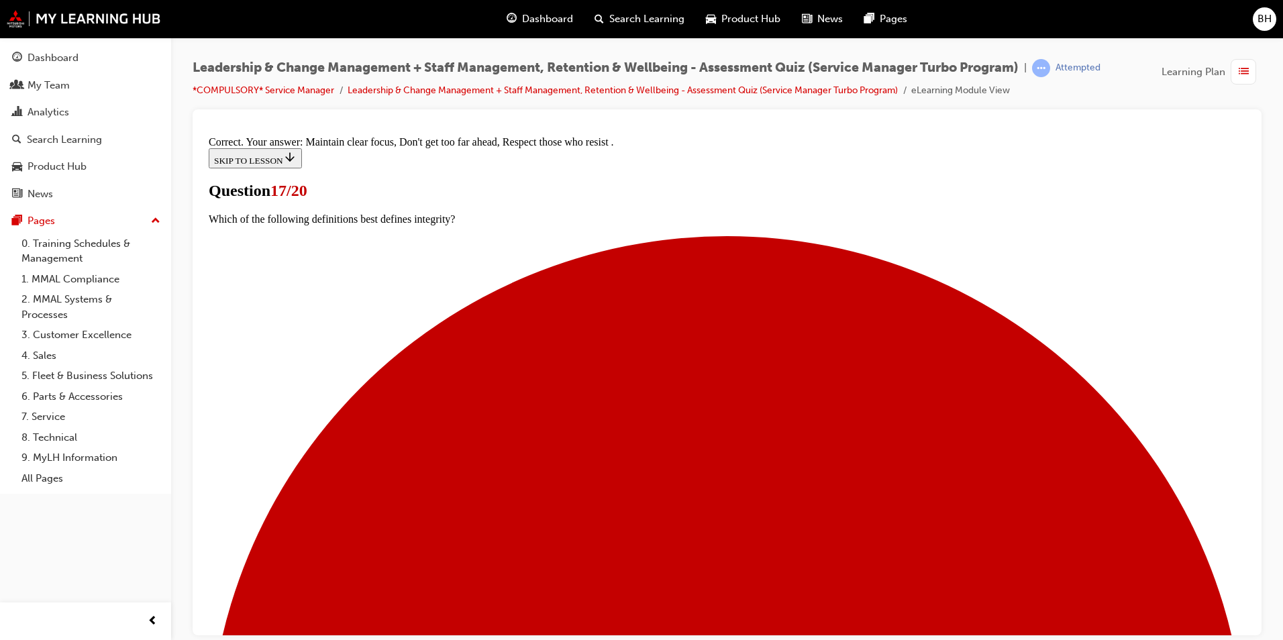
scroll to position [219, 0]
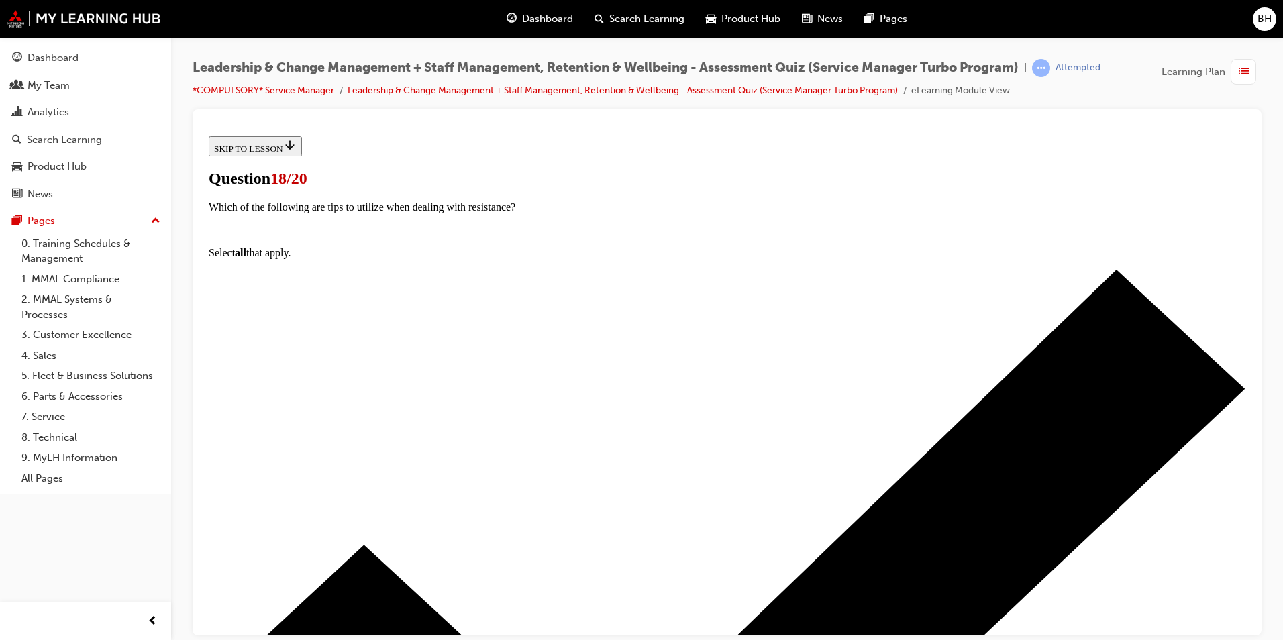
scroll to position [200, 0]
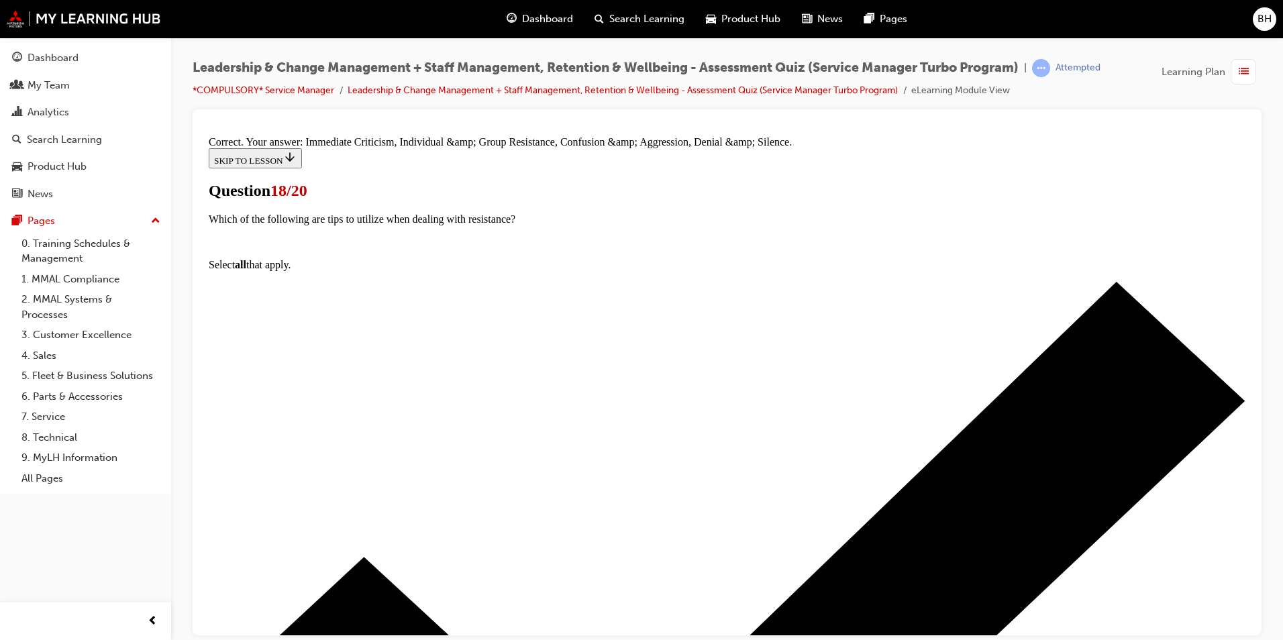
scroll to position [242, 0]
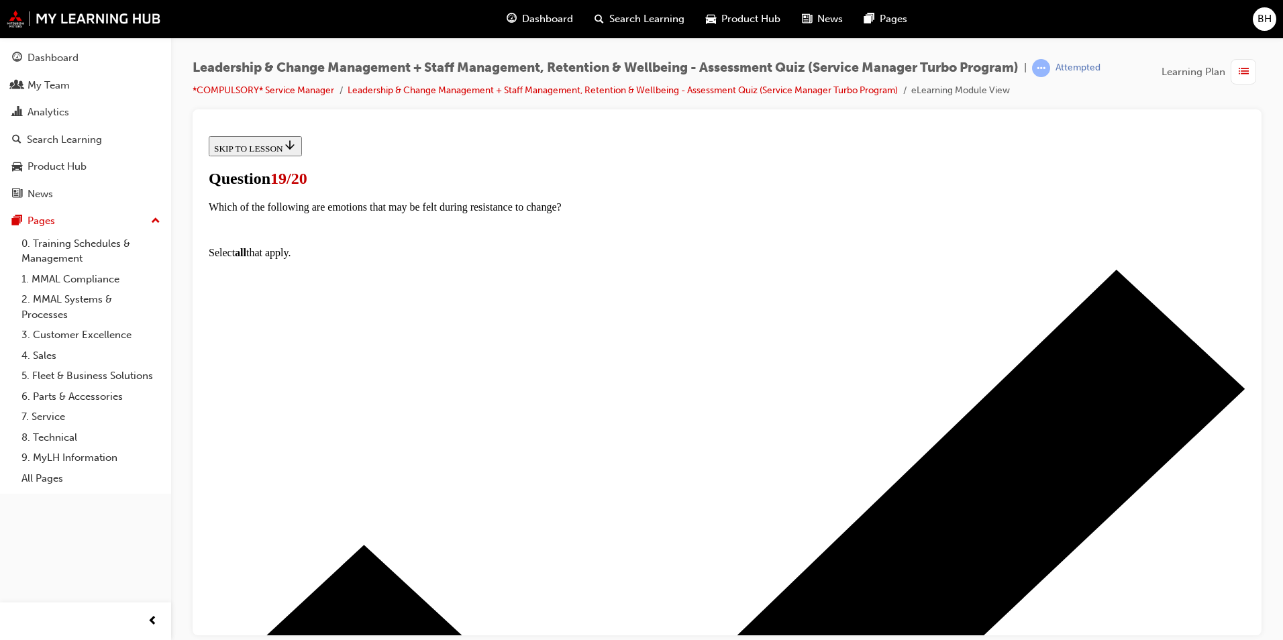
scroll to position [93, 0]
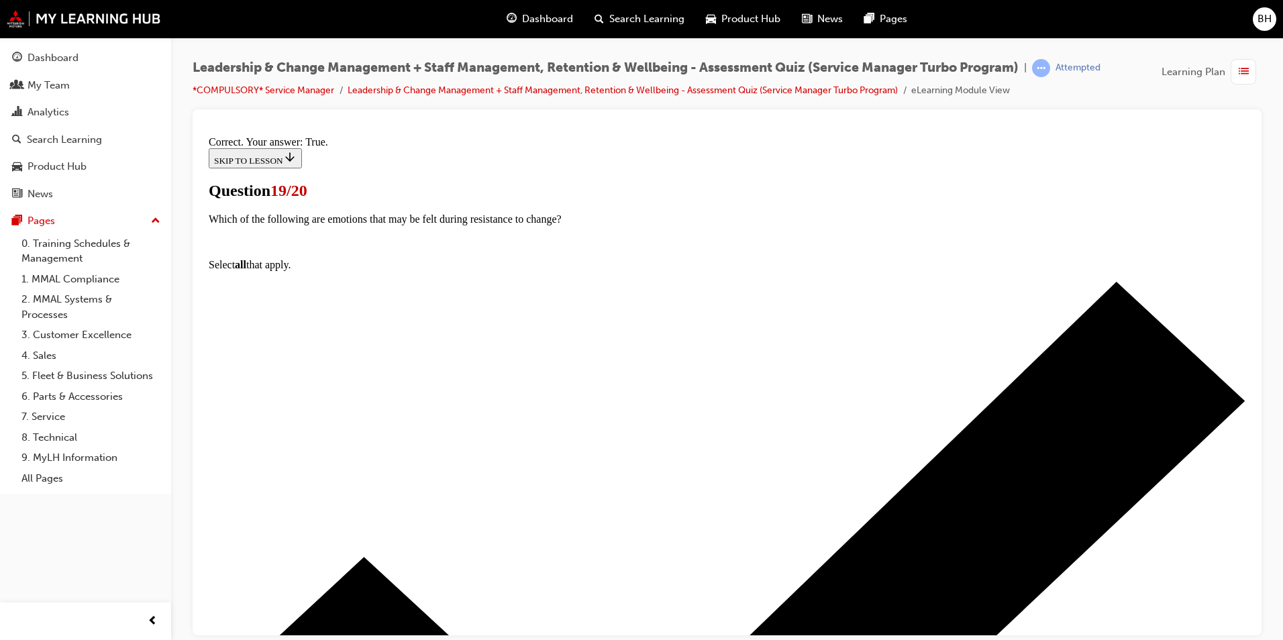
scroll to position [135, 0]
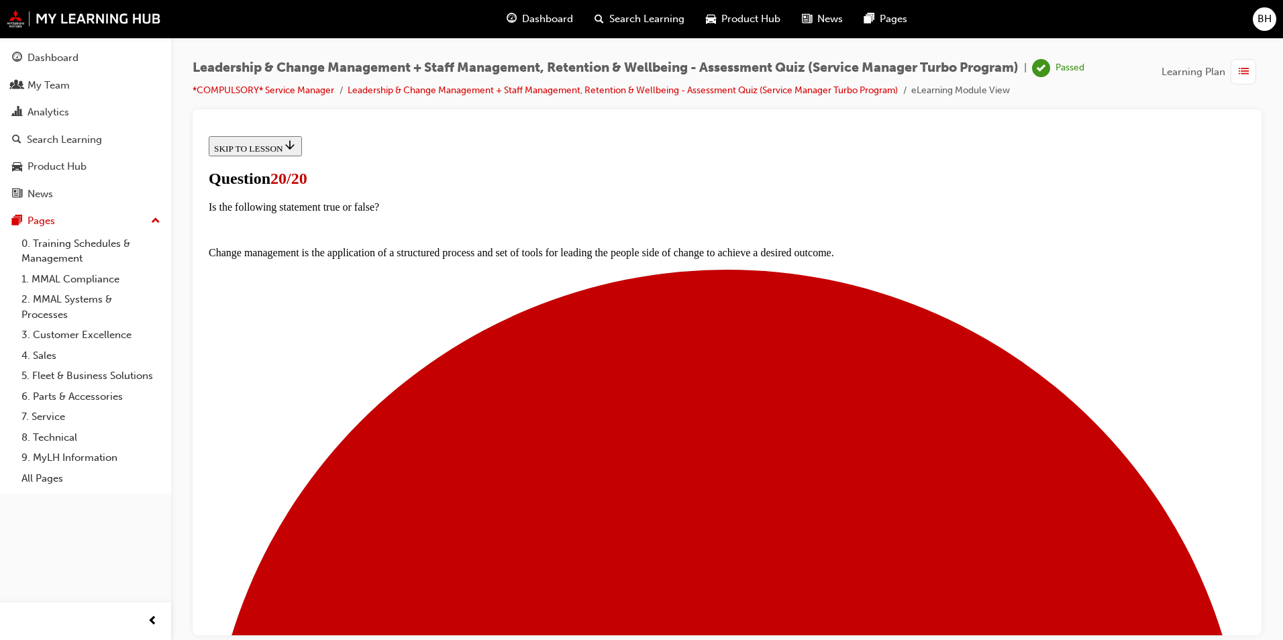
scroll to position [179, 0]
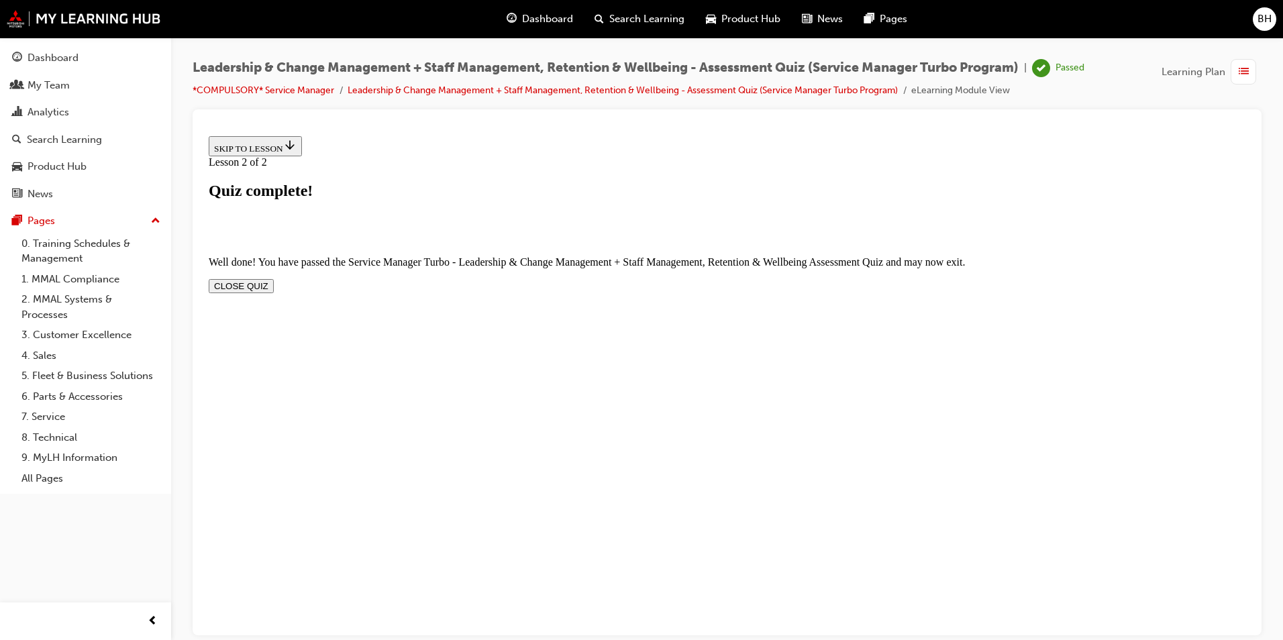
click at [274, 279] on button "CLOSE QUIZ" at bounding box center [241, 286] width 65 height 14
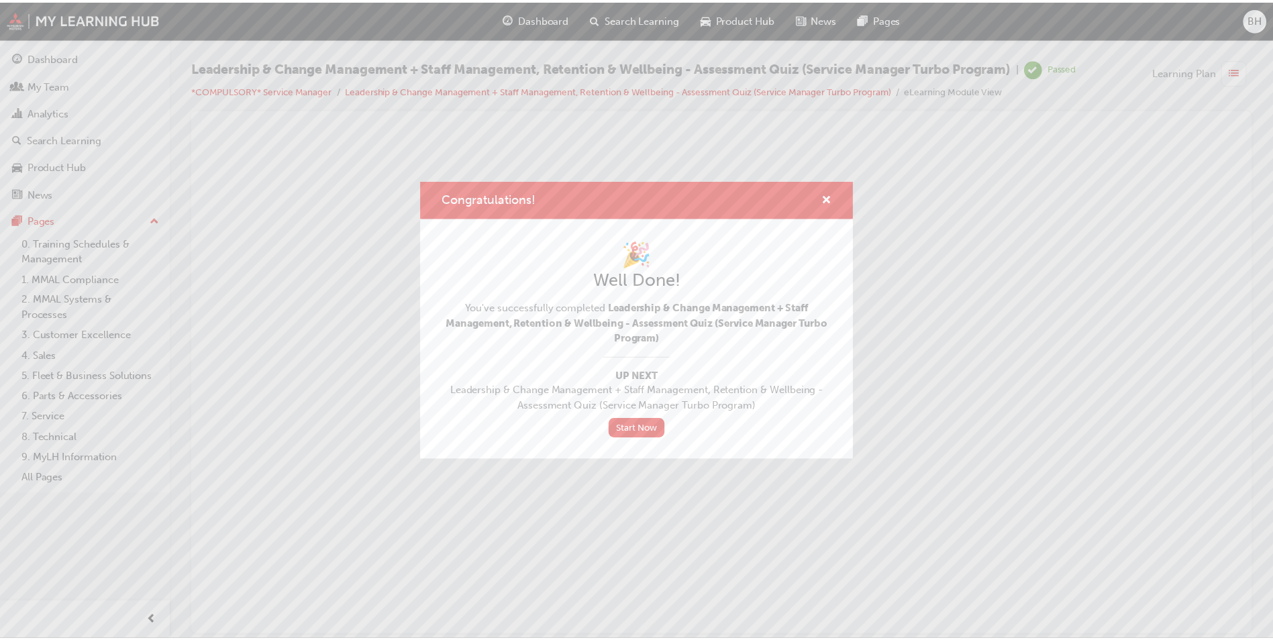
scroll to position [0, 0]
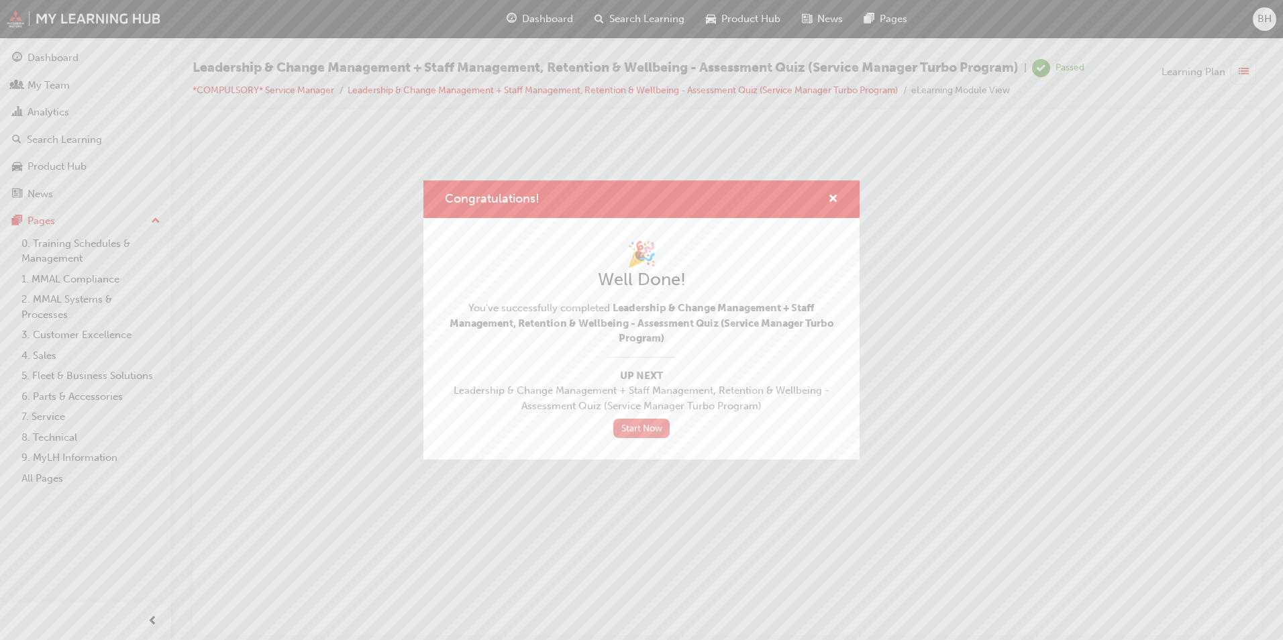
click at [642, 430] on link "Start Now" at bounding box center [641, 428] width 56 height 19
click at [642, 428] on link "Start Now" at bounding box center [641, 428] width 56 height 19
click at [646, 424] on link "Start Now" at bounding box center [641, 428] width 56 height 19
click at [642, 428] on link "Start Now" at bounding box center [641, 428] width 56 height 19
click at [836, 195] on span "cross-icon" at bounding box center [833, 200] width 10 height 12
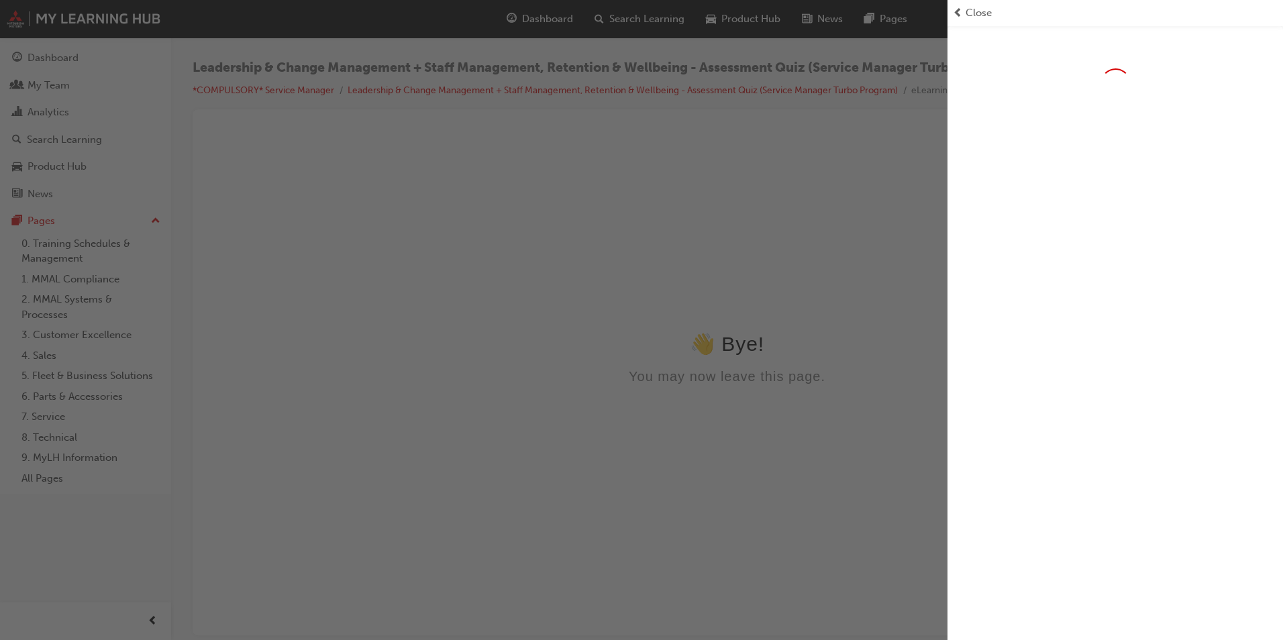
click at [975, 8] on span "Close" at bounding box center [979, 12] width 26 height 15
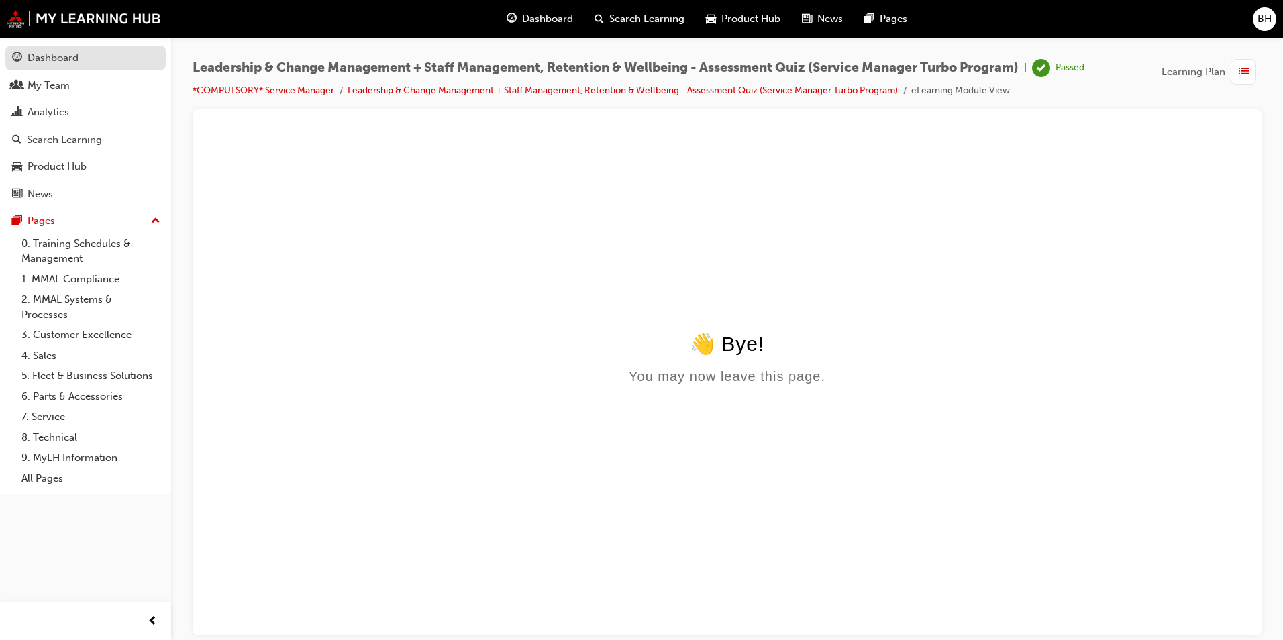
click at [44, 62] on div "Dashboard" at bounding box center [53, 57] width 51 height 15
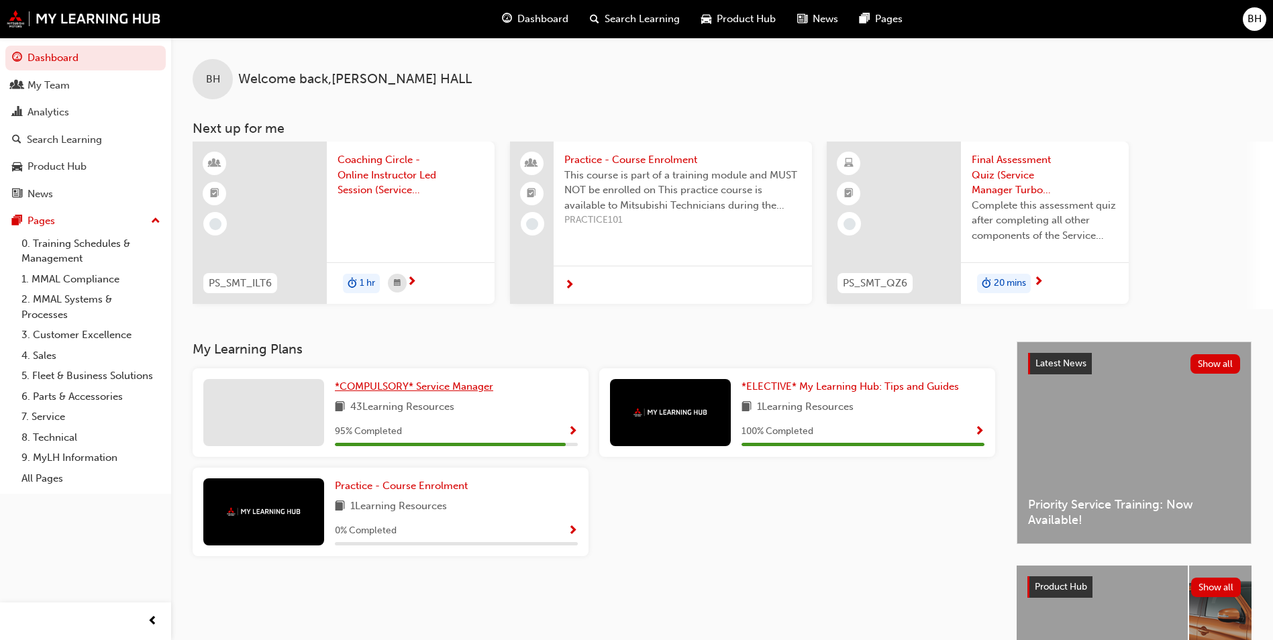
click at [425, 385] on span "*COMPULSORY* Service Manager" at bounding box center [414, 387] width 158 height 12
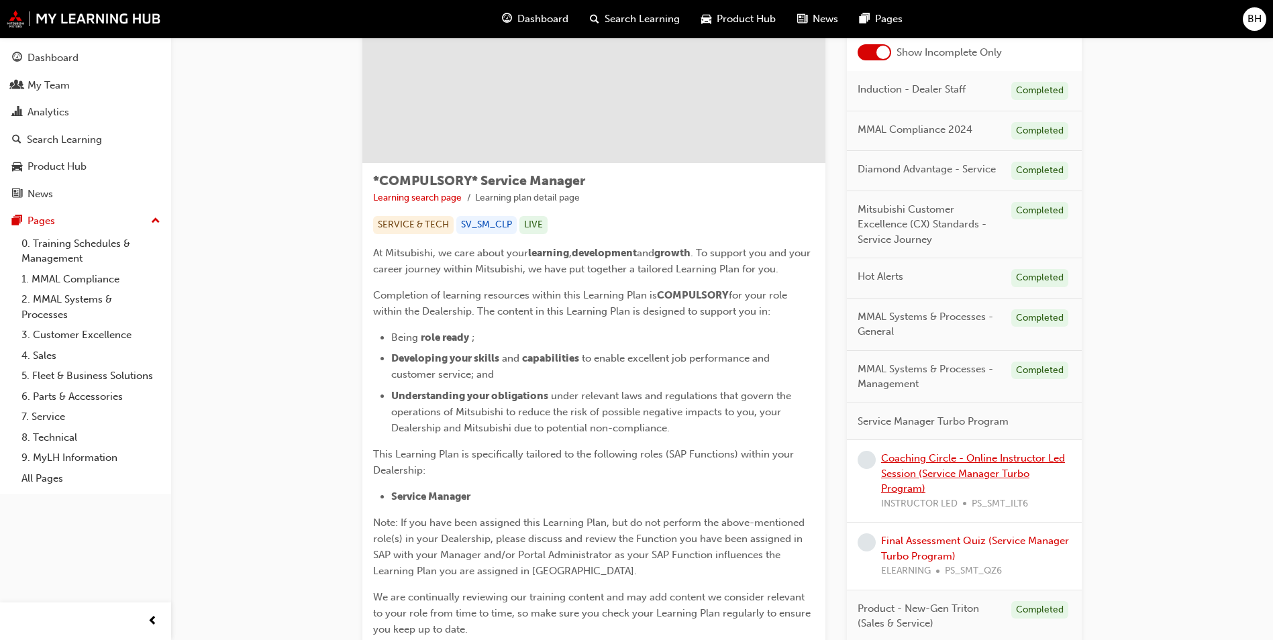
scroll to position [134, 0]
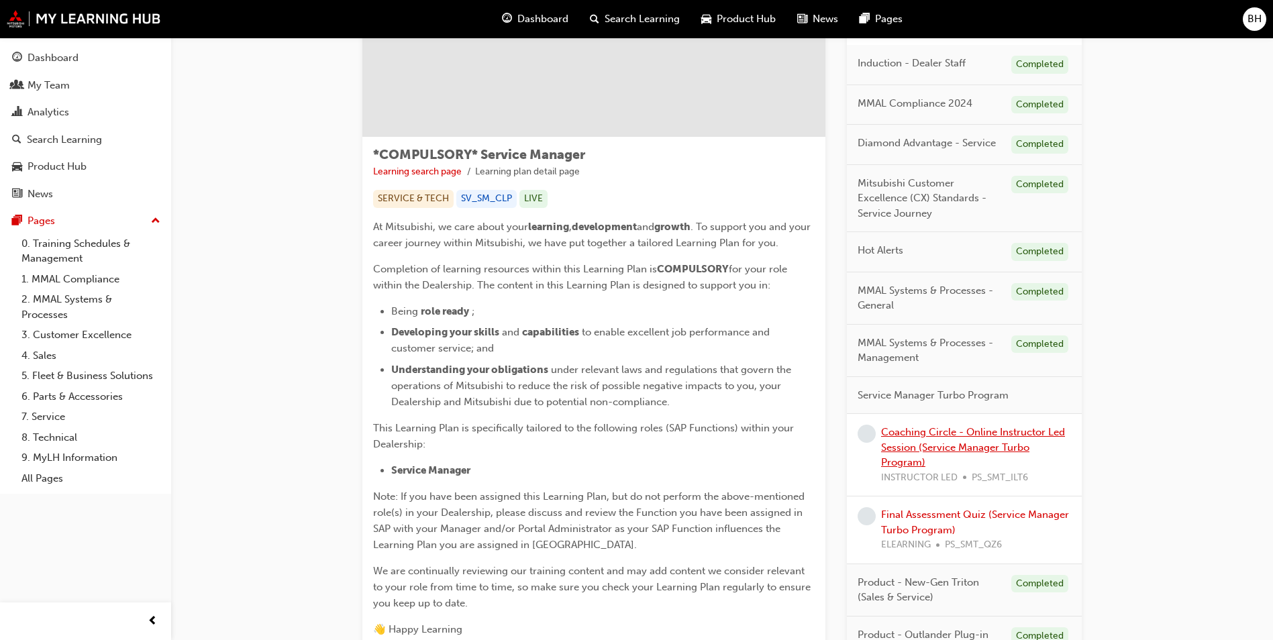
click at [944, 446] on link "Coaching Circle - Online Instructor Led Session (Service Manager Turbo Program)" at bounding box center [973, 447] width 184 height 42
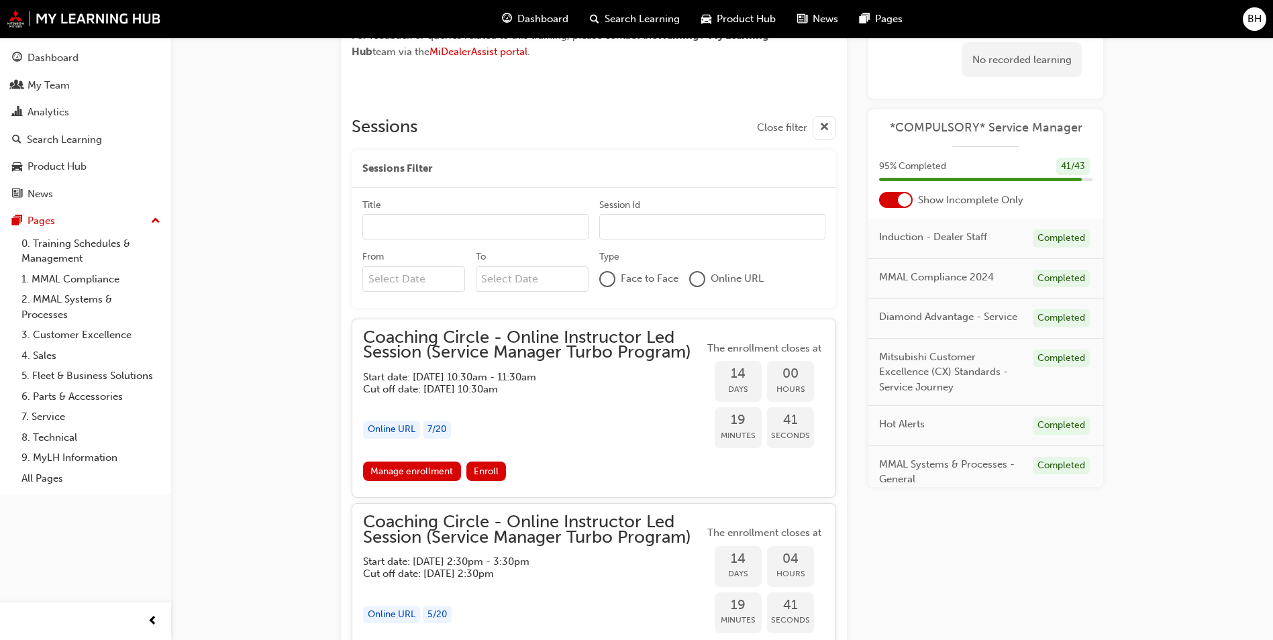
scroll to position [746, 0]
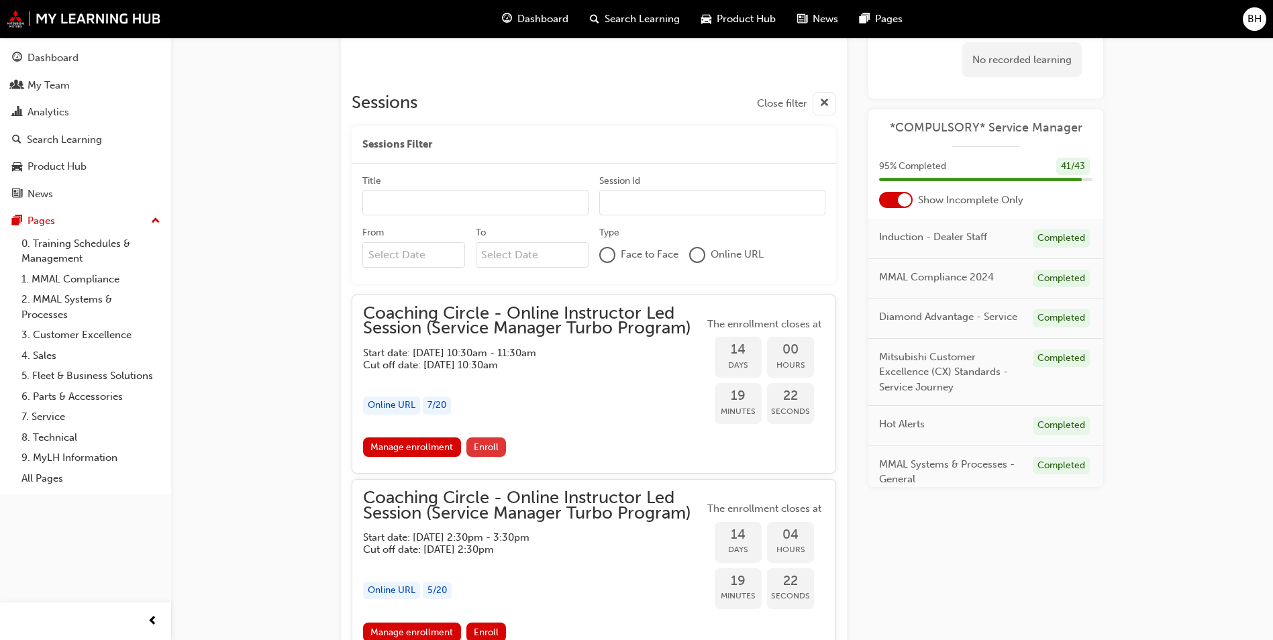
click at [481, 448] on span "Enroll" at bounding box center [486, 447] width 25 height 11
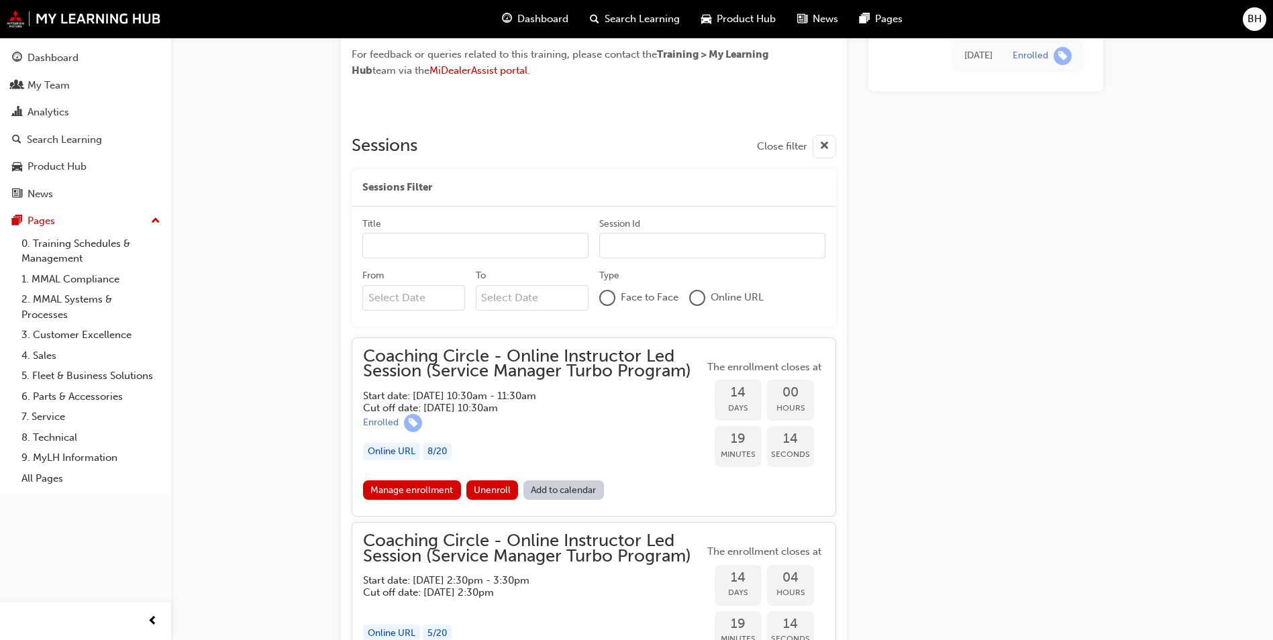
scroll to position [726, 0]
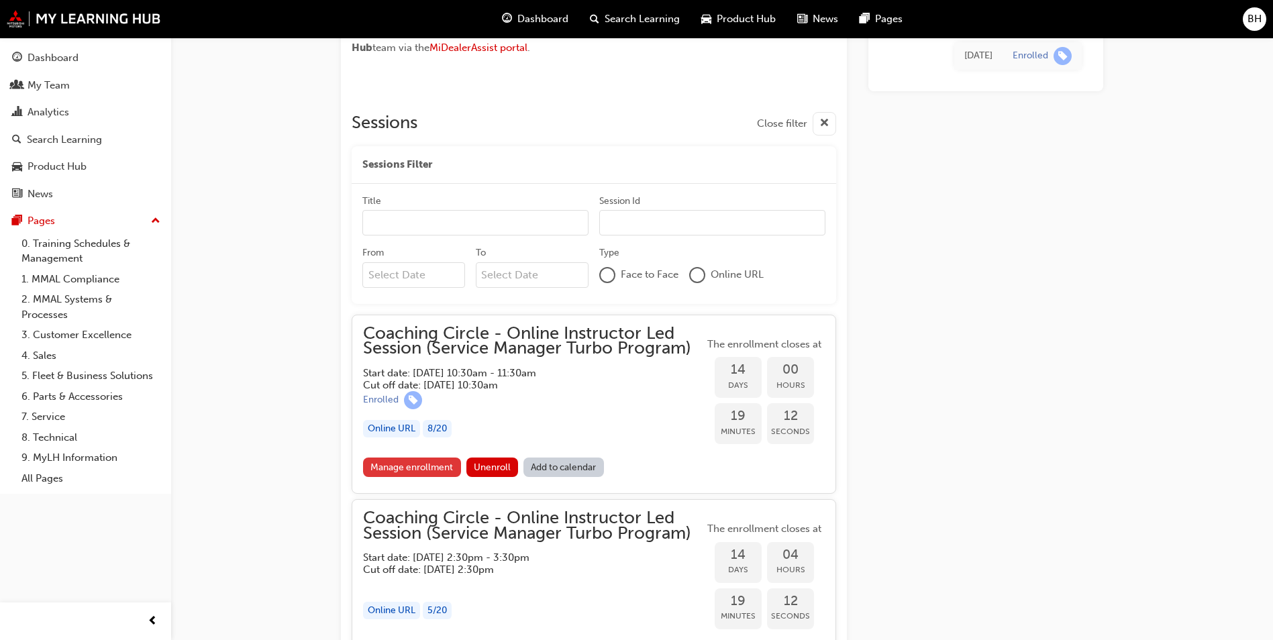
click at [417, 467] on link "Manage enrollment" at bounding box center [412, 467] width 98 height 19
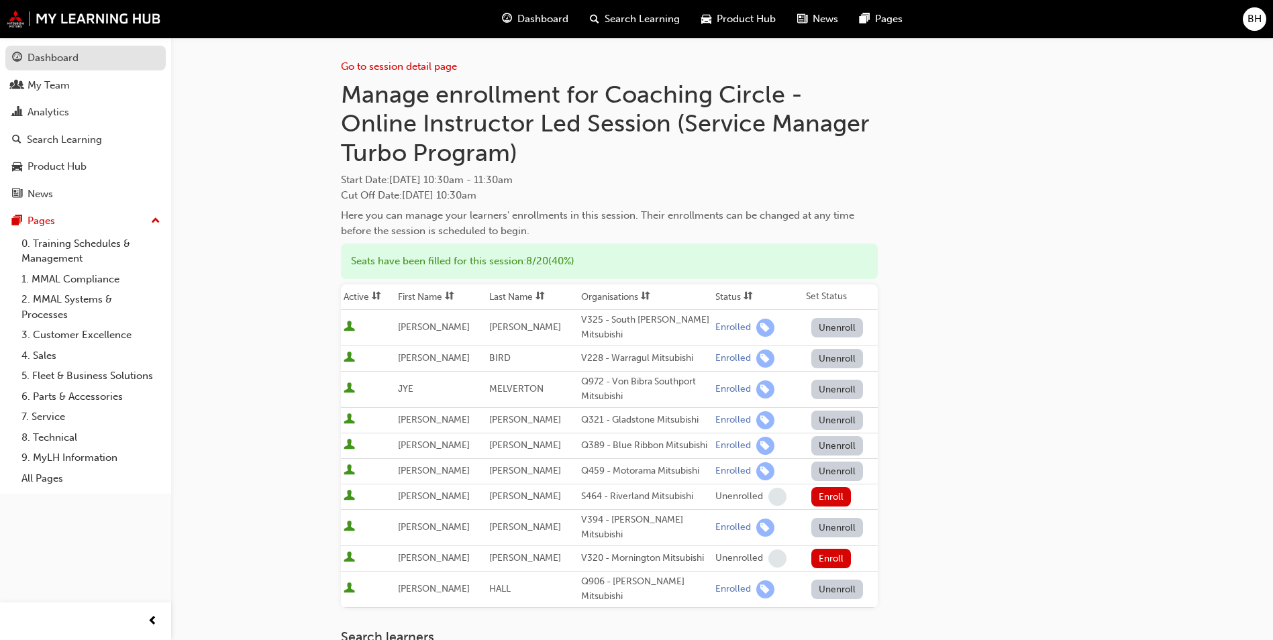
click at [62, 56] on div "Dashboard" at bounding box center [53, 57] width 51 height 15
